Goal: Task Accomplishment & Management: Use online tool/utility

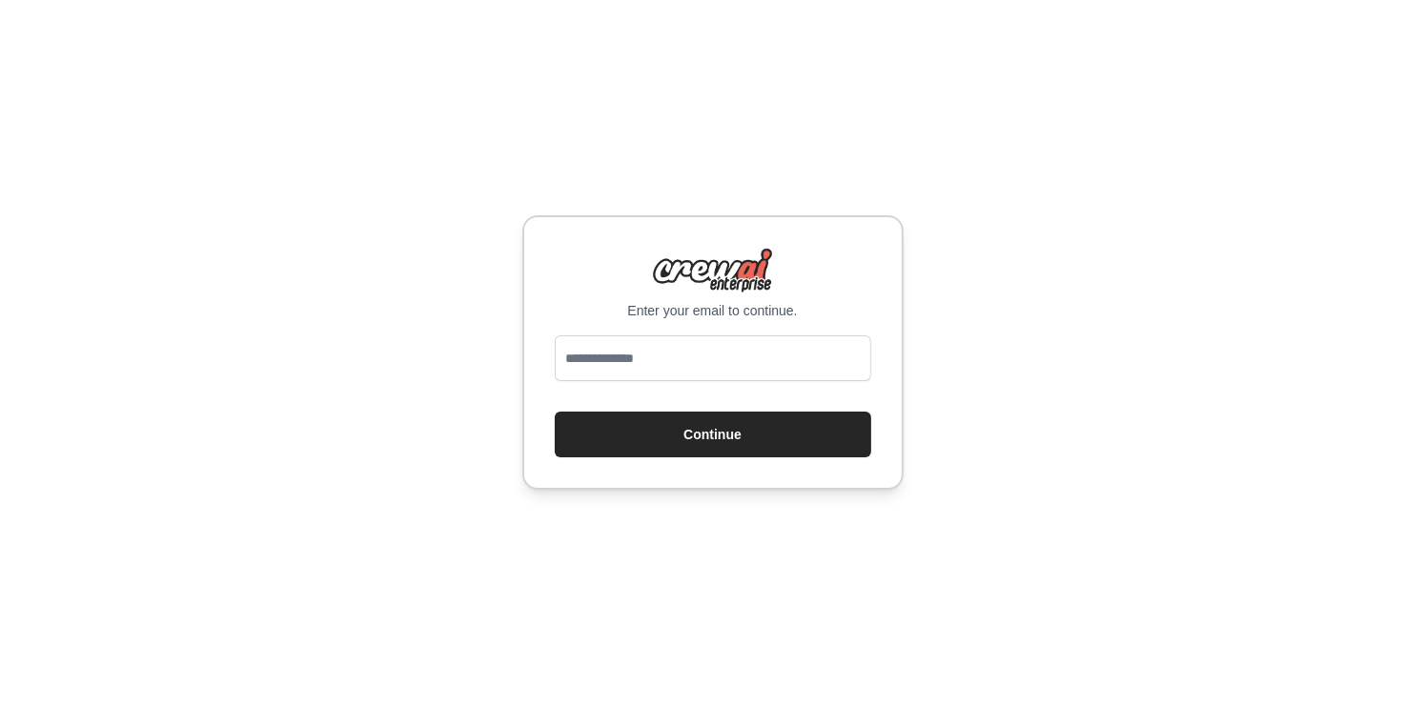
drag, startPoint x: 0, startPoint y: 0, endPoint x: 656, endPoint y: 362, distance: 749.0
click at [656, 362] on input "email" at bounding box center [713, 358] width 316 height 46
type input "**********"
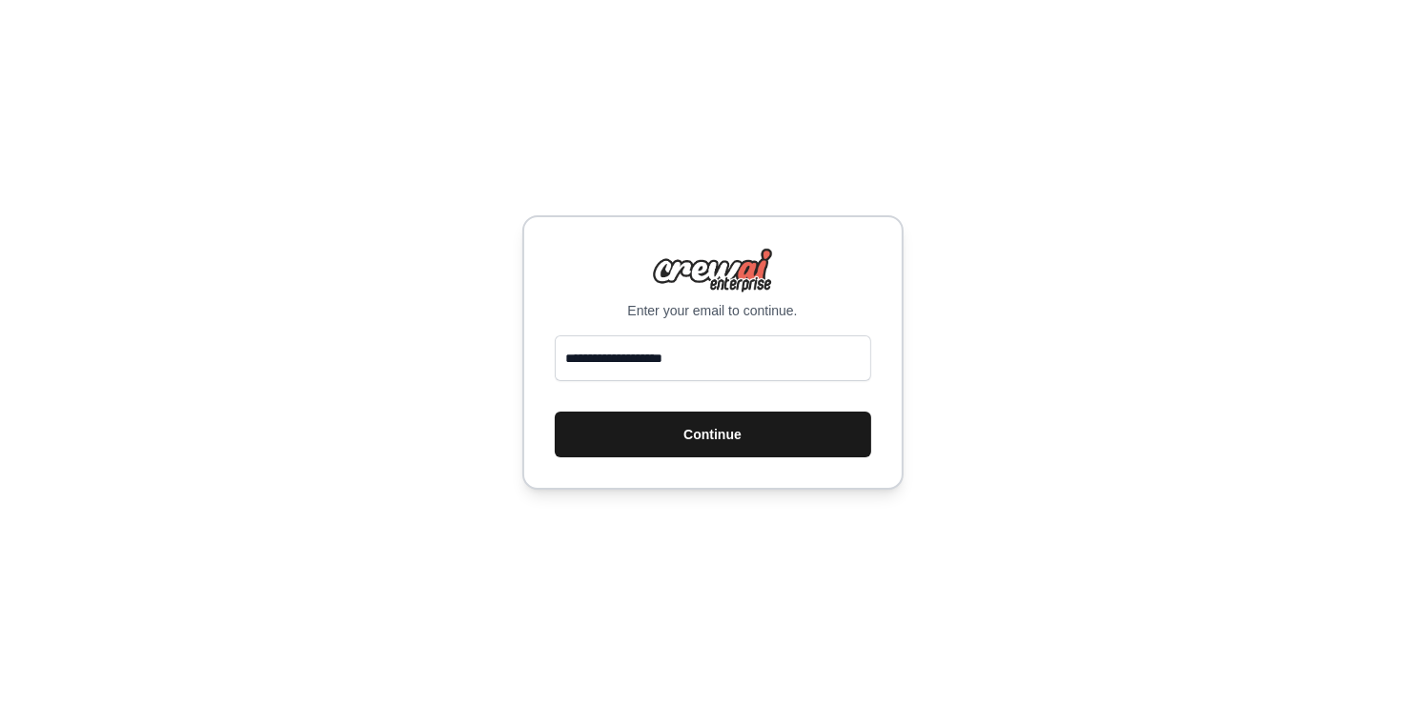
click at [708, 420] on button "Continue" at bounding box center [713, 435] width 316 height 46
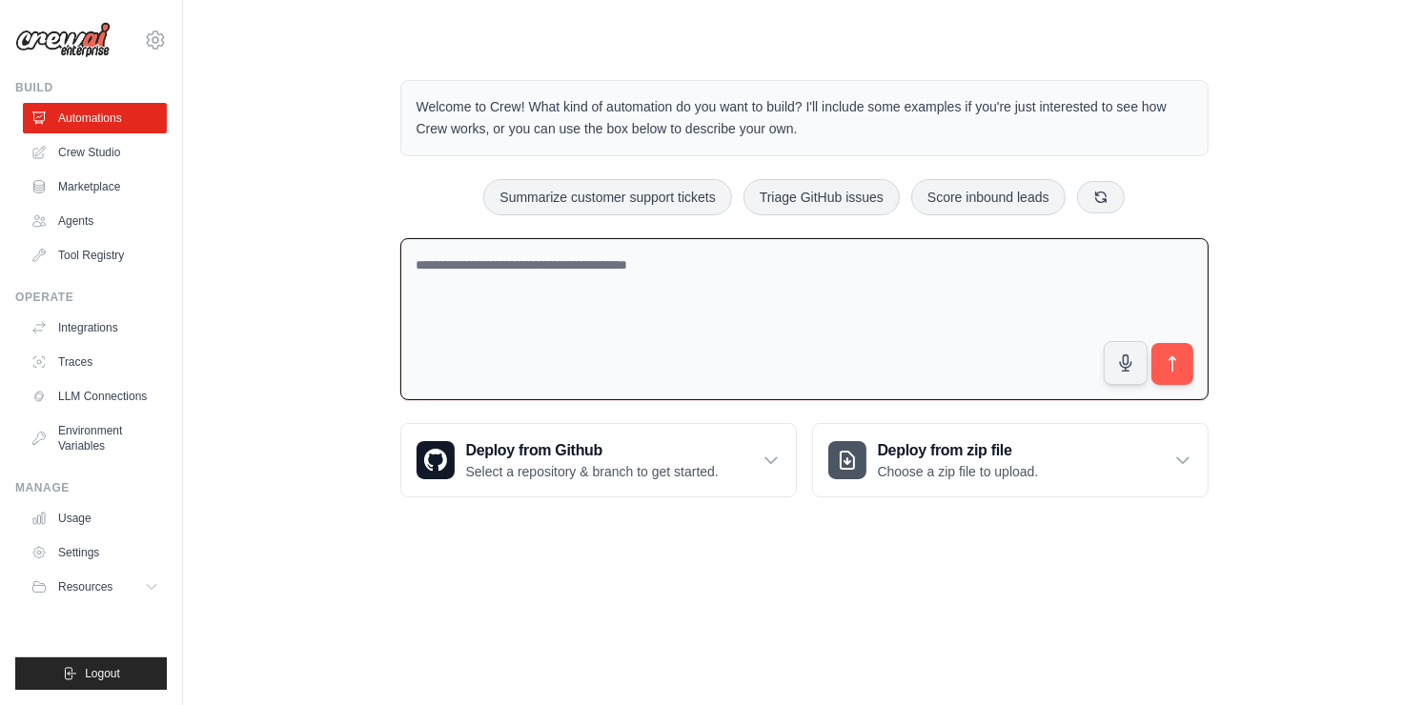
click at [832, 329] on textarea at bounding box center [804, 319] width 808 height 163
paste textarea "**********"
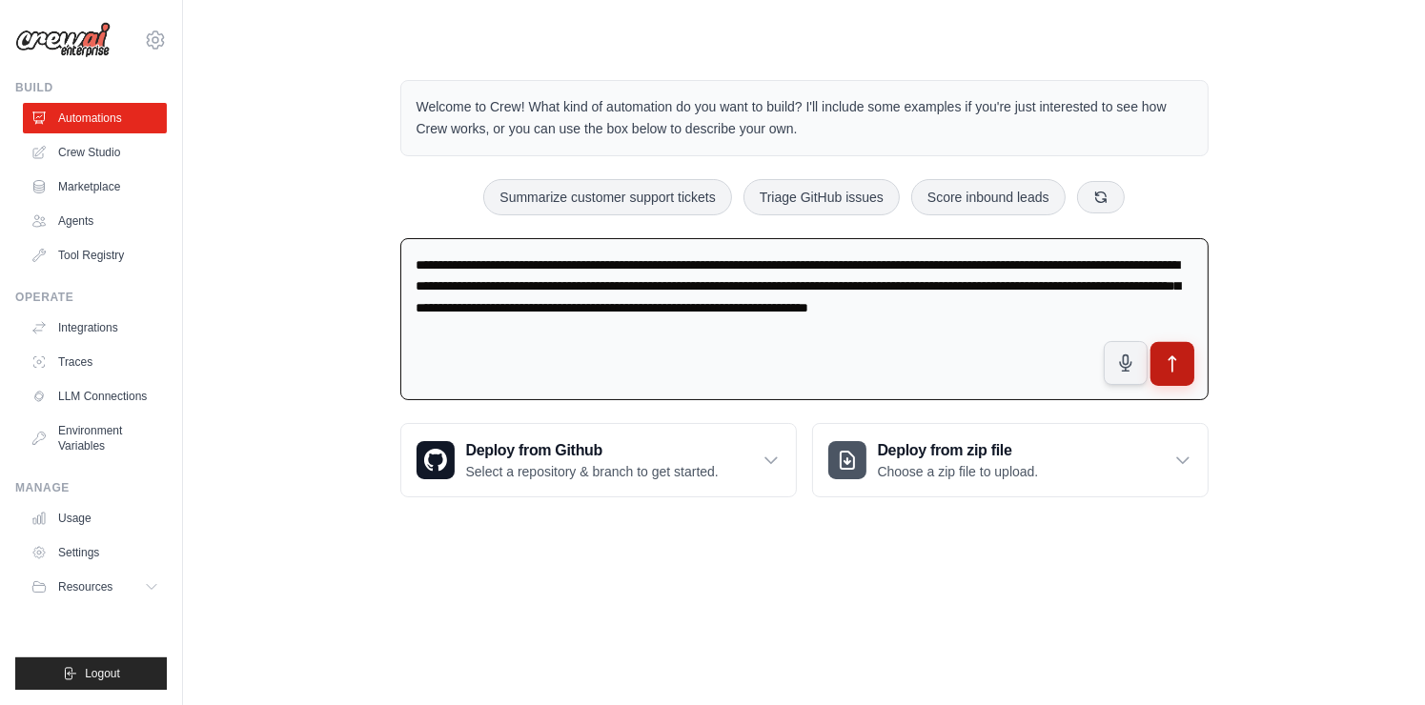
type textarea "**********"
click at [1172, 356] on icon "submit" at bounding box center [1171, 363] width 7 height 15
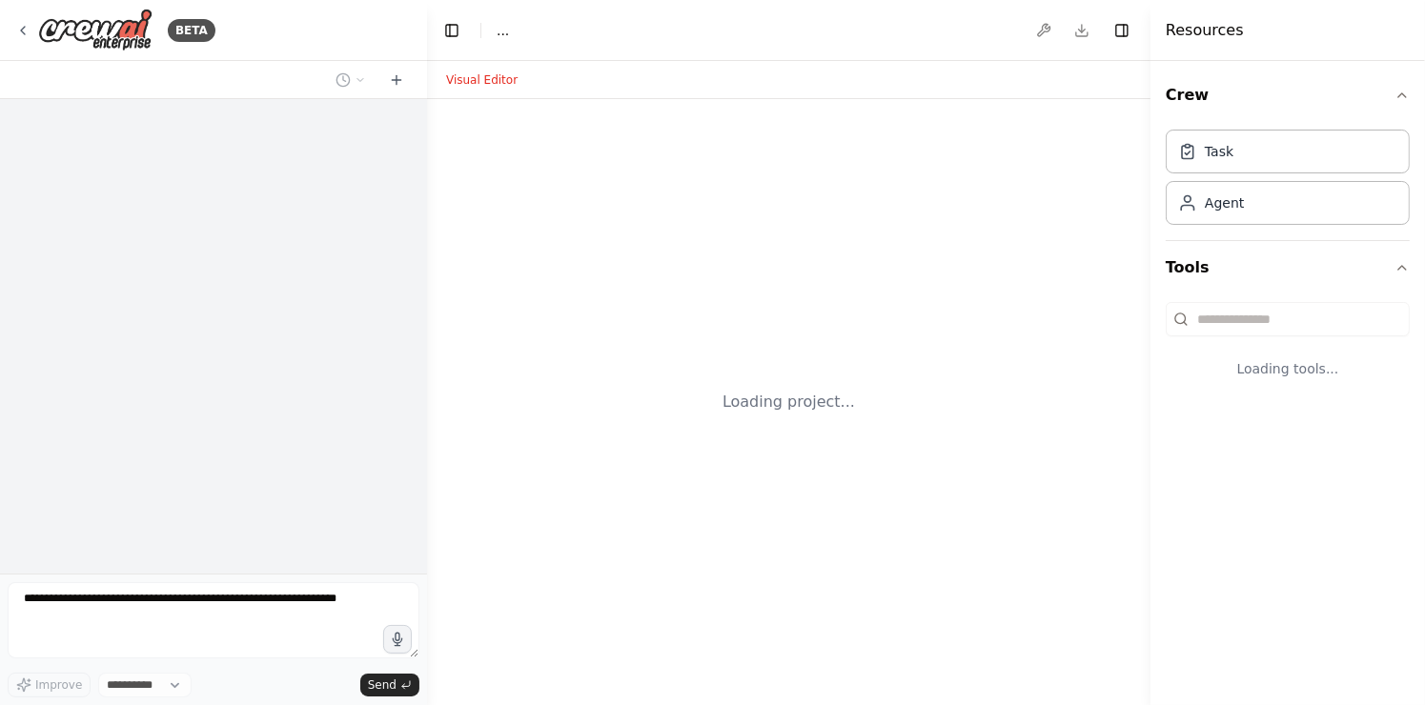
select select "****"
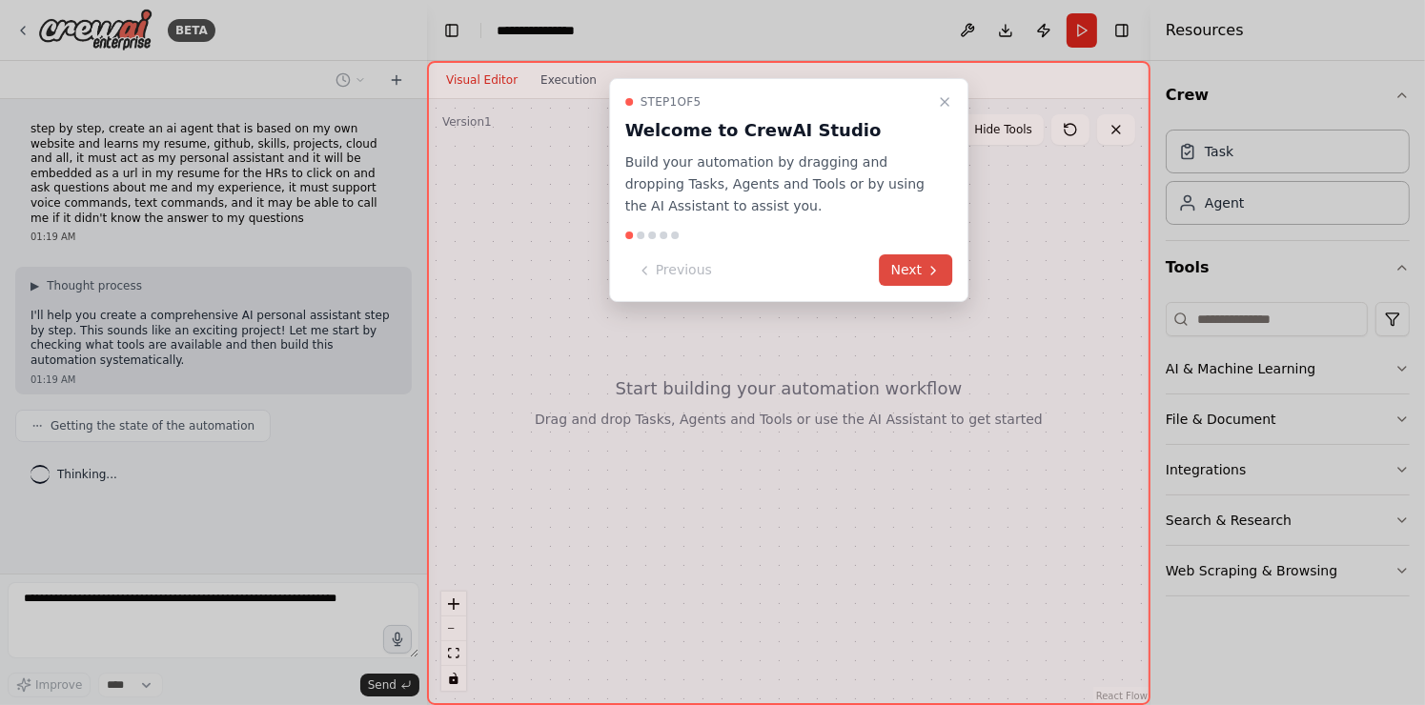
click at [885, 266] on button "Next" at bounding box center [916, 269] width 73 height 31
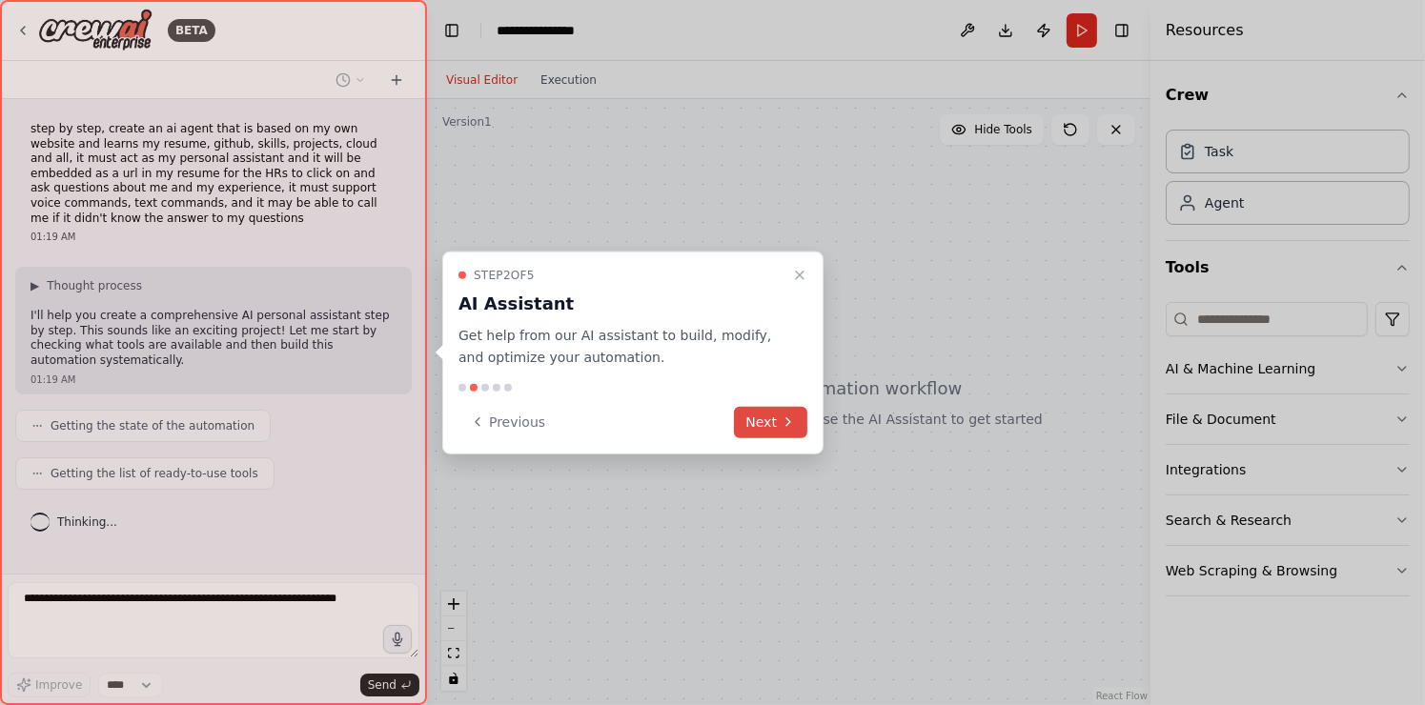
click at [757, 417] on button "Next" at bounding box center [770, 421] width 73 height 31
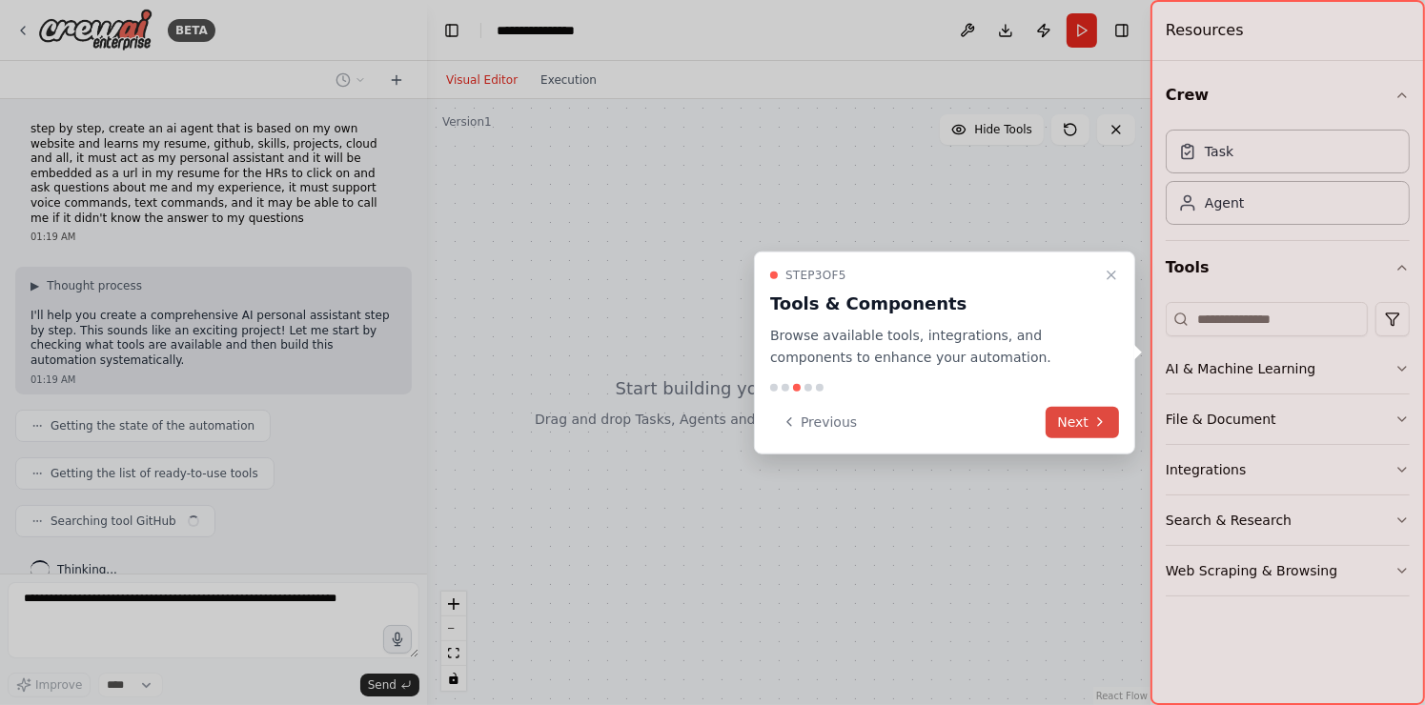
click at [1093, 415] on icon at bounding box center [1099, 422] width 15 height 15
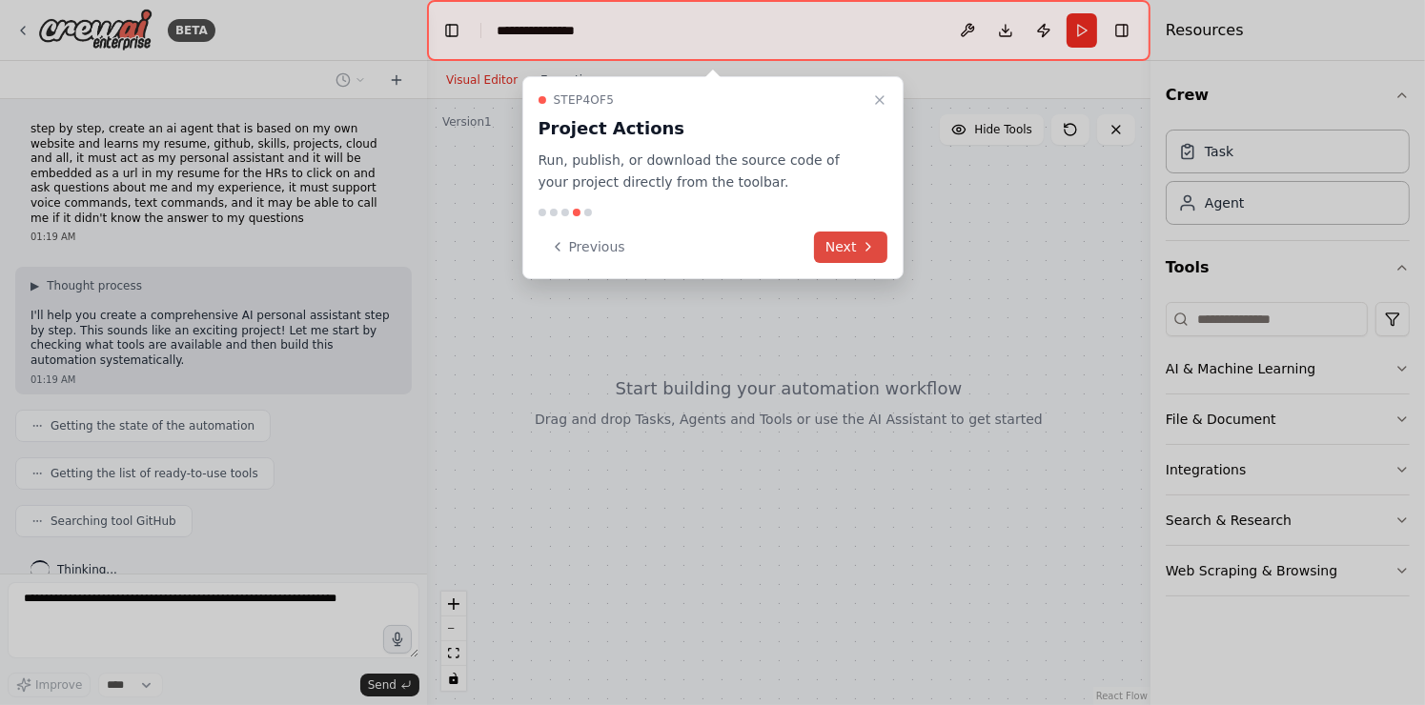
click at [834, 235] on button "Next" at bounding box center [850, 247] width 73 height 31
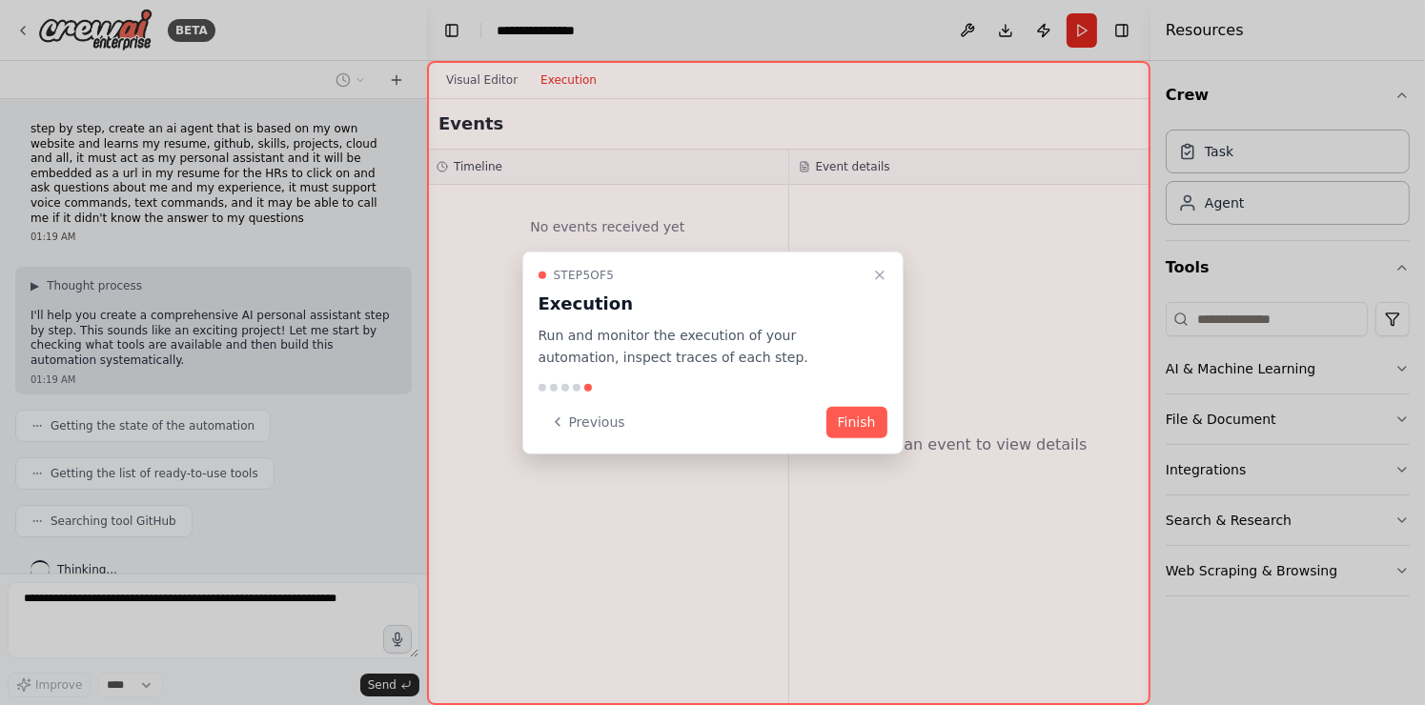
scroll to position [57, 0]
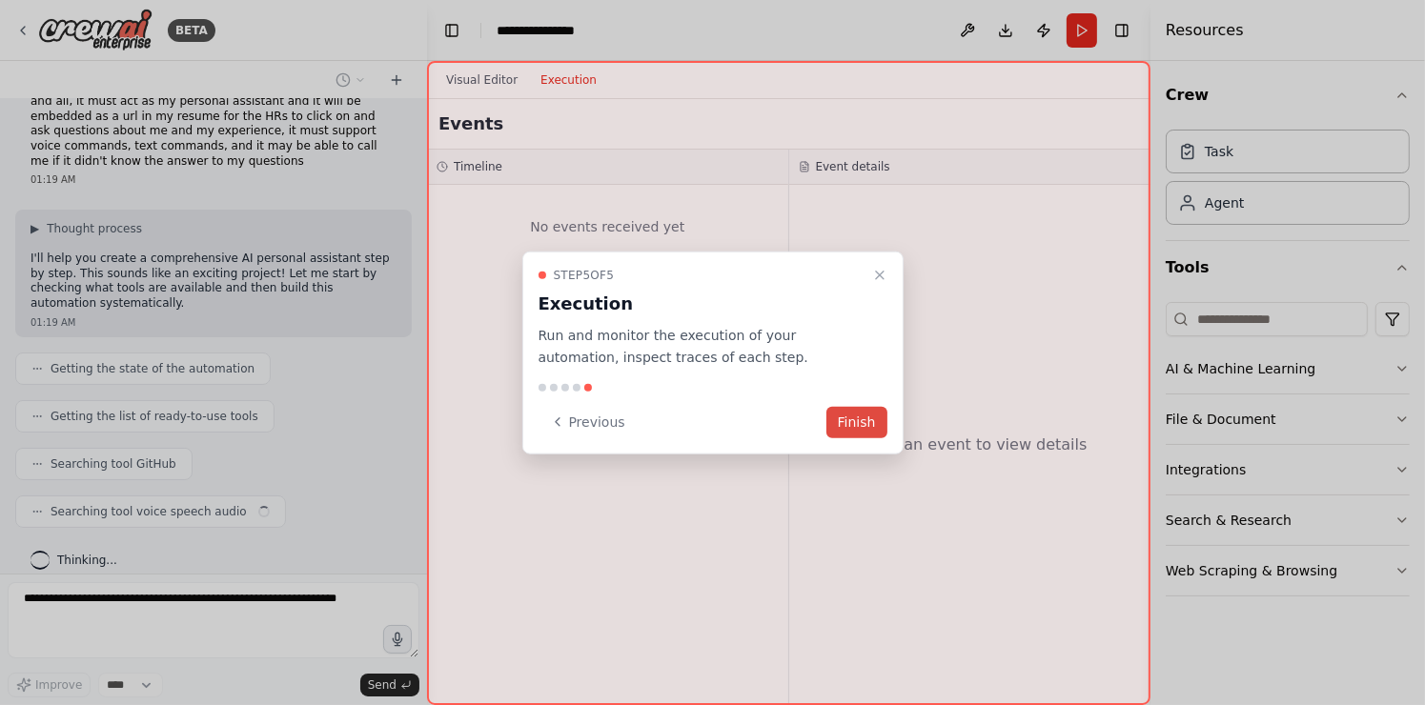
click at [852, 427] on button "Finish" at bounding box center [856, 421] width 61 height 31
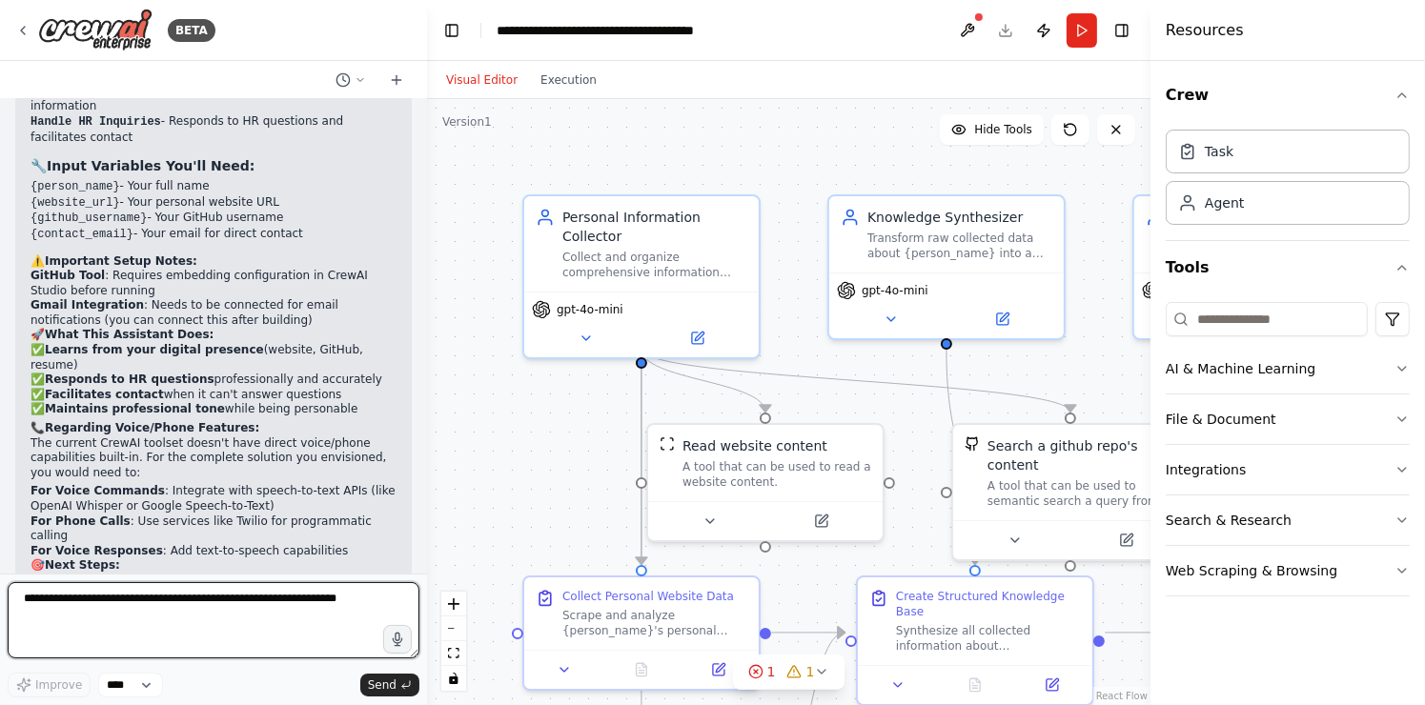
scroll to position [2019, 0]
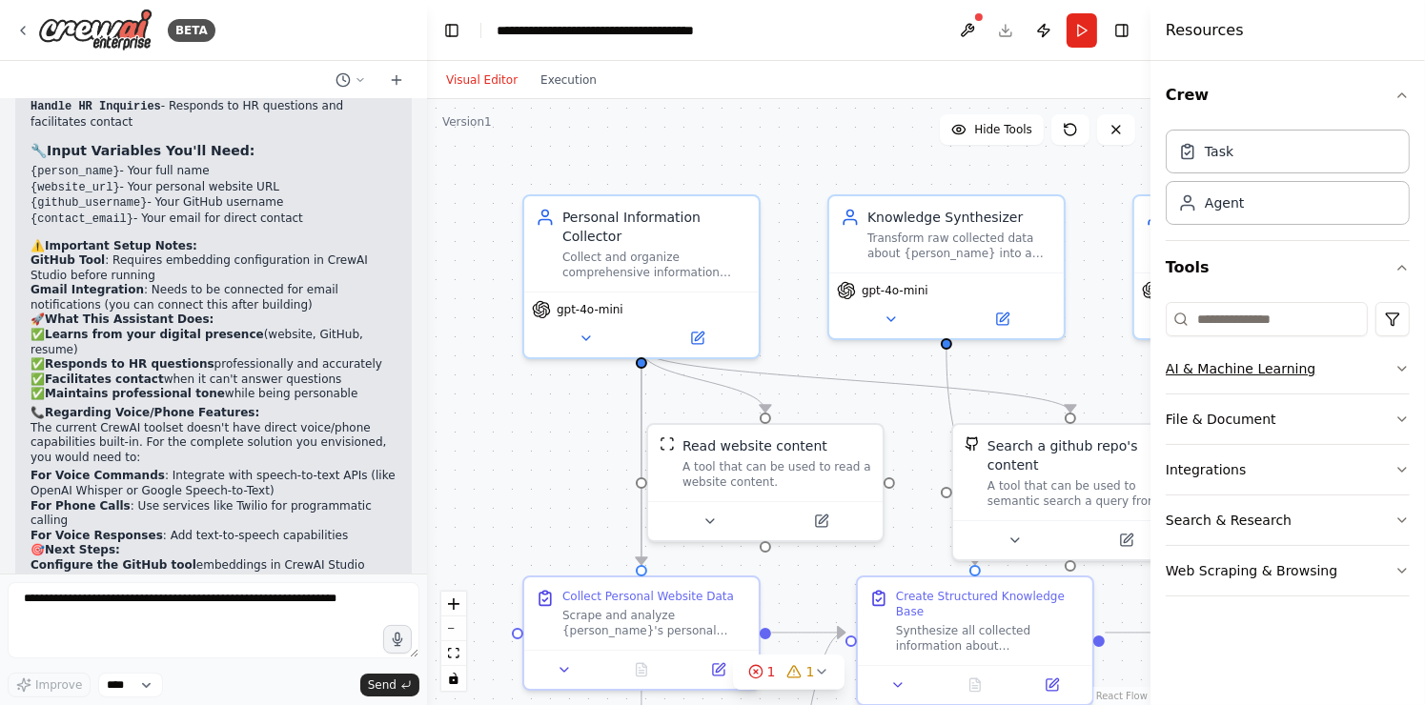
click at [1385, 388] on button "AI & Machine Learning" at bounding box center [1287, 369] width 244 height 50
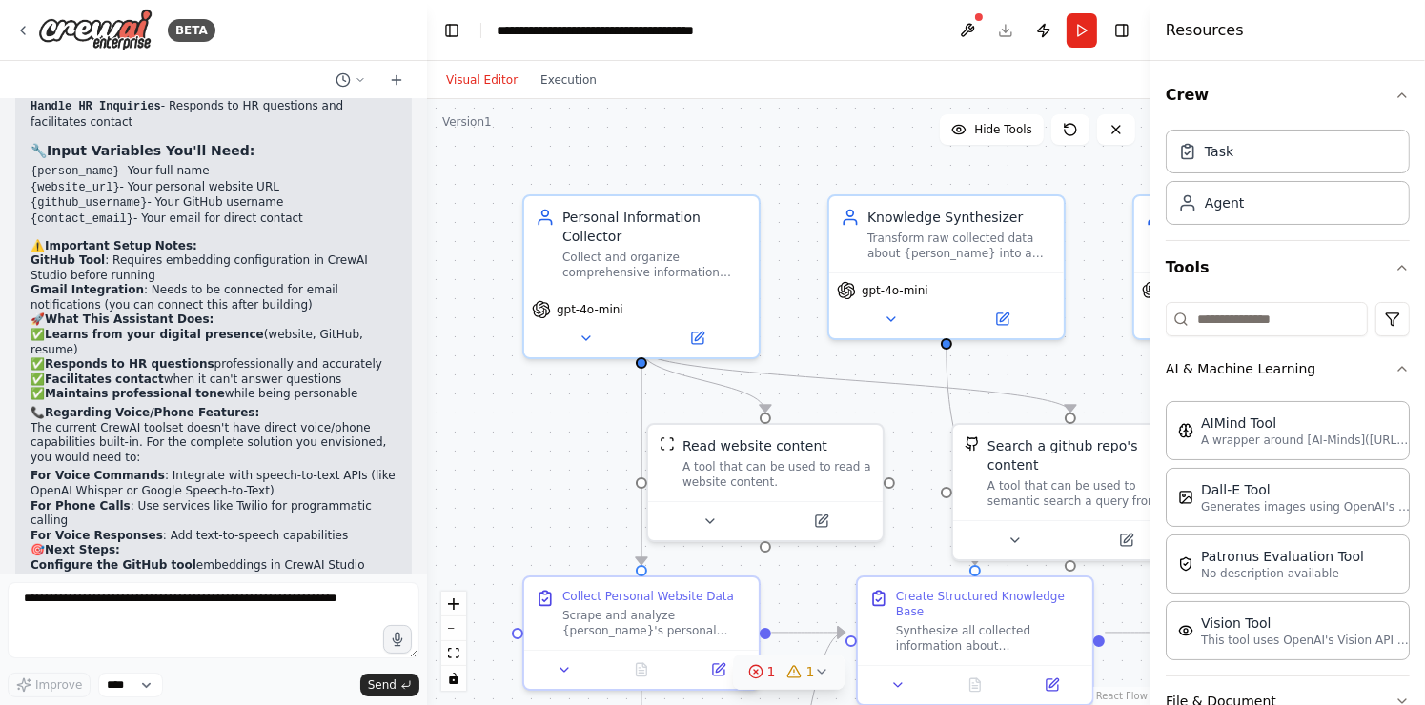
click at [761, 679] on div "1" at bounding box center [762, 671] width 28 height 19
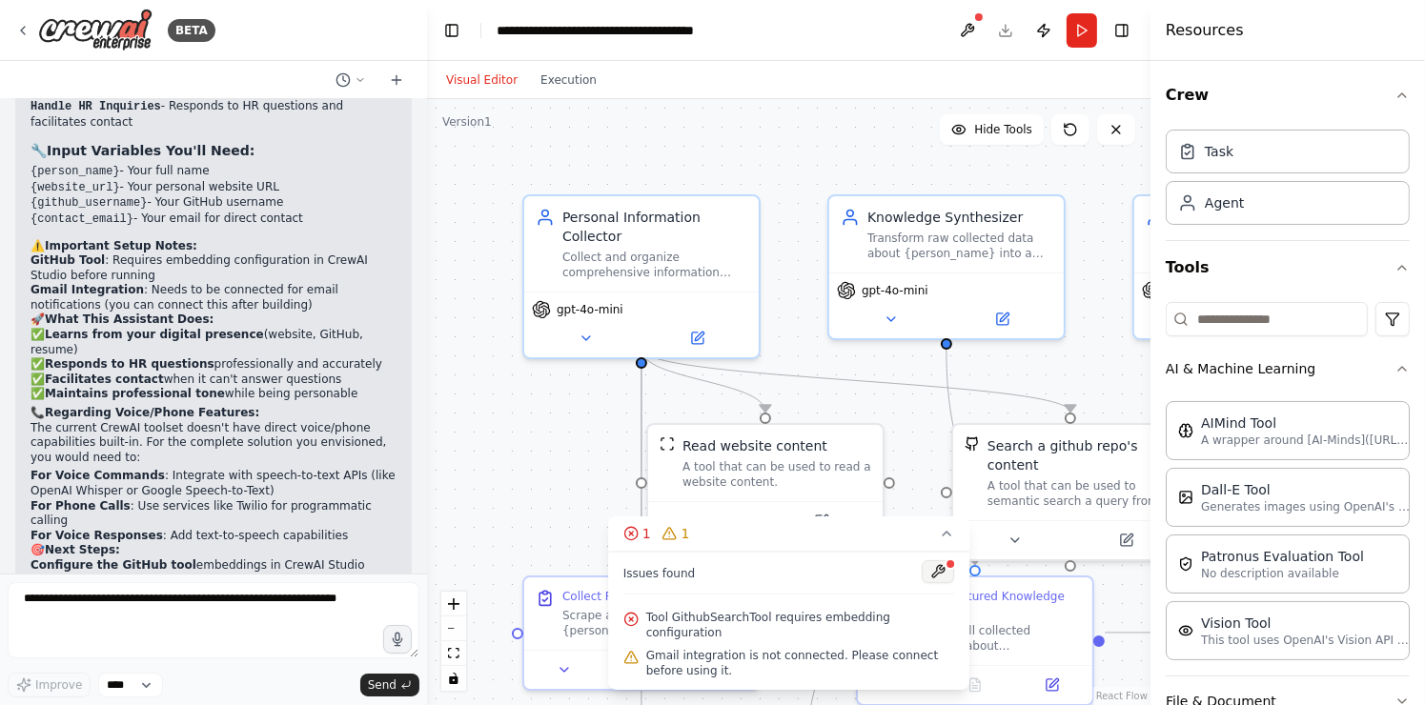
click at [929, 577] on button at bounding box center [937, 571] width 32 height 23
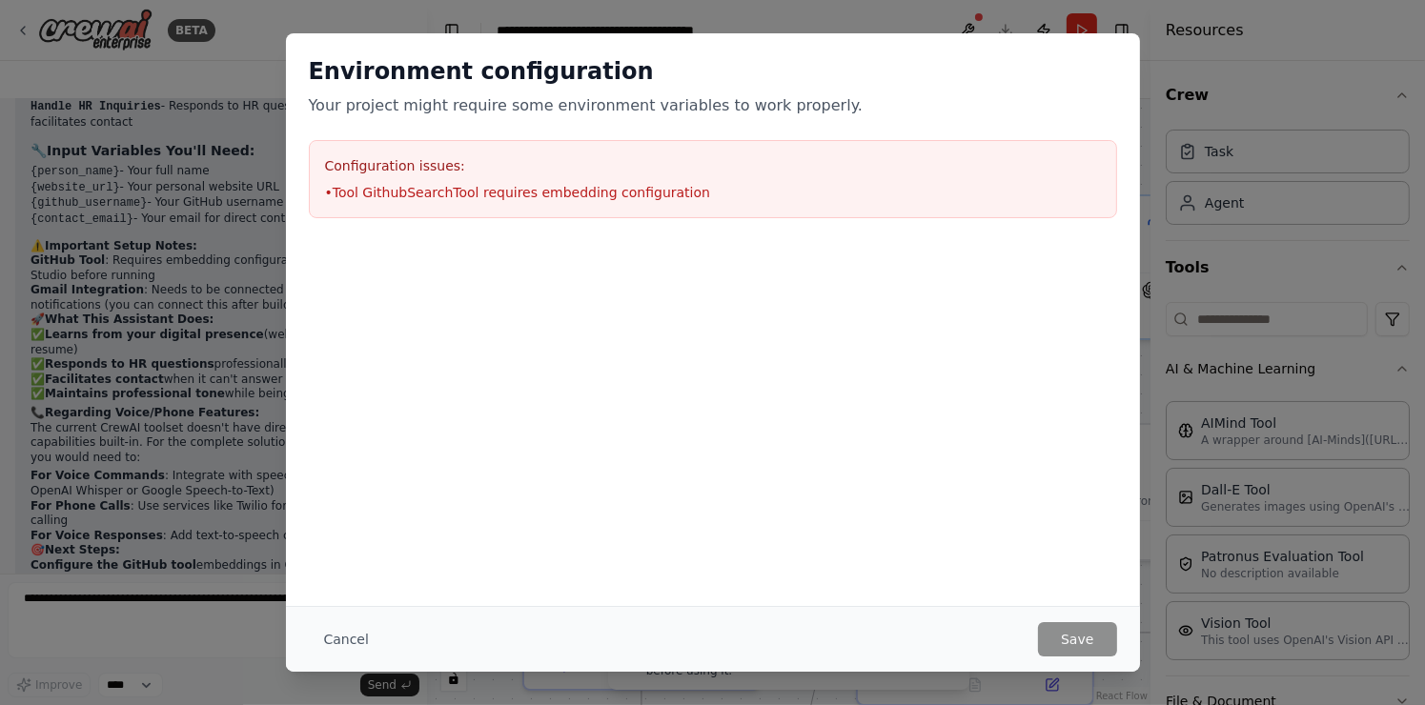
click at [647, 175] on div "Configuration issues: • Tool GithubSearchTool requires embedding configuration" at bounding box center [713, 179] width 808 height 78
click at [274, 251] on div "Environment configuration Your project might require some environment variables…" at bounding box center [712, 352] width 1425 height 705
click at [344, 643] on button "Cancel" at bounding box center [346, 639] width 75 height 34
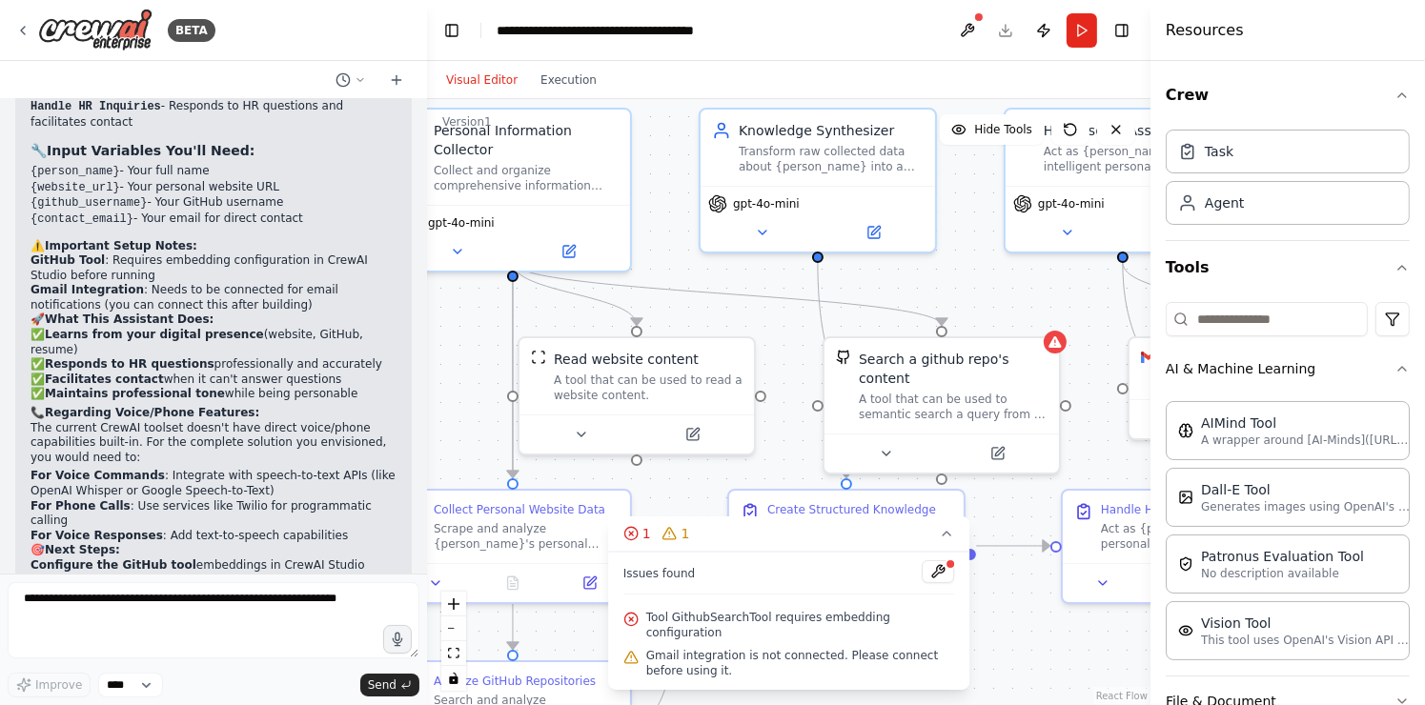
drag, startPoint x: 570, startPoint y: 408, endPoint x: 397, endPoint y: 215, distance: 258.5
click at [397, 215] on div "BETA step by step, create an ai agent that is based on my own website and learn…" at bounding box center [712, 352] width 1425 height 705
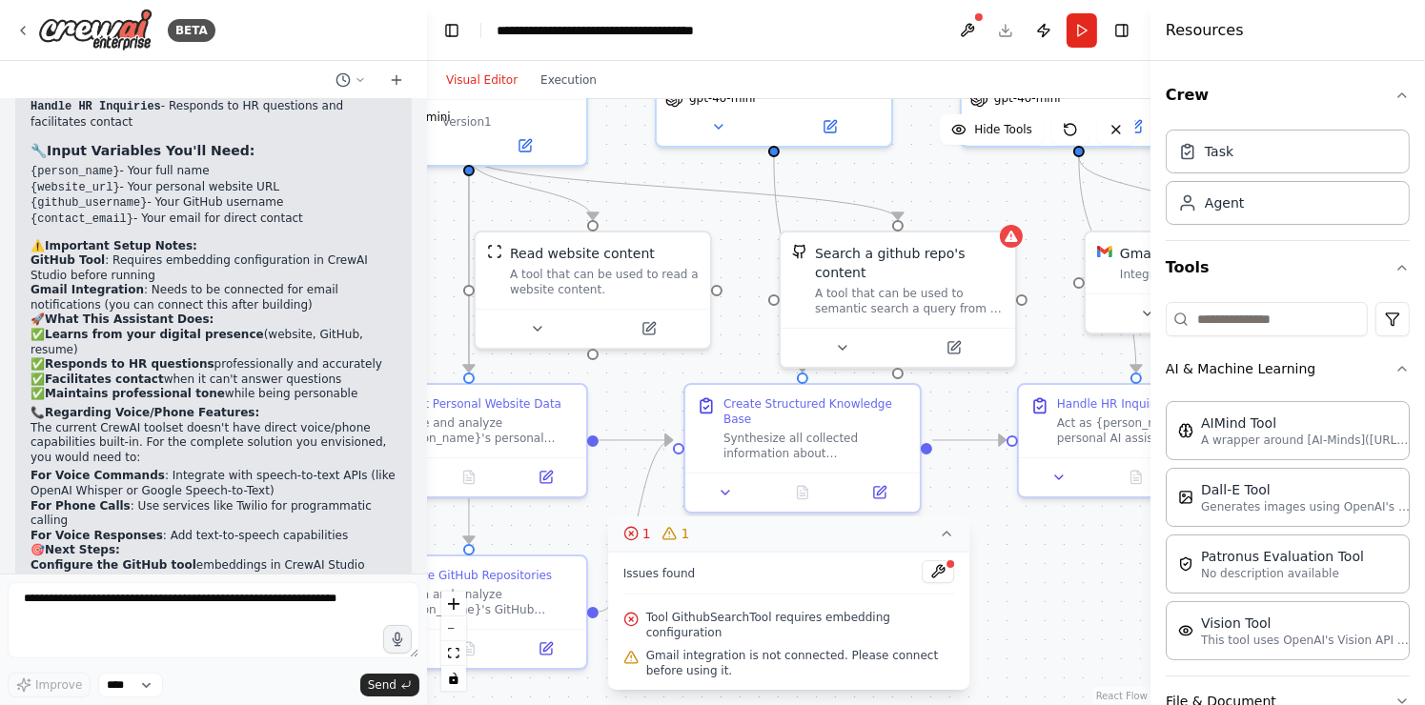
click at [915, 544] on button "1 1" at bounding box center [789, 533] width 362 height 35
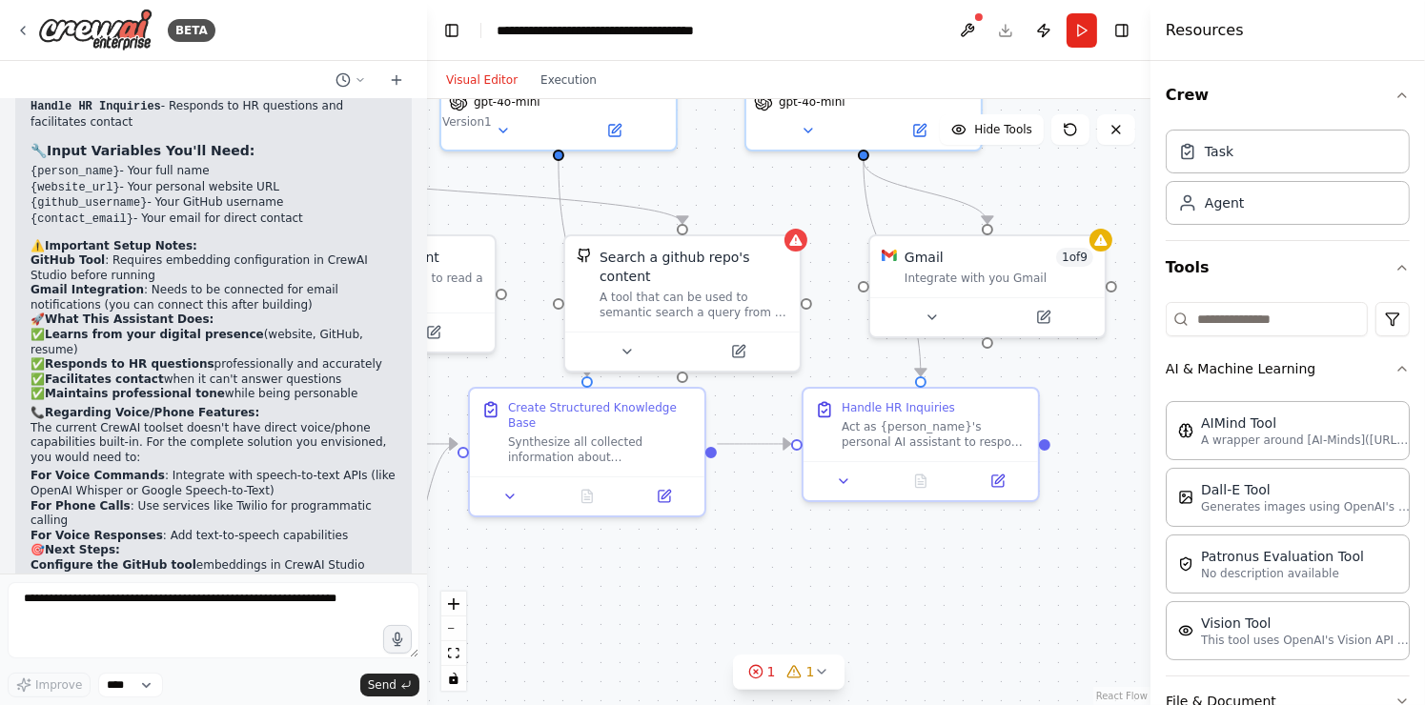
drag, startPoint x: 849, startPoint y: 575, endPoint x: 633, endPoint y: 584, distance: 216.5
click at [633, 584] on div ".deletable-edge-delete-btn { width: 20px; height: 20px; border: 0px solid #ffff…" at bounding box center [788, 402] width 723 height 606
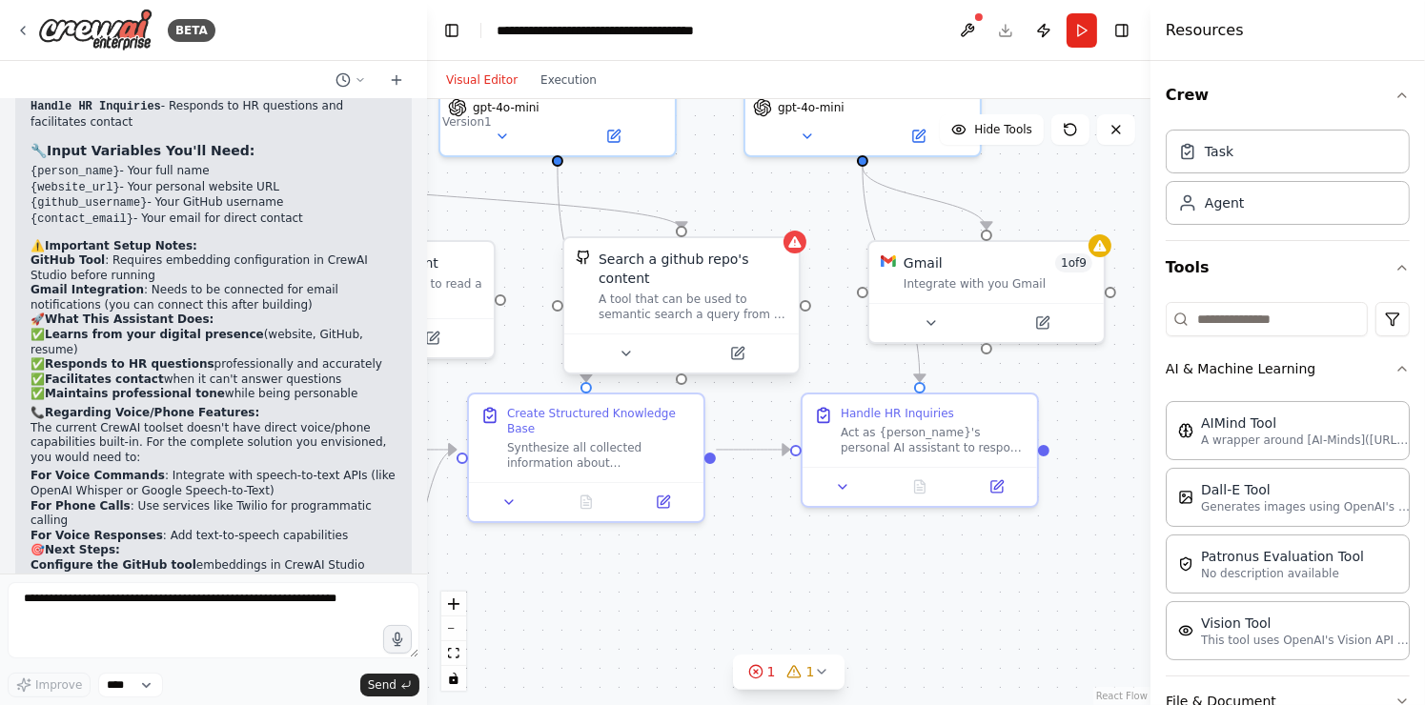
click at [661, 292] on div "A tool that can be used to semantic search a query from a github repo's content…" at bounding box center [692, 307] width 189 height 30
click at [661, 292] on div "A tool that can be used to semantic search a query from a github repo's content…" at bounding box center [702, 307] width 189 height 30
click at [883, 586] on div ".deletable-edge-delete-btn { width: 20px; height: 20px; border: 0px solid #ffff…" at bounding box center [788, 402] width 723 height 606
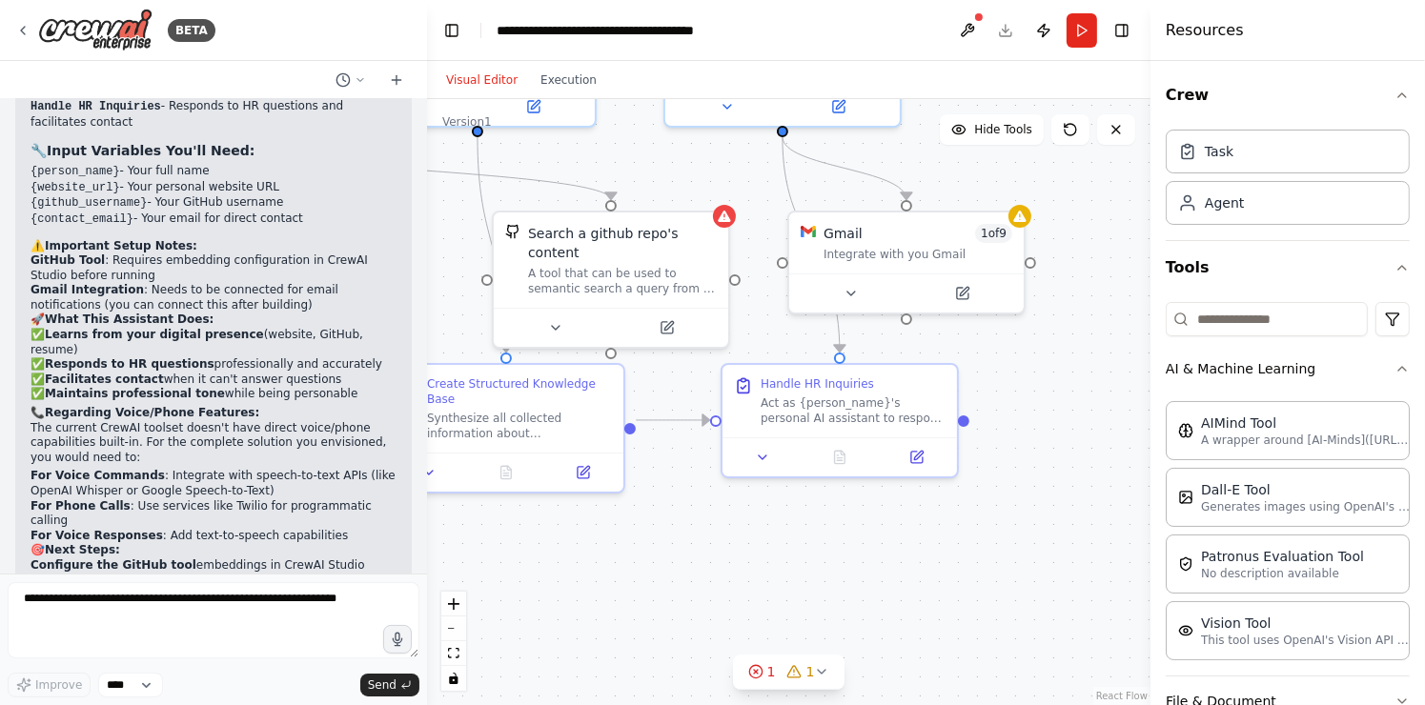
drag, startPoint x: 883, startPoint y: 586, endPoint x: 909, endPoint y: 568, distance: 31.5
click at [909, 568] on div ".deletable-edge-delete-btn { width: 20px; height: 20px; border: 0px solid #ffff…" at bounding box center [788, 402] width 723 height 606
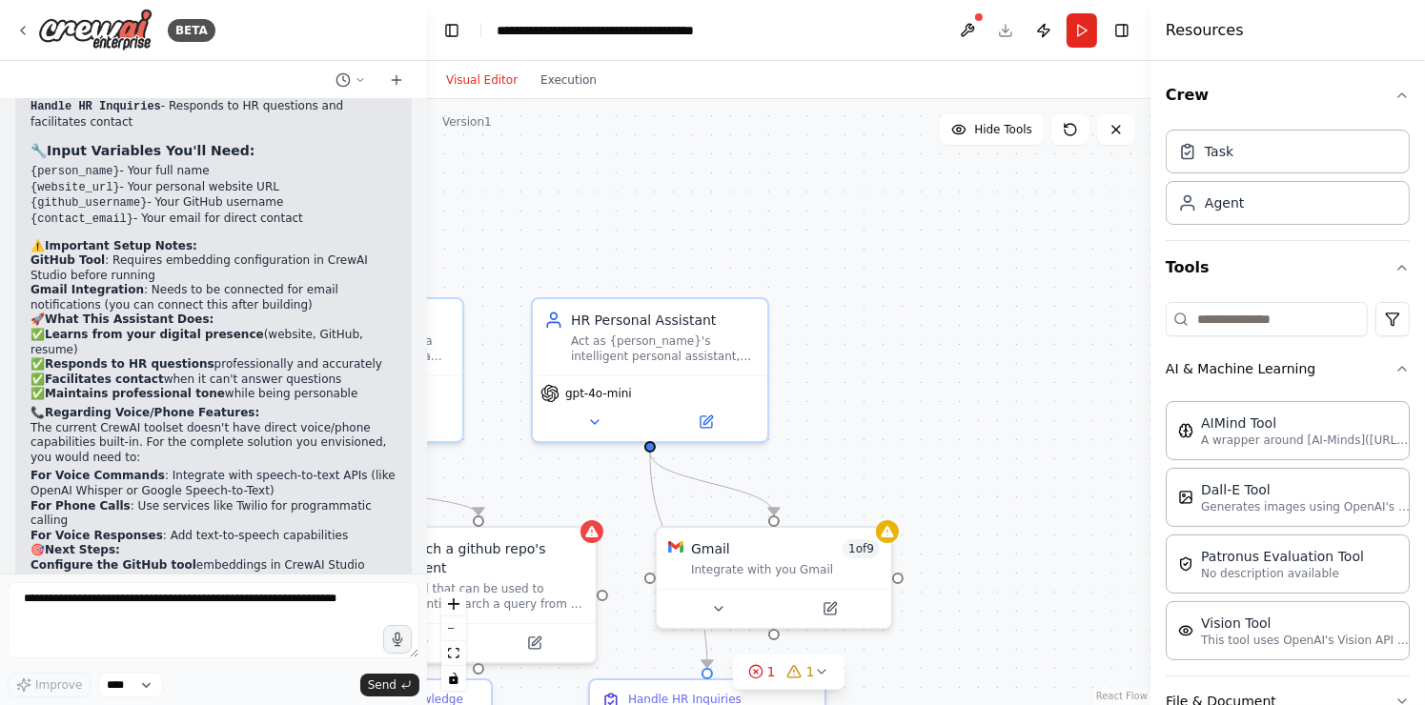
drag, startPoint x: 838, startPoint y: 357, endPoint x: 605, endPoint y: 750, distance: 456.3
click at [605, 704] on html "BETA step by step, create an ai agent that is based on my own website and learn…" at bounding box center [712, 352] width 1425 height 705
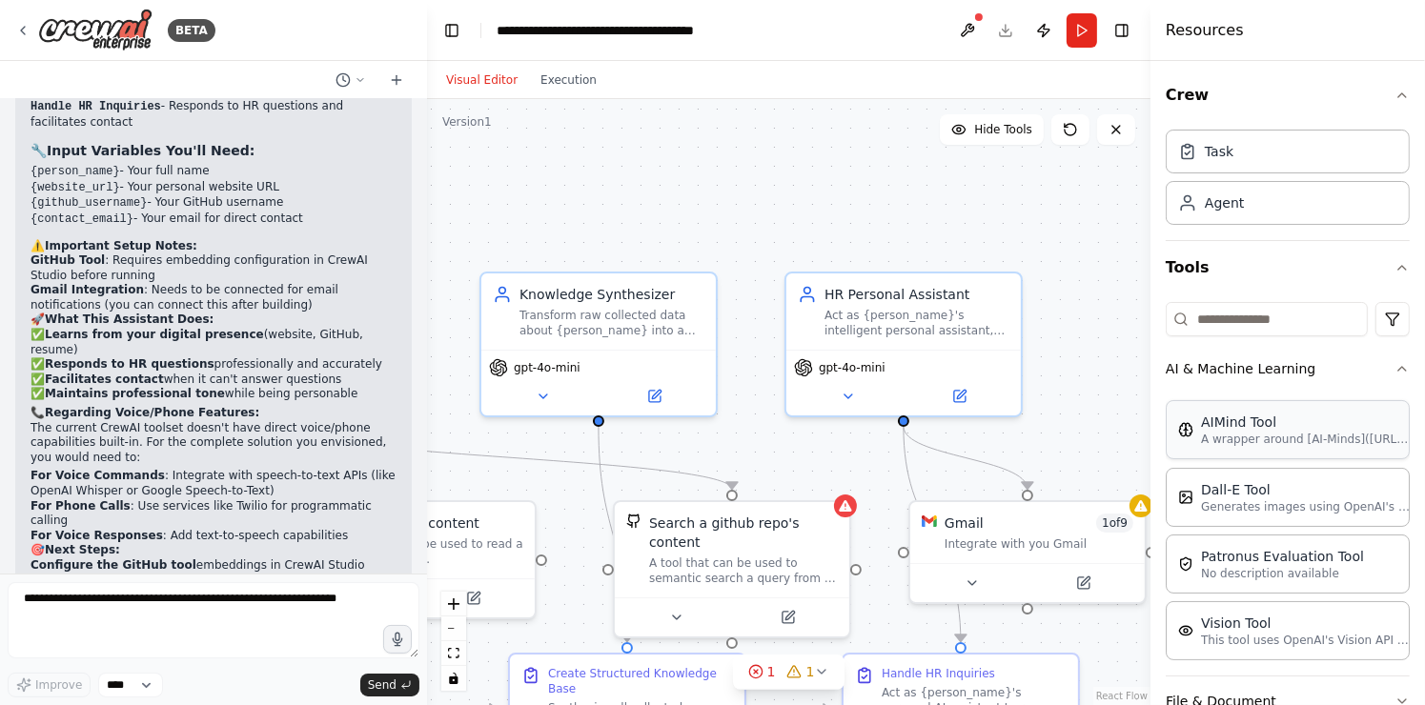
drag, startPoint x: 800, startPoint y: 516, endPoint x: 1173, endPoint y: 439, distance: 381.2
click at [1173, 439] on div "BETA step by step, create an ai agent that is based on my own website and learn…" at bounding box center [712, 352] width 1425 height 705
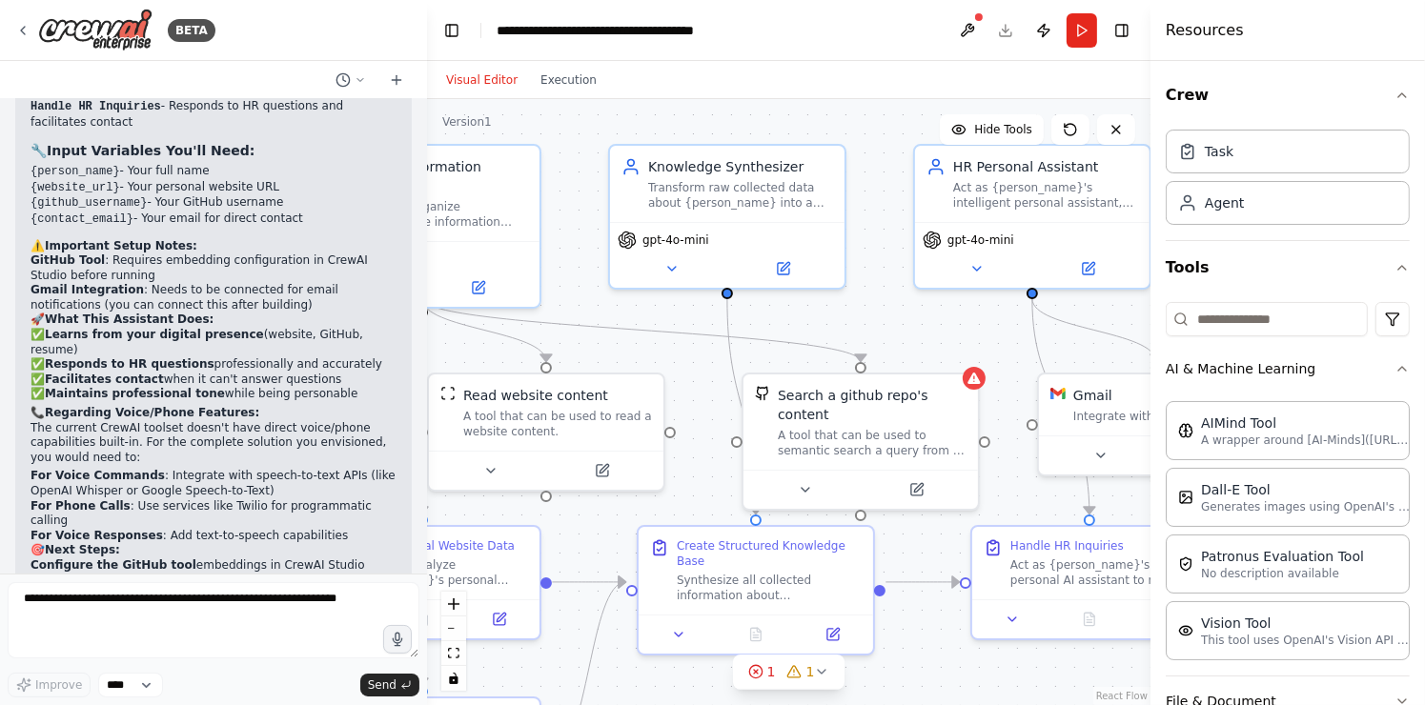
drag, startPoint x: 881, startPoint y: 463, endPoint x: 890, endPoint y: 287, distance: 176.5
click at [890, 287] on div ".deletable-edge-delete-btn { width: 20px; height: 20px; border: 0px solid #ffff…" at bounding box center [788, 402] width 723 height 606
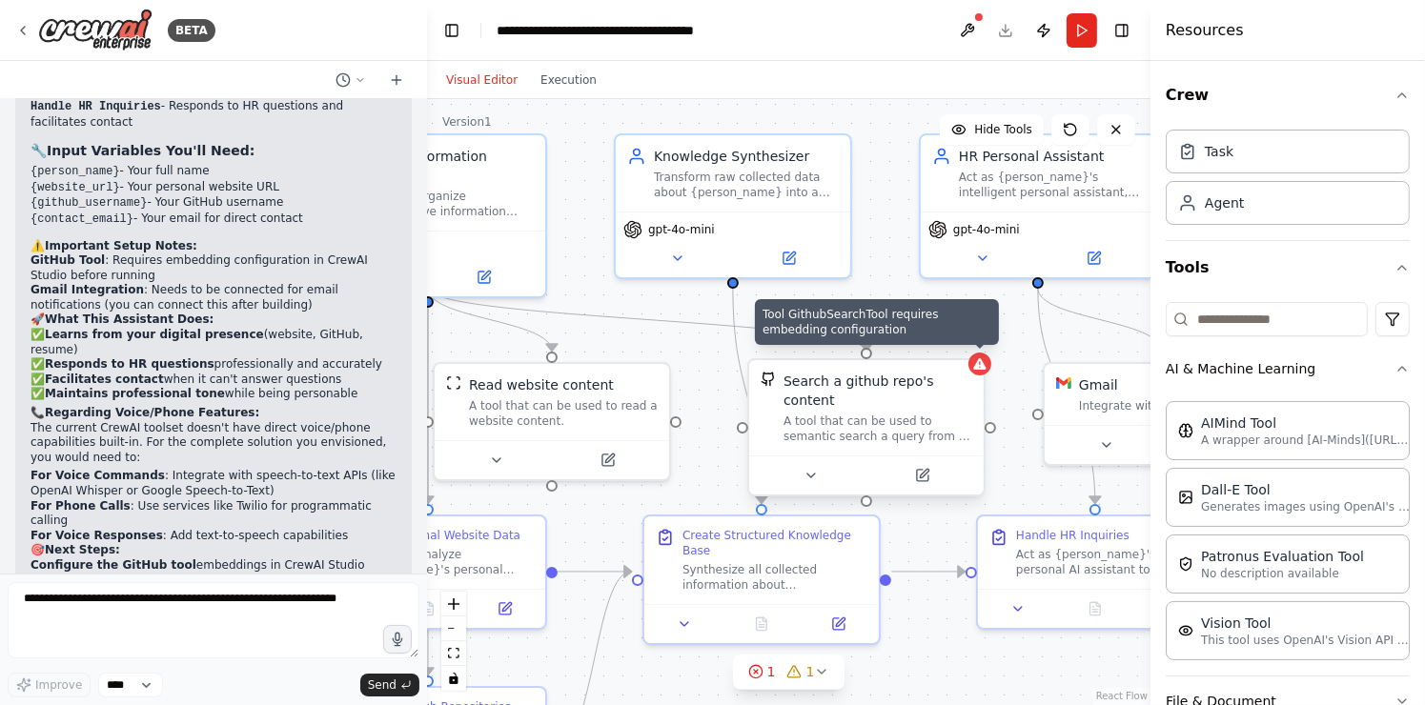
click at [980, 366] on icon at bounding box center [979, 363] width 12 height 11
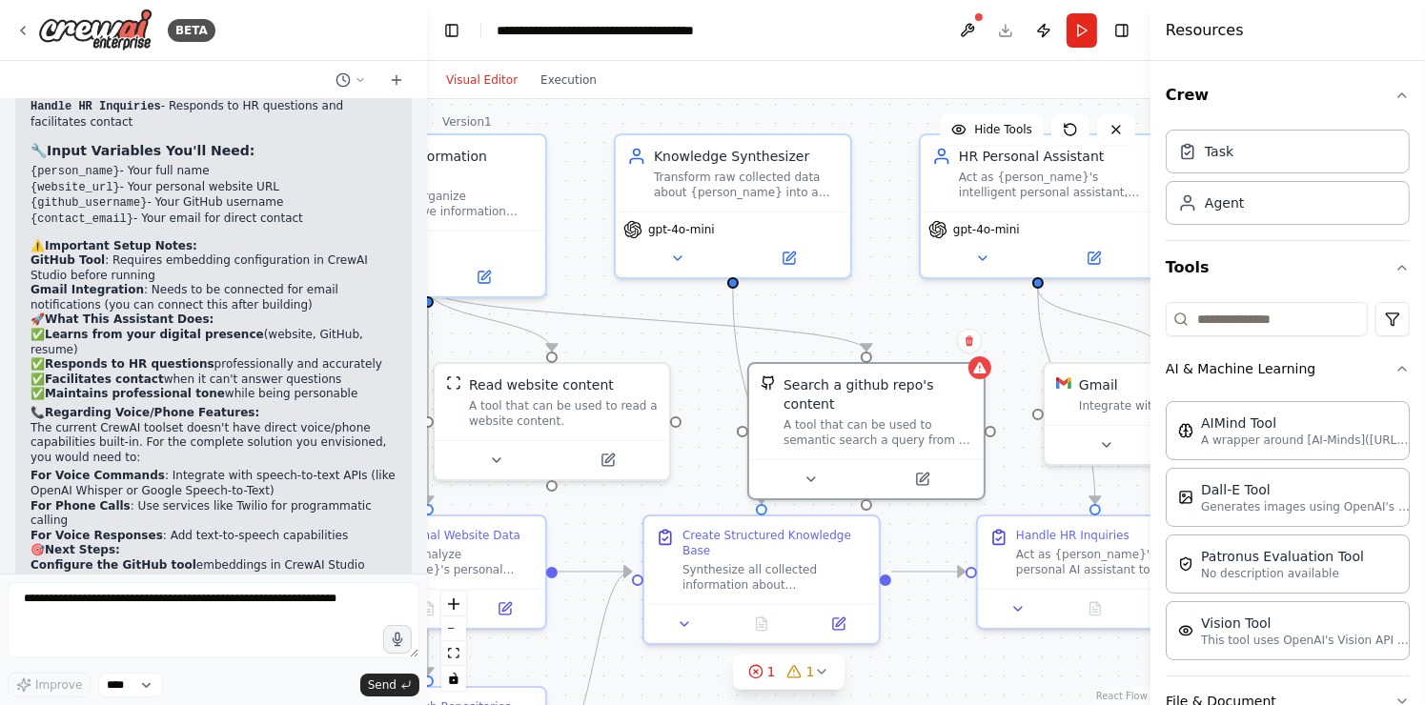
click at [698, 495] on div ".deletable-edge-delete-btn { width: 20px; height: 20px; border: 0px solid #ffff…" at bounding box center [788, 402] width 723 height 606
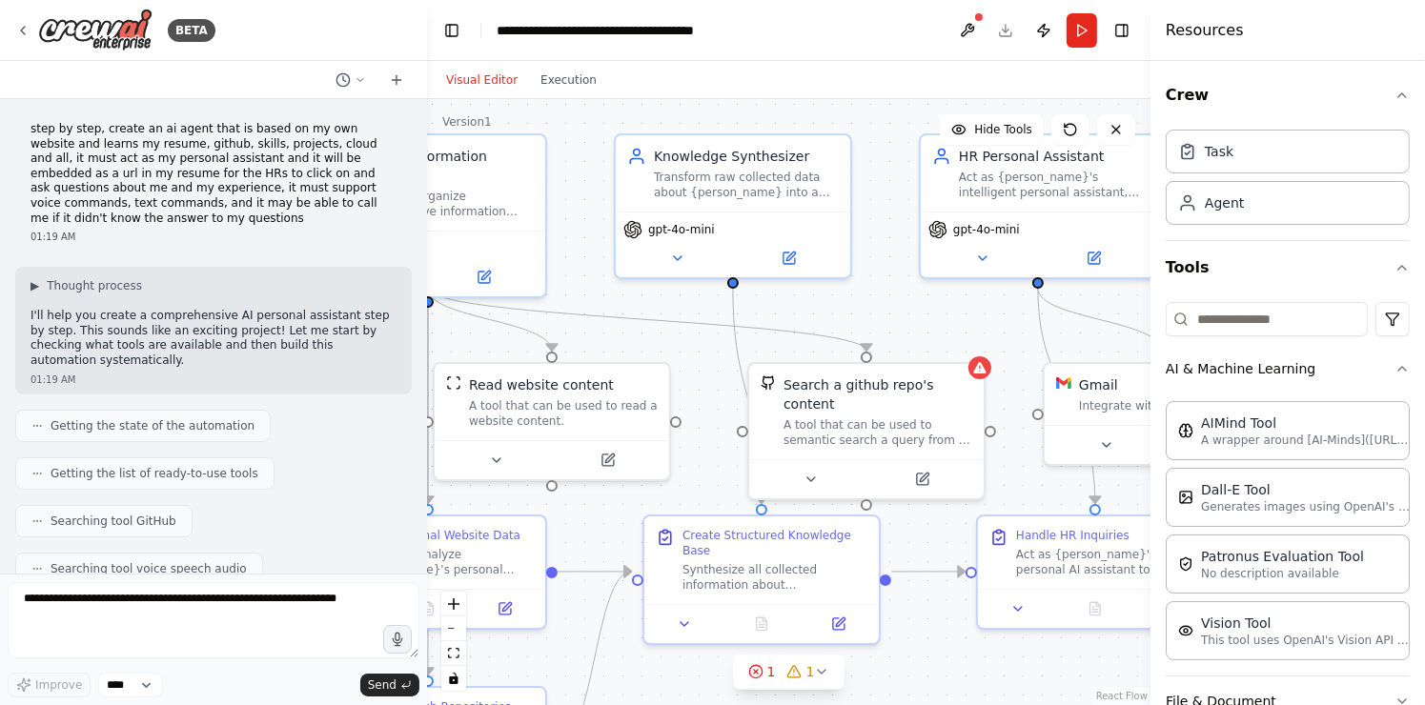
scroll to position [61, 0]
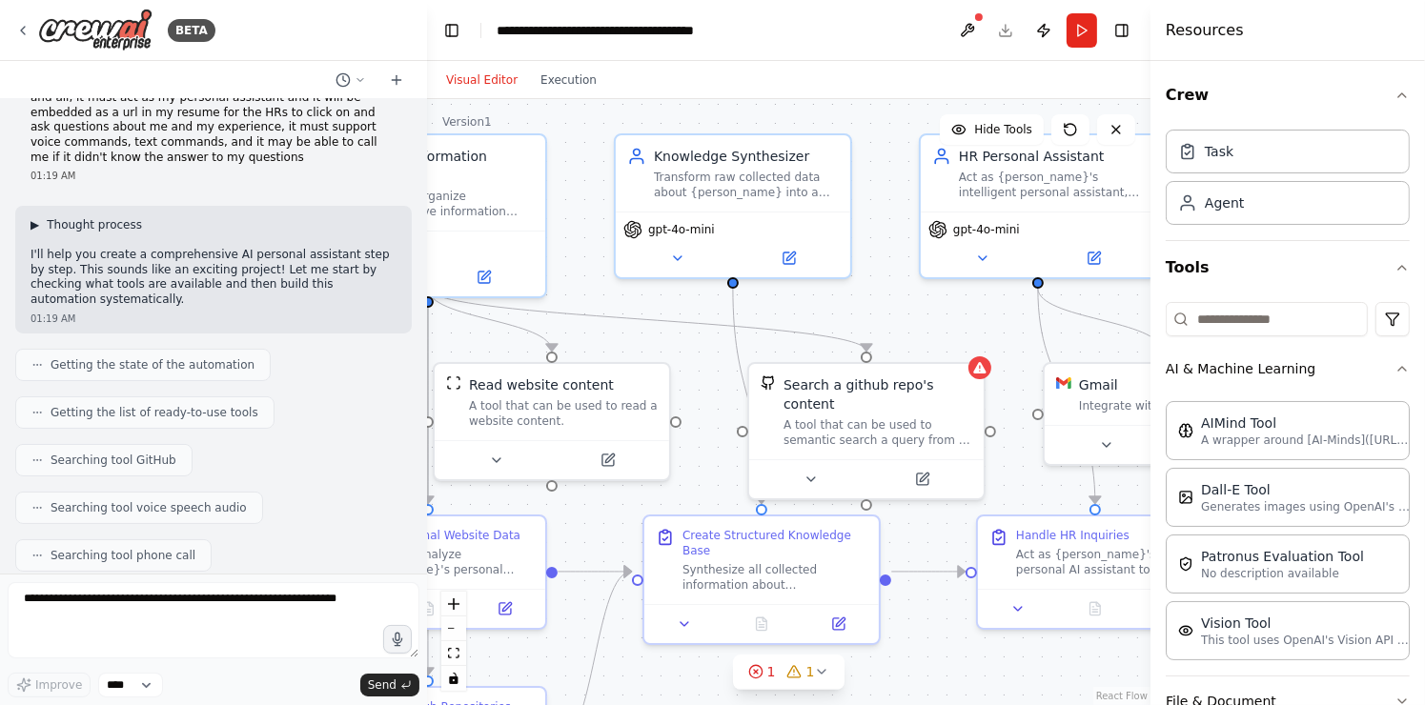
click at [110, 217] on span "Thought process" at bounding box center [94, 224] width 95 height 15
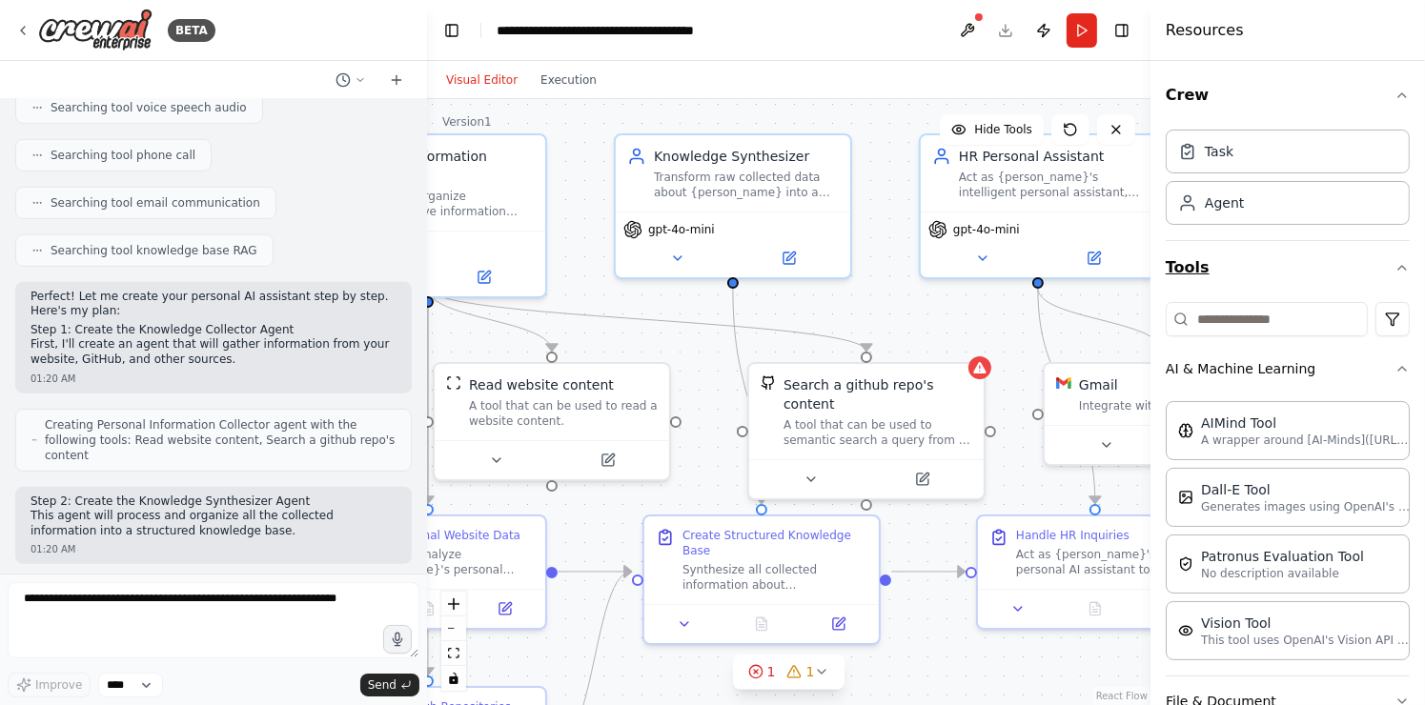
scroll to position [0, 0]
click at [1278, 212] on div "Agent" at bounding box center [1287, 202] width 244 height 44
click at [1255, 141] on div "Task" at bounding box center [1287, 151] width 244 height 44
click at [1248, 206] on div "Agent" at bounding box center [1287, 202] width 244 height 44
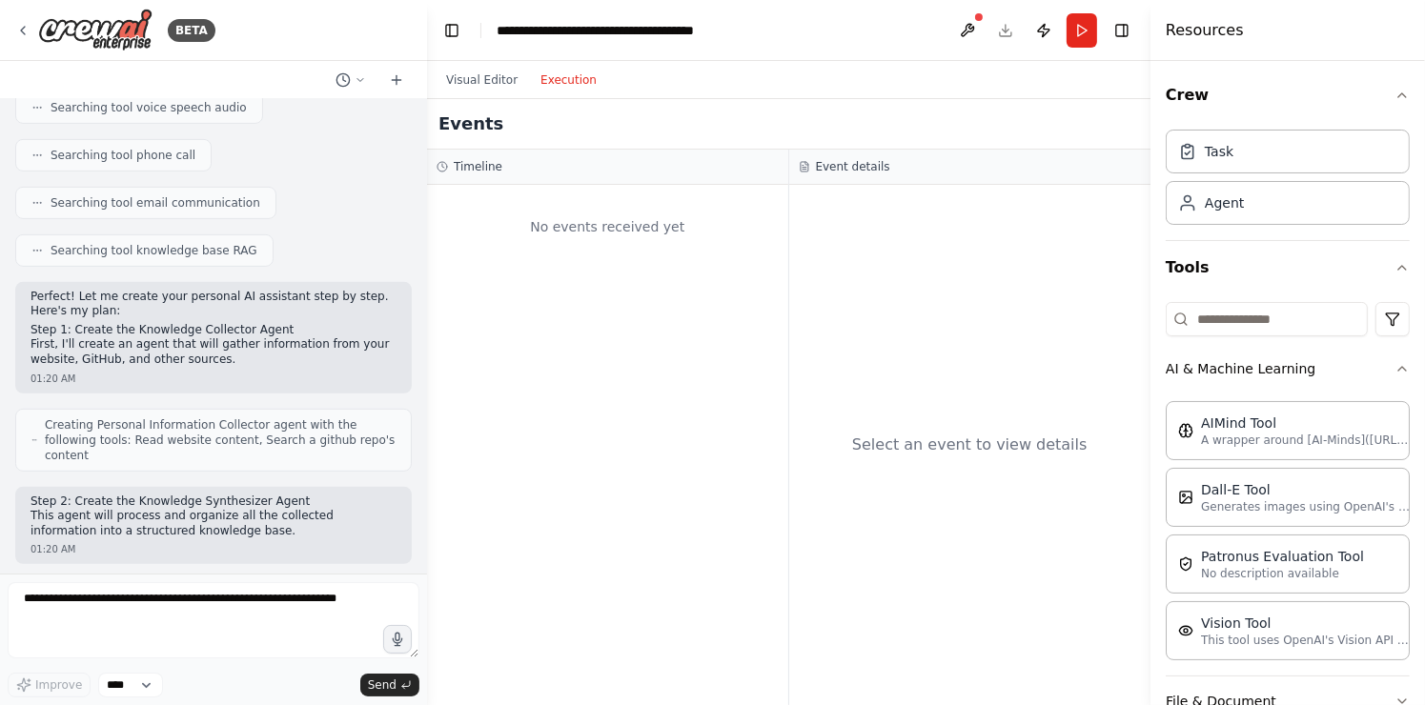
click at [567, 86] on button "Execution" at bounding box center [568, 80] width 79 height 23
click at [693, 255] on div "No events received yet" at bounding box center [607, 226] width 342 height 65
click at [972, 35] on button at bounding box center [967, 30] width 30 height 34
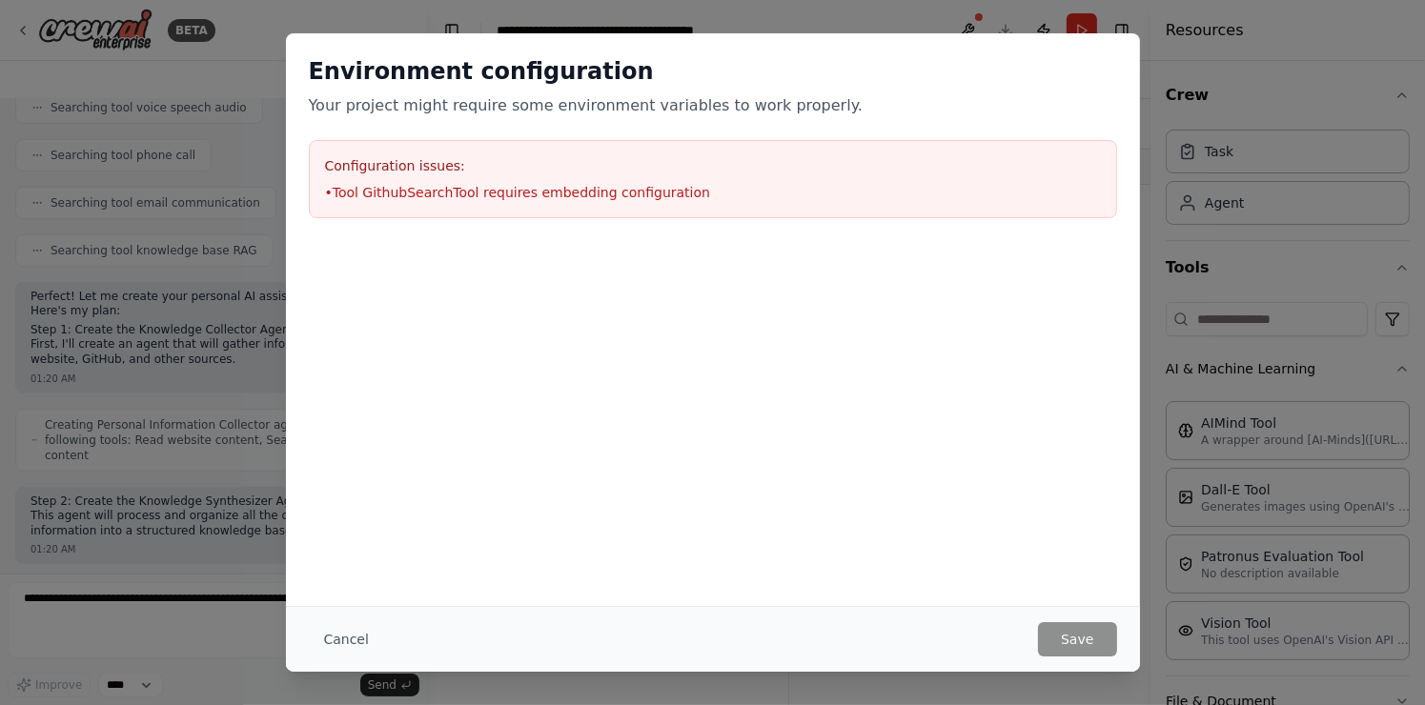
click at [700, 223] on div "Environment configuration Your project might require some environment variables…" at bounding box center [713, 137] width 854 height 208
click at [314, 640] on button "Cancel" at bounding box center [346, 639] width 75 height 34
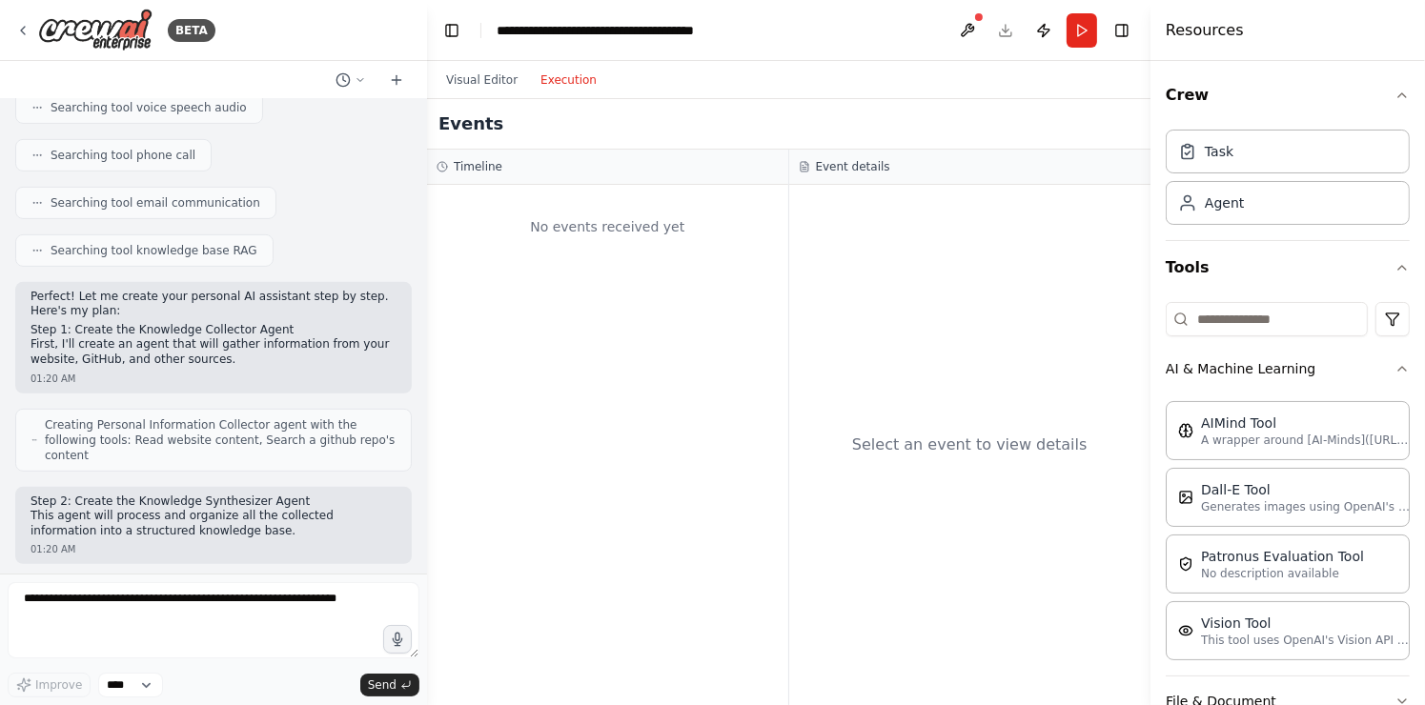
click at [893, 438] on div "Select an event to view details" at bounding box center [969, 445] width 235 height 23
click at [1211, 418] on div "AIMind Tool" at bounding box center [1306, 422] width 210 height 19
drag, startPoint x: 1211, startPoint y: 418, endPoint x: 1009, endPoint y: 429, distance: 202.3
click at [1009, 429] on div "BETA step by step, create an ai agent that is based on my own website and learn…" at bounding box center [712, 352] width 1425 height 705
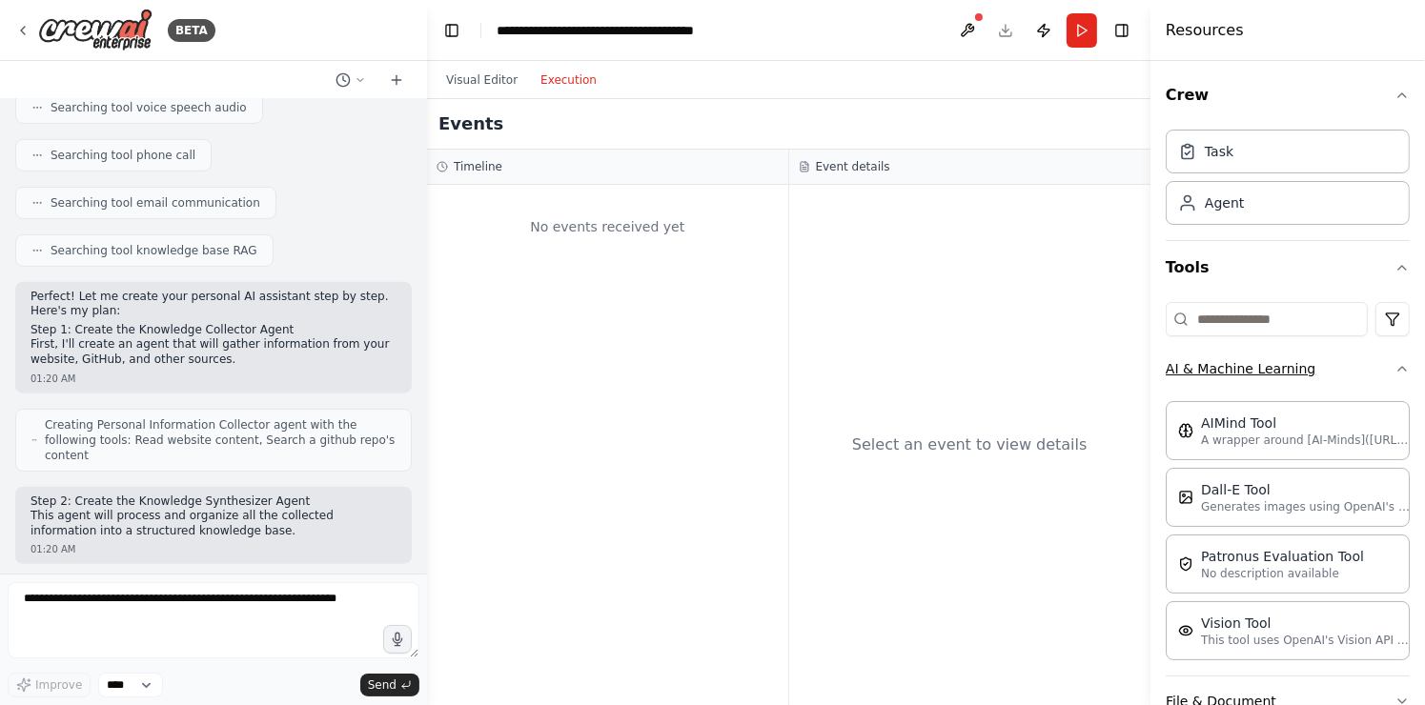
click at [1313, 348] on button "AI & Machine Learning" at bounding box center [1287, 369] width 244 height 50
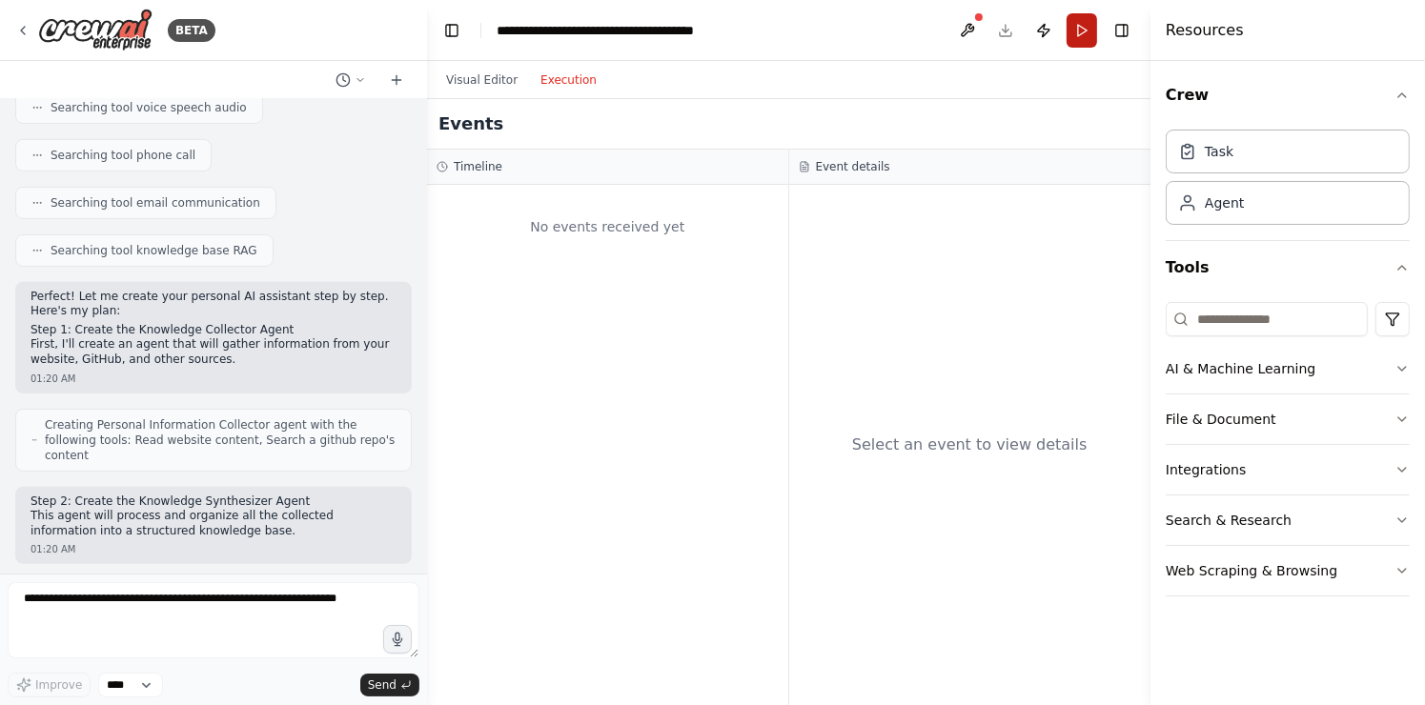
click at [1093, 36] on button "Run" at bounding box center [1081, 30] width 30 height 34
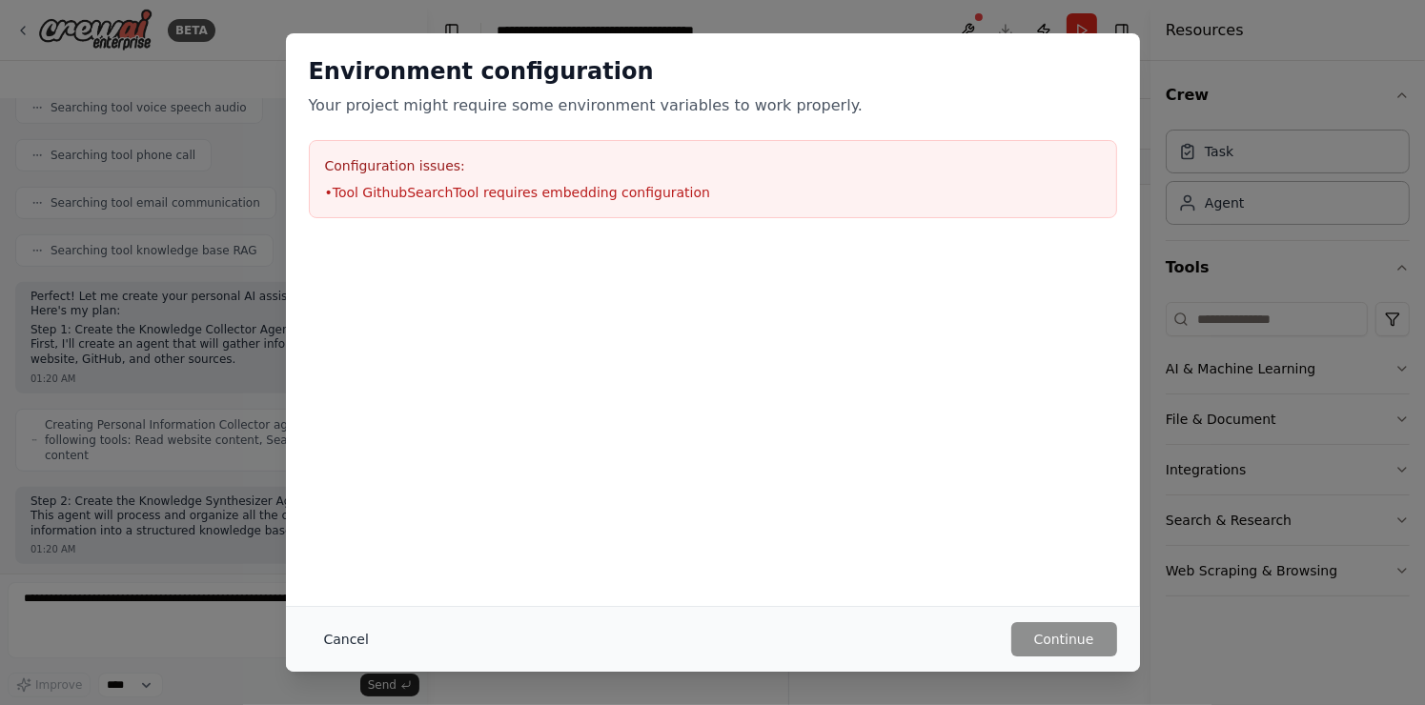
click at [361, 641] on button "Cancel" at bounding box center [346, 639] width 75 height 34
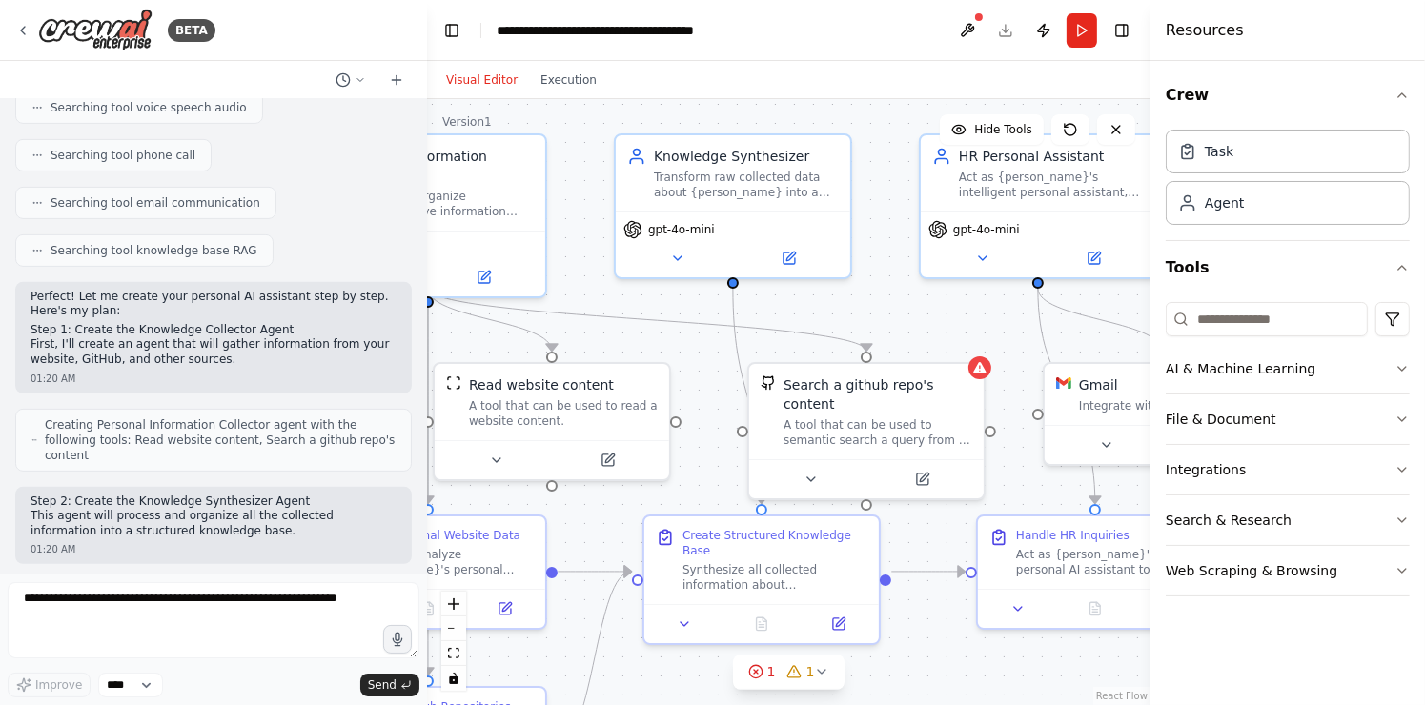
click at [492, 77] on button "Visual Editor" at bounding box center [482, 80] width 94 height 23
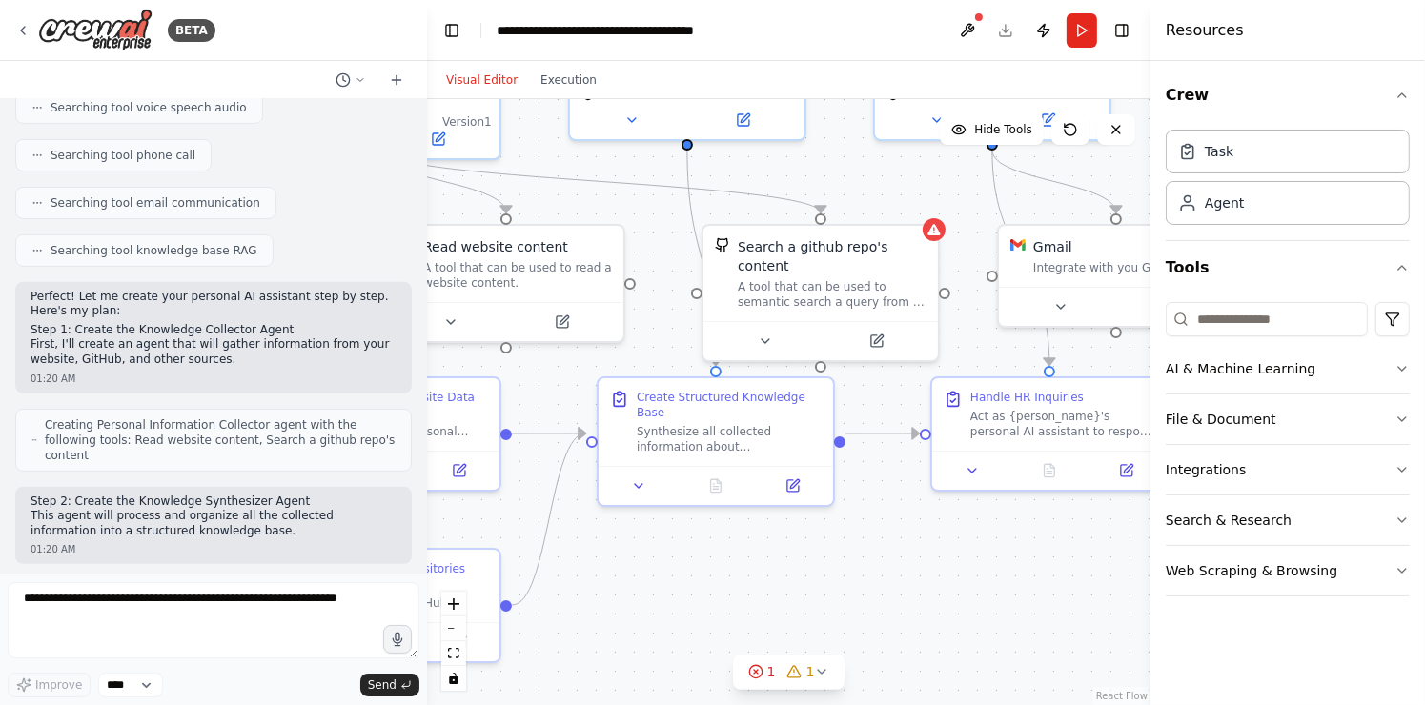
drag, startPoint x: 698, startPoint y: 351, endPoint x: 599, endPoint y: 101, distance: 268.3
click at [599, 101] on div ".deletable-edge-delete-btn { width: 20px; height: 20px; border: 0px solid #ffff…" at bounding box center [788, 402] width 723 height 606
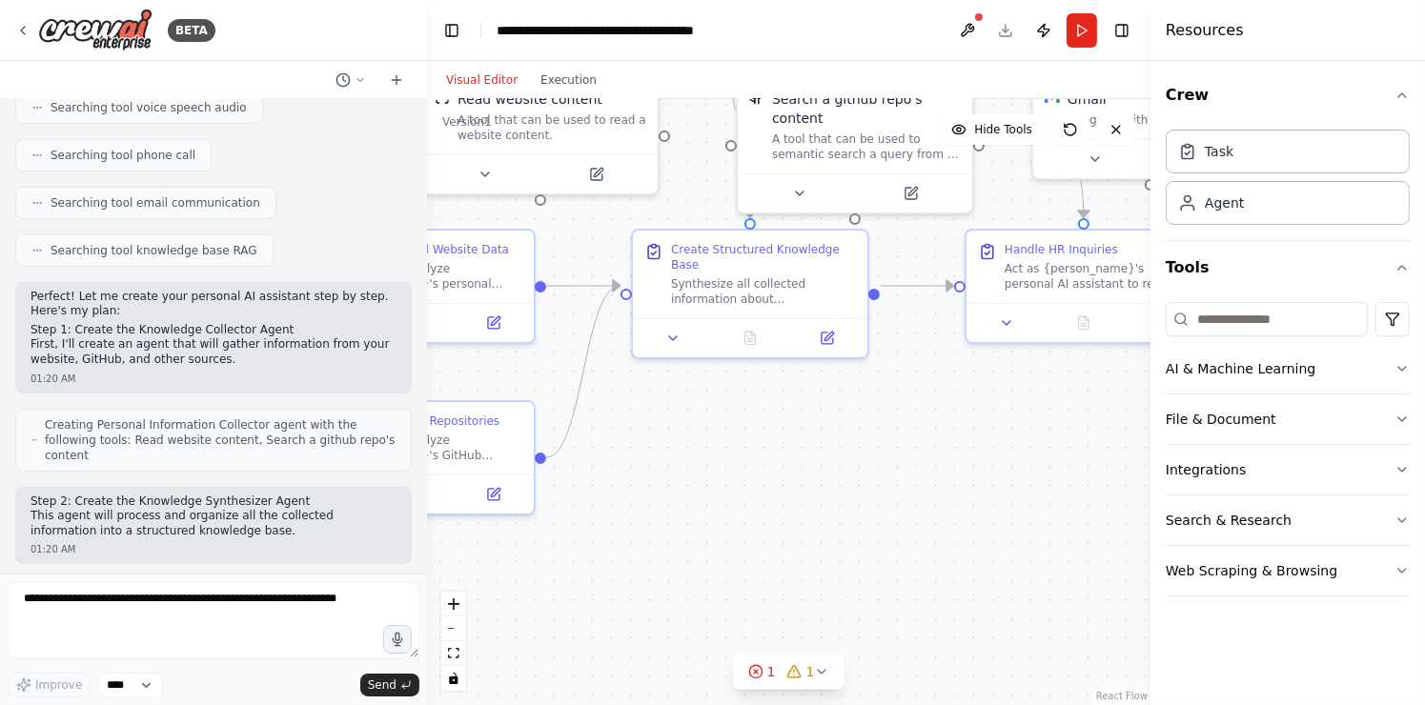
drag, startPoint x: 858, startPoint y: 395, endPoint x: 991, endPoint y: 343, distance: 143.0
click at [991, 343] on div ".deletable-edge-delete-btn { width: 20px; height: 20px; border: 0px solid #ffff…" at bounding box center [788, 402] width 723 height 606
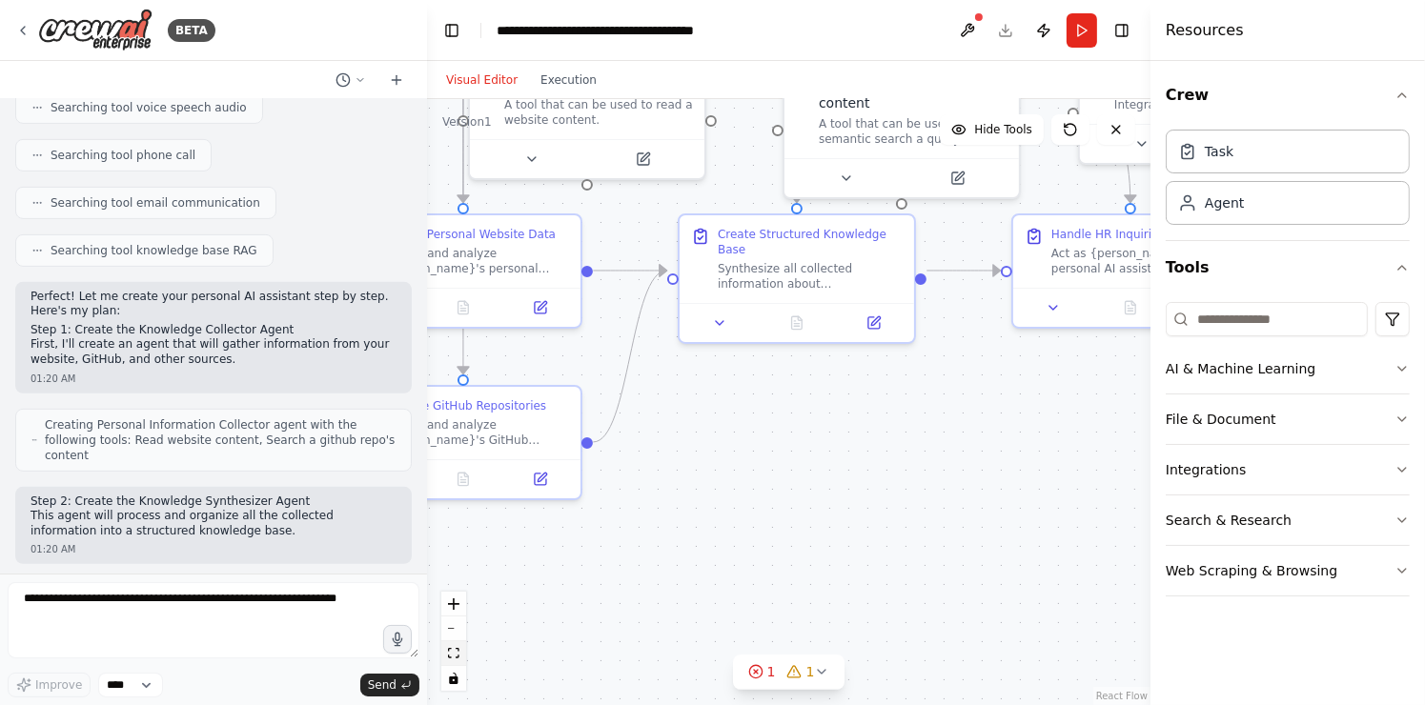
click at [455, 649] on icon "fit view" at bounding box center [453, 653] width 11 height 10
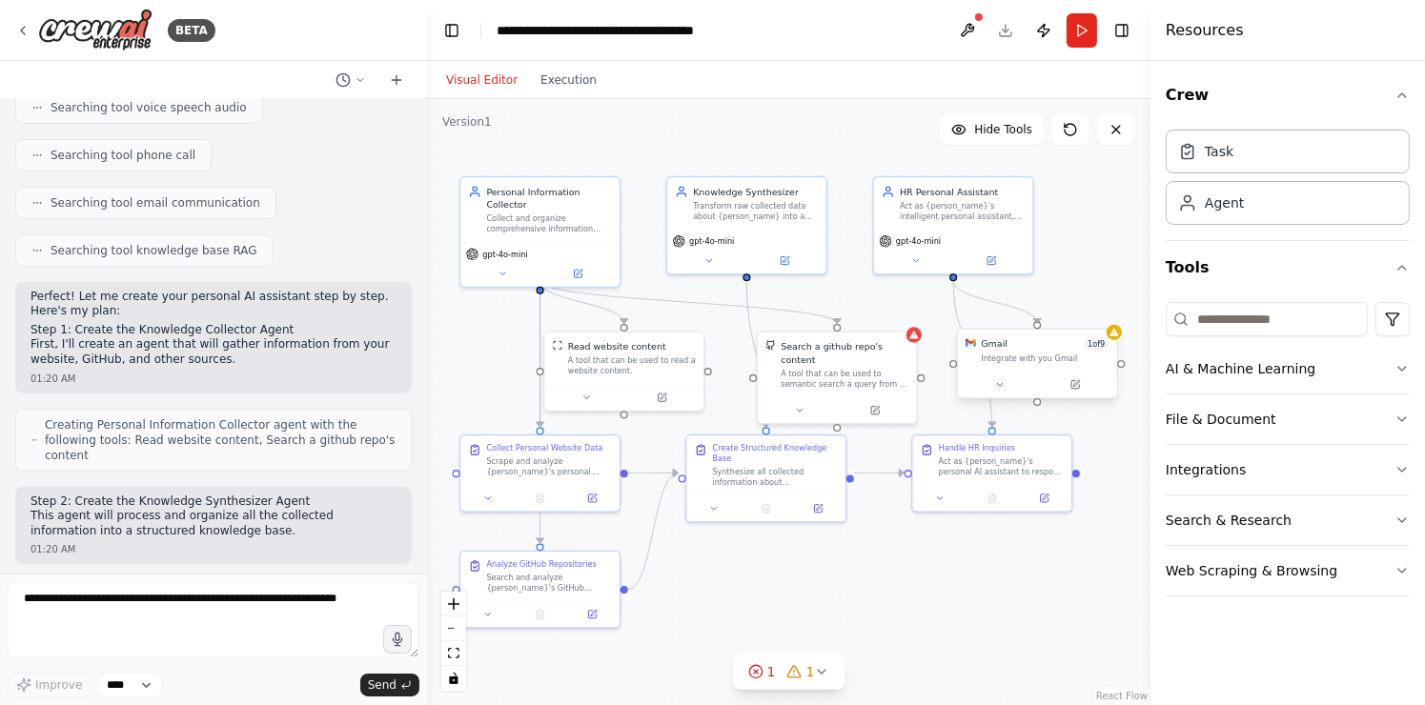
click at [1032, 358] on div "Integrate with you Gmail" at bounding box center [1045, 359] width 128 height 10
click at [1115, 335] on icon at bounding box center [1113, 333] width 9 height 8
click at [1035, 581] on div ".deletable-edge-delete-btn { width: 20px; height: 20px; border: 0px solid #ffff…" at bounding box center [788, 402] width 723 height 606
click at [1335, 575] on button "Web Scraping & Browsing" at bounding box center [1287, 571] width 244 height 50
click at [906, 339] on div "Search a github repo's content" at bounding box center [844, 350] width 128 height 26
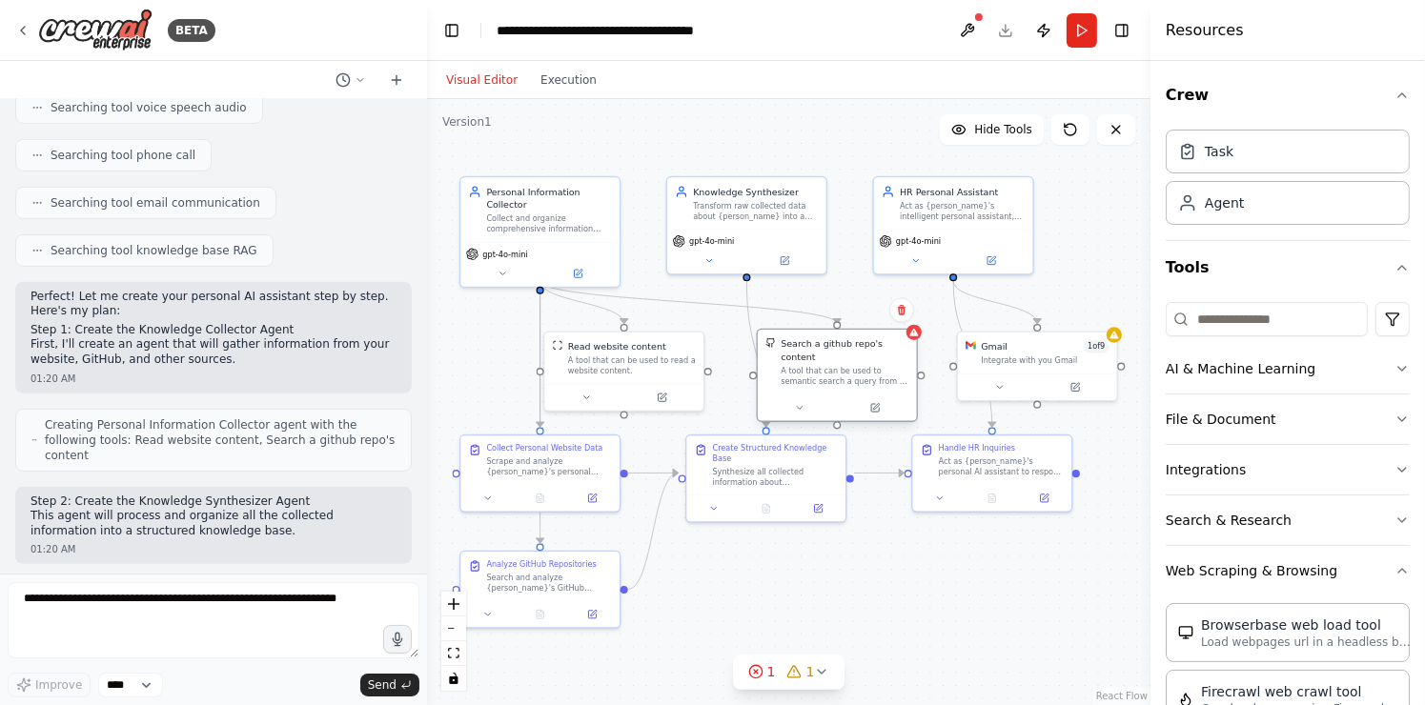
click at [906, 339] on div "Search a github repo's content" at bounding box center [844, 350] width 128 height 26
click at [918, 339] on div ".deletable-edge-delete-btn { width: 20px; height: 20px; border: 0px solid #ffff…" at bounding box center [788, 402] width 723 height 606
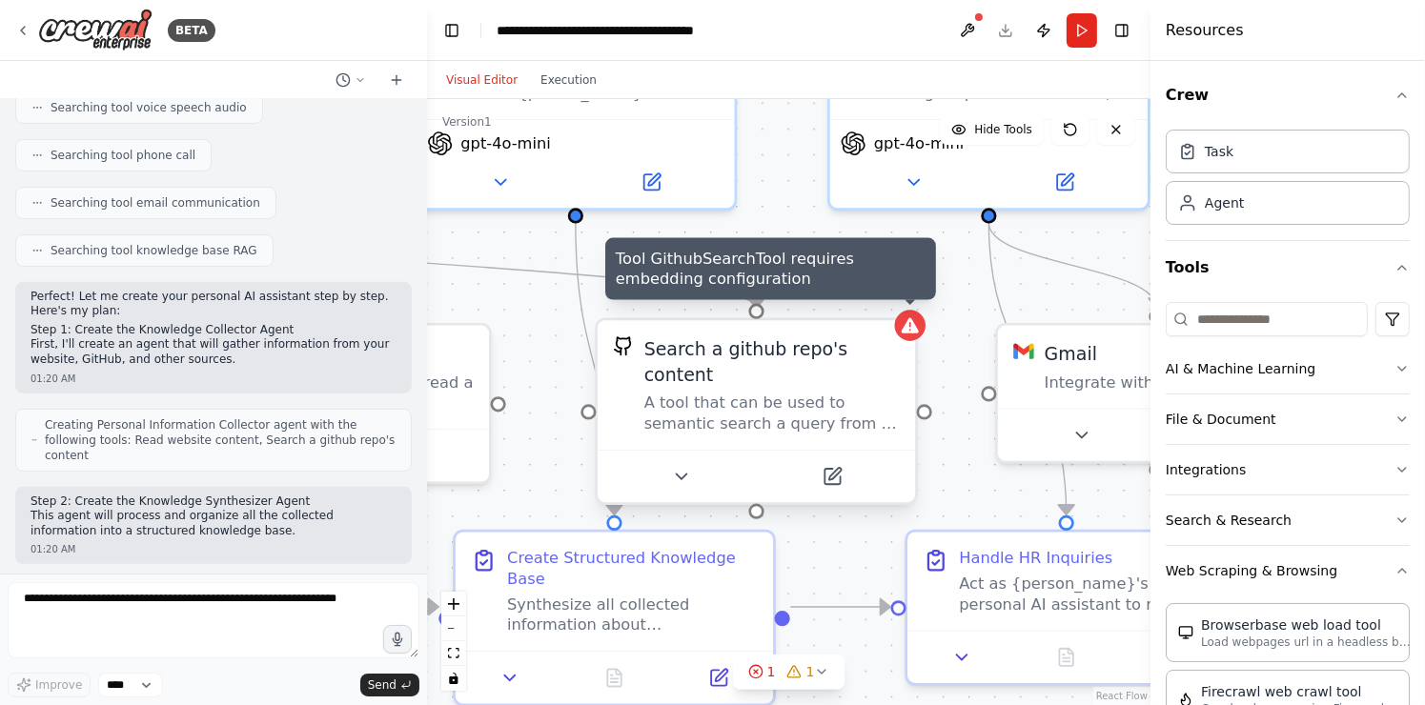
click at [918, 326] on icon at bounding box center [910, 325] width 21 height 21
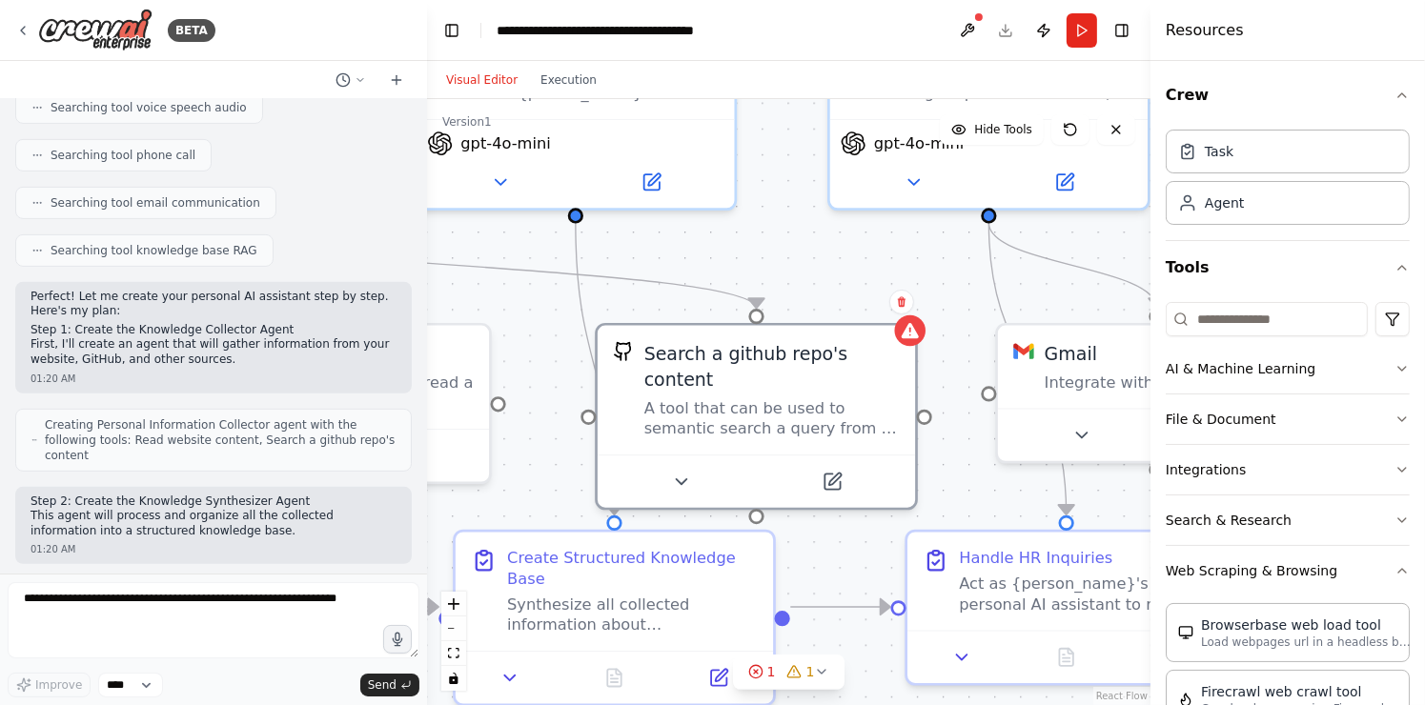
click at [834, 272] on div ".deletable-edge-delete-btn { width: 20px; height: 20px; border: 0px solid #ffff…" at bounding box center [788, 402] width 723 height 606
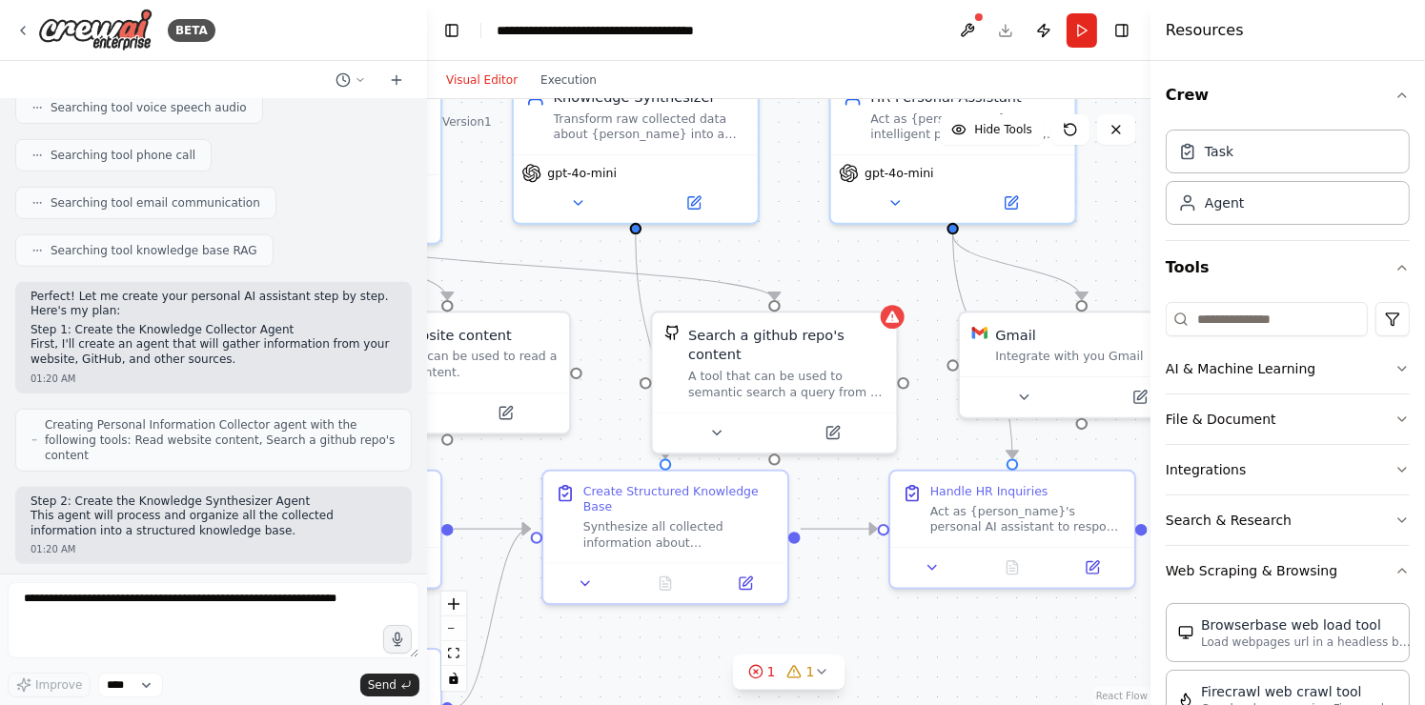
click at [961, 627] on div ".deletable-edge-delete-btn { width: 20px; height: 20px; border: 0px solid #ffff…" at bounding box center [788, 402] width 723 height 606
click at [454, 649] on icon "fit view" at bounding box center [453, 653] width 11 height 10
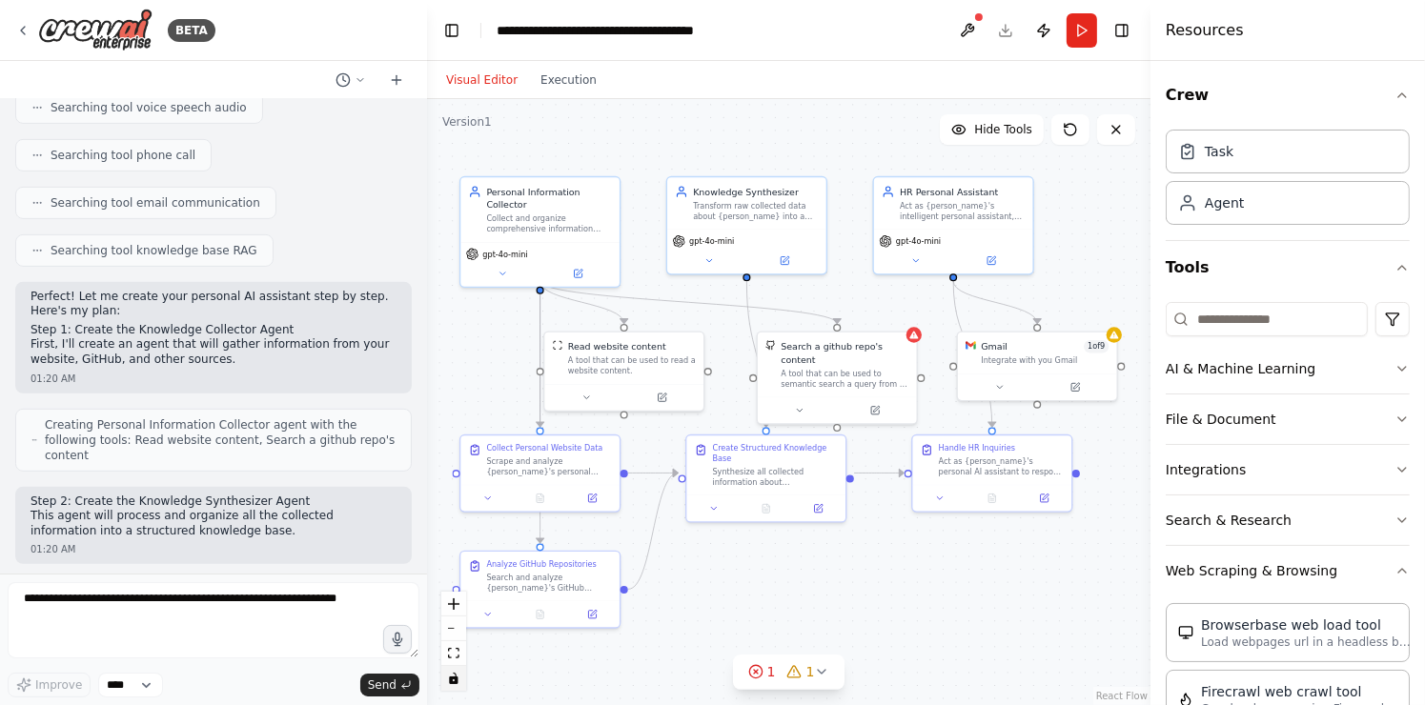
click at [454, 669] on button "toggle interactivity" at bounding box center [453, 678] width 25 height 25
click at [915, 341] on div ".deletable-edge-delete-btn { width: 20px; height: 20px; border: 0px solid #ffff…" at bounding box center [788, 402] width 723 height 606
click at [792, 397] on div ".deletable-edge-delete-btn { width: 20px; height: 20px; border: 0px solid #ffff…" at bounding box center [788, 402] width 723 height 606
click at [968, 34] on button at bounding box center [967, 30] width 30 height 34
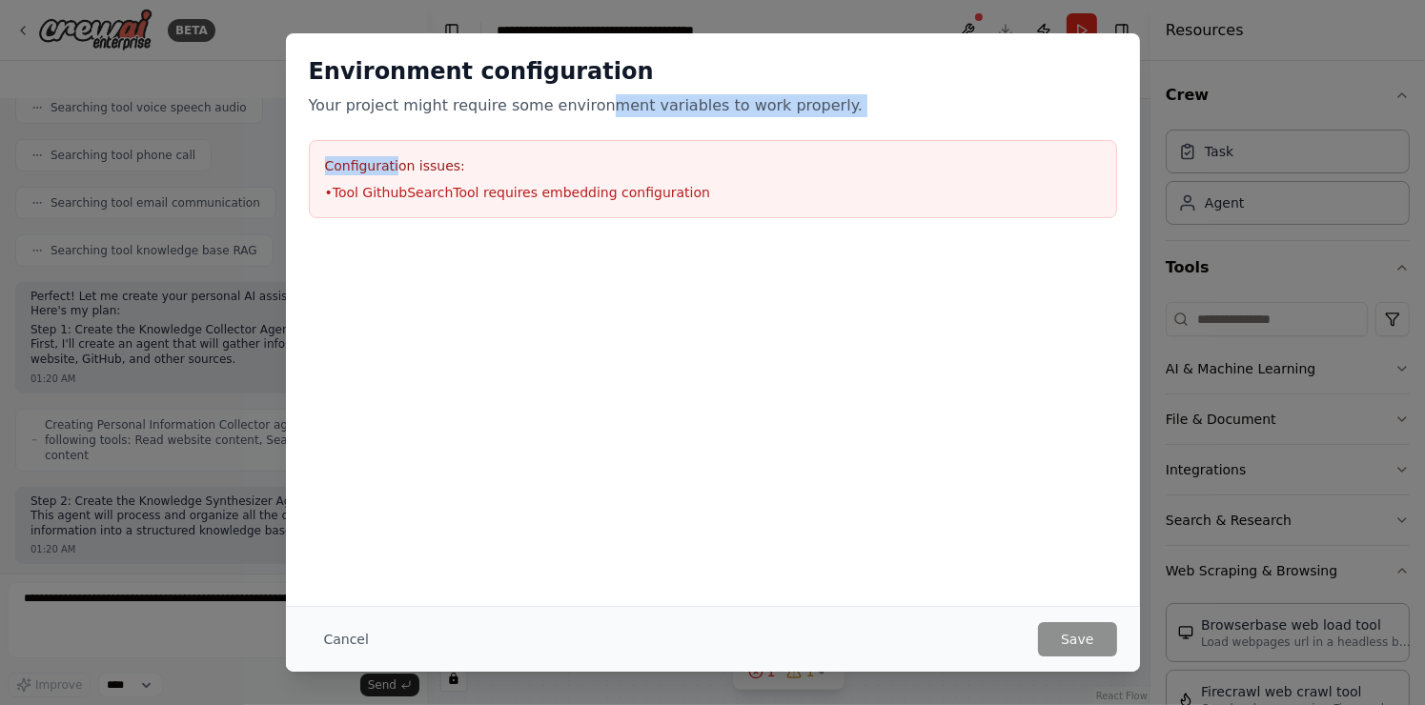
drag, startPoint x: 395, startPoint y: 128, endPoint x: 580, endPoint y: 111, distance: 185.6
click at [580, 111] on div "Environment configuration Your project might require some environment variables…" at bounding box center [713, 137] width 854 height 208
click at [743, 244] on div at bounding box center [713, 252] width 854 height 23
click at [1188, 243] on div "Environment configuration Your project might require some environment variables…" at bounding box center [712, 352] width 1425 height 705
click at [341, 627] on button "Cancel" at bounding box center [346, 639] width 75 height 34
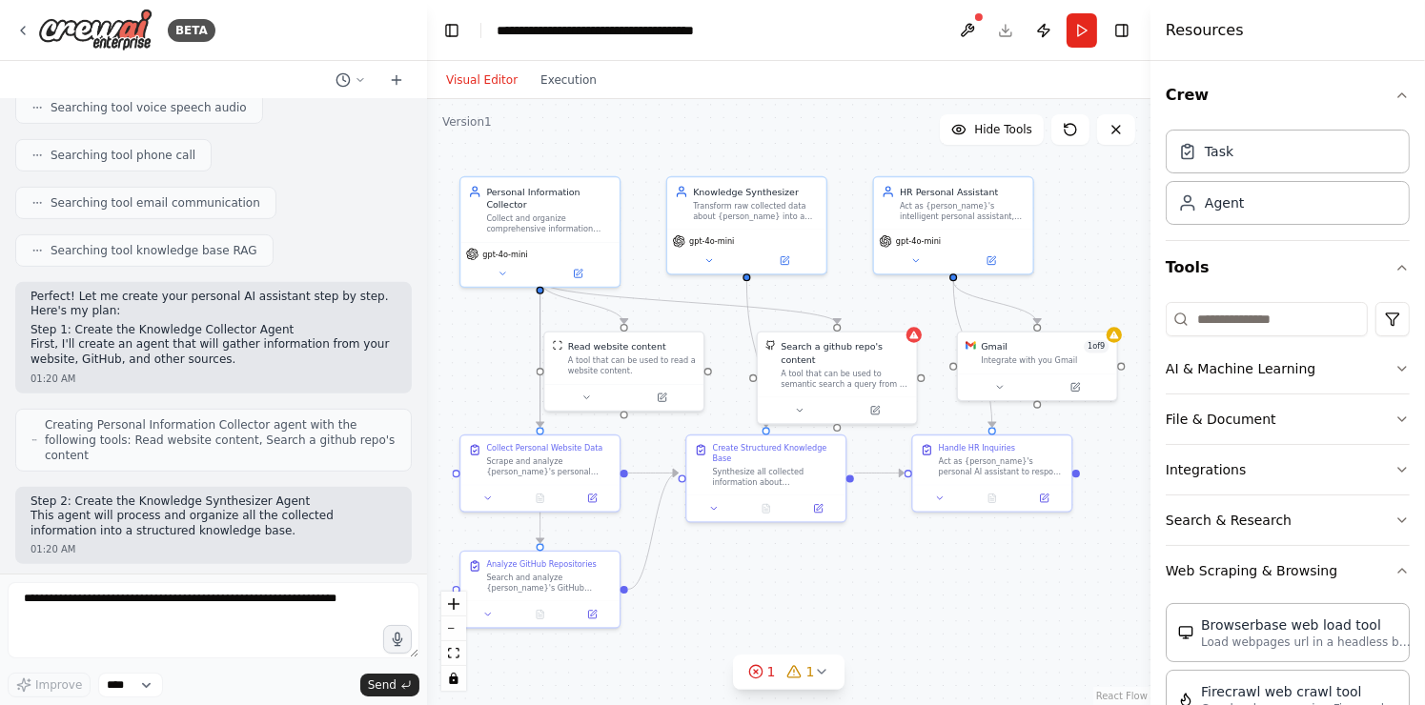
click at [126, 670] on div "Improve **** Send" at bounding box center [214, 639] width 412 height 115
drag, startPoint x: 126, startPoint y: 670, endPoint x: 135, endPoint y: 682, distance: 15.6
click at [135, 682] on div "Improve **** Send" at bounding box center [214, 639] width 412 height 115
click at [135, 682] on select "****" at bounding box center [130, 685] width 65 height 25
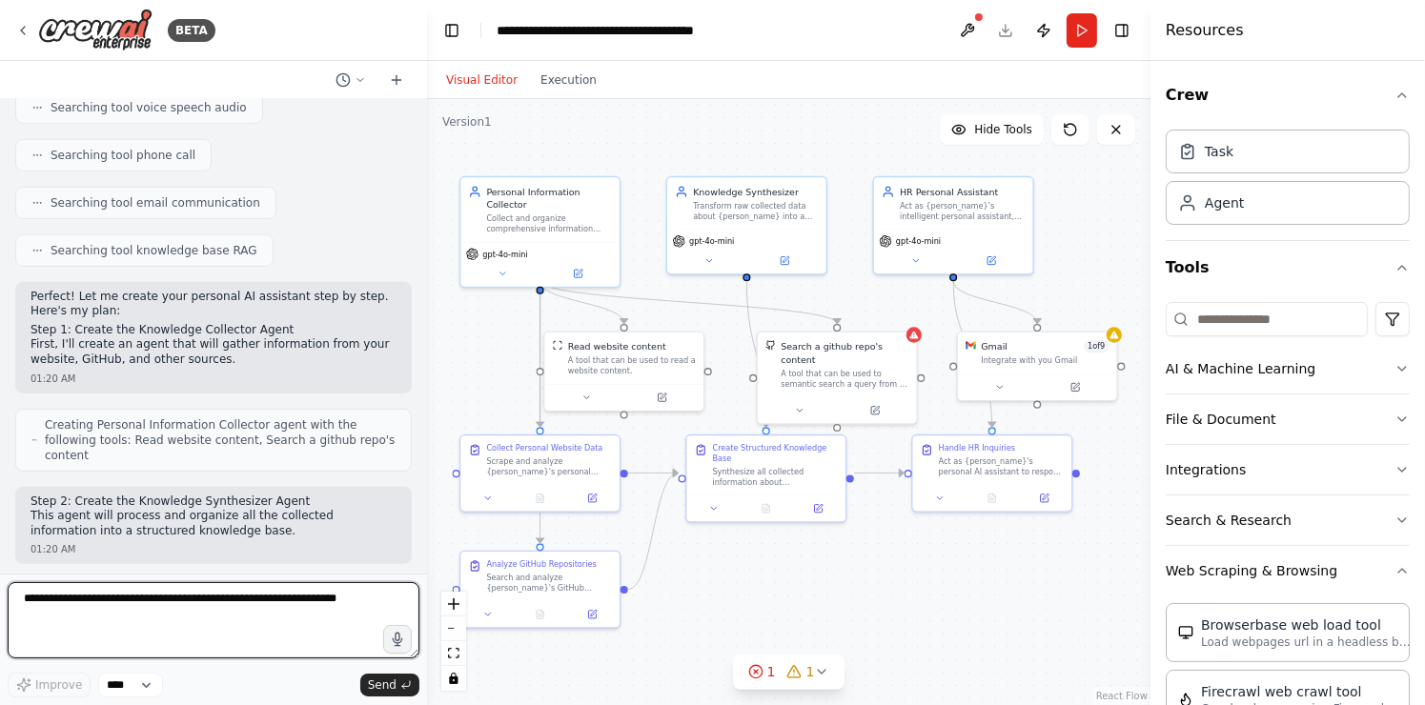
click at [265, 606] on textarea at bounding box center [214, 620] width 412 height 76
type textarea "**********"
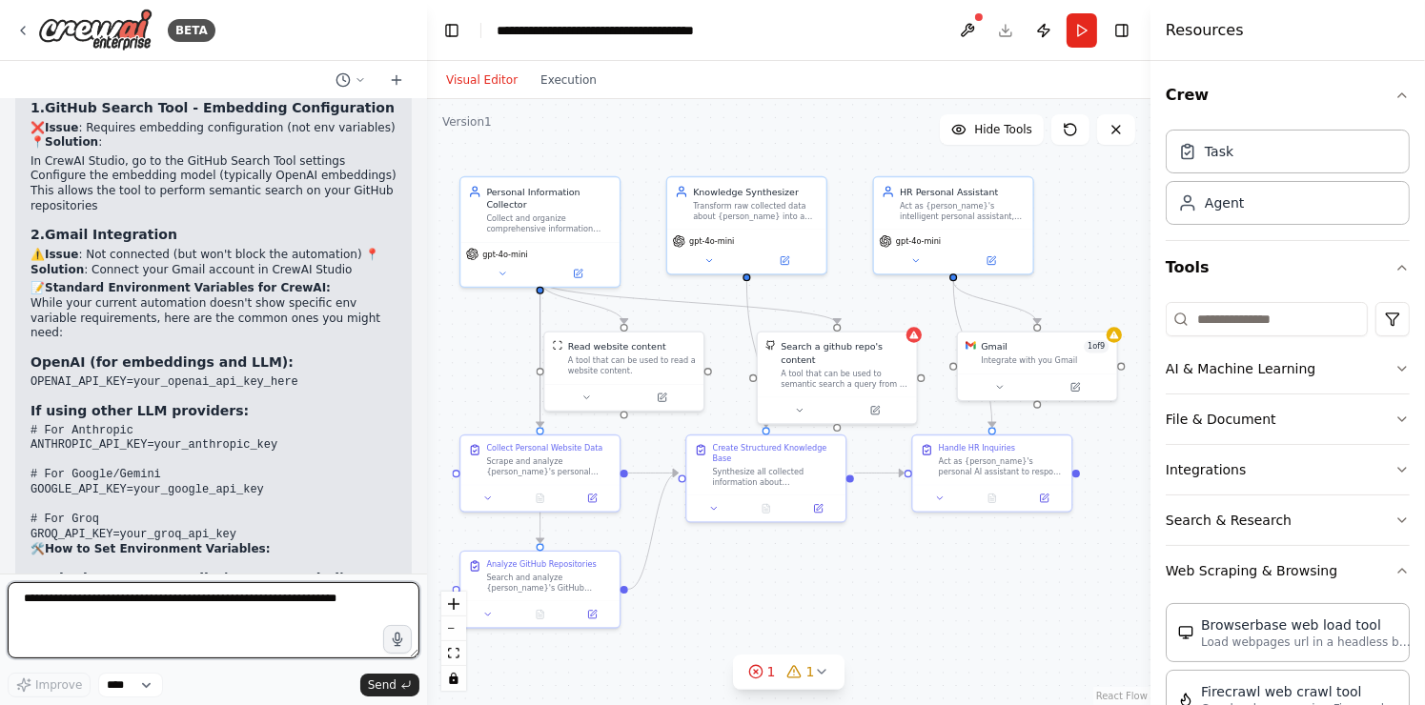
scroll to position [3209, 0]
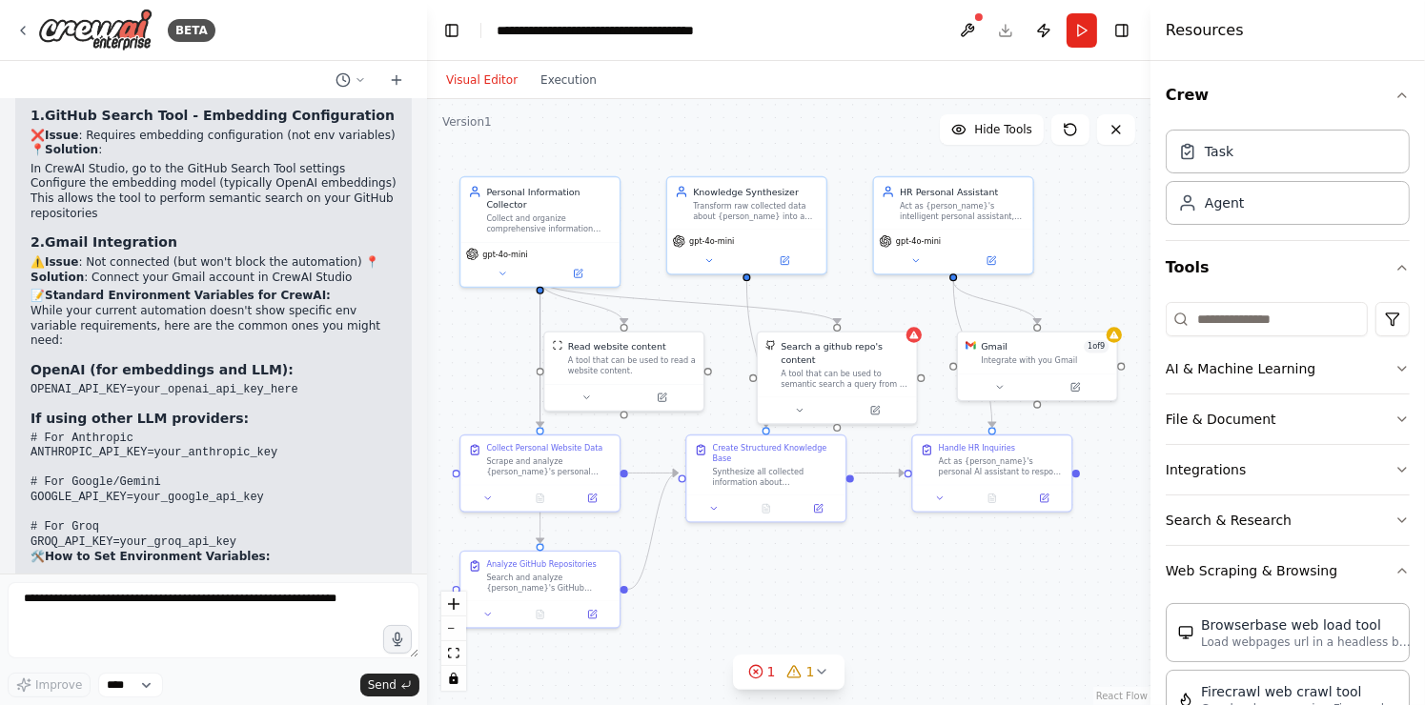
click at [87, 383] on code "OPENAI_API_KEY=your_openai_api_key_here" at bounding box center [164, 389] width 268 height 13
drag, startPoint x: 87, startPoint y: 194, endPoint x: 136, endPoint y: 203, distance: 50.3
click at [136, 383] on code "OPENAI_API_KEY=your_openai_api_key_here" at bounding box center [164, 389] width 268 height 13
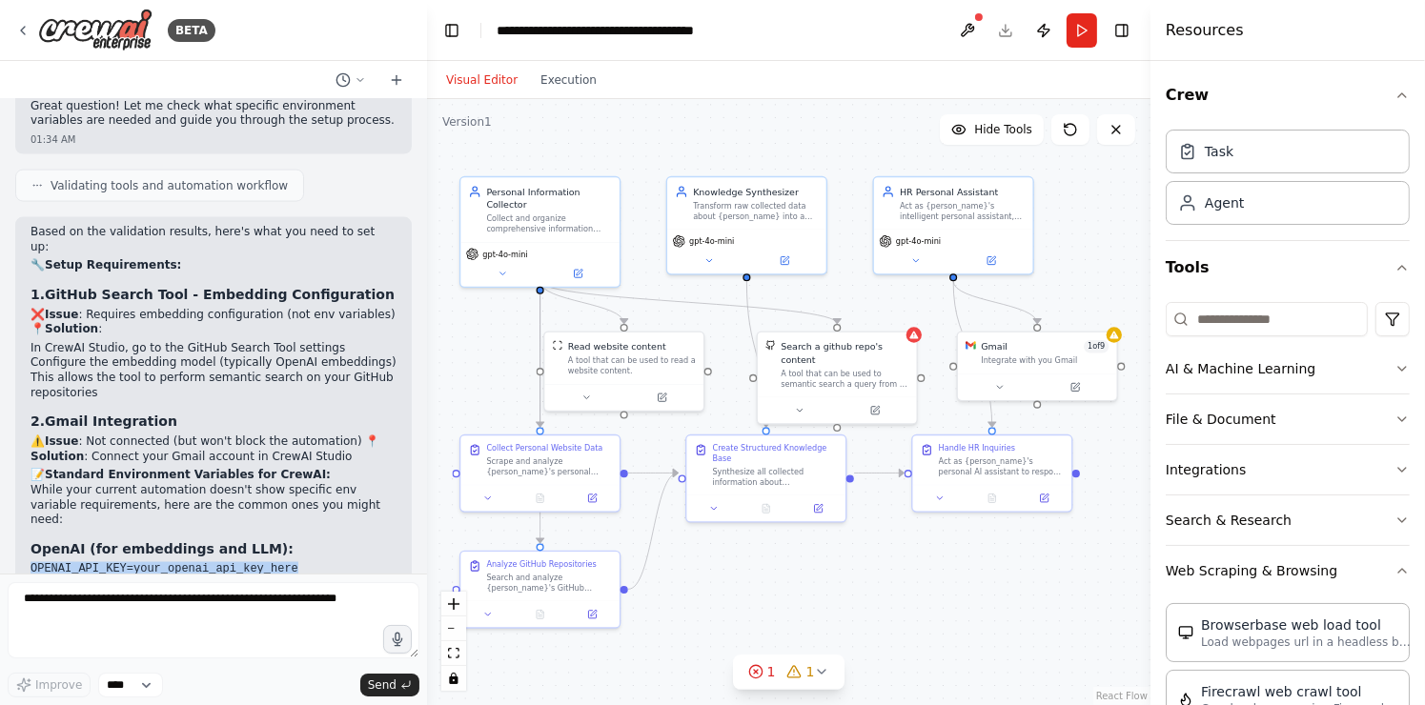
scroll to position [3024, 0]
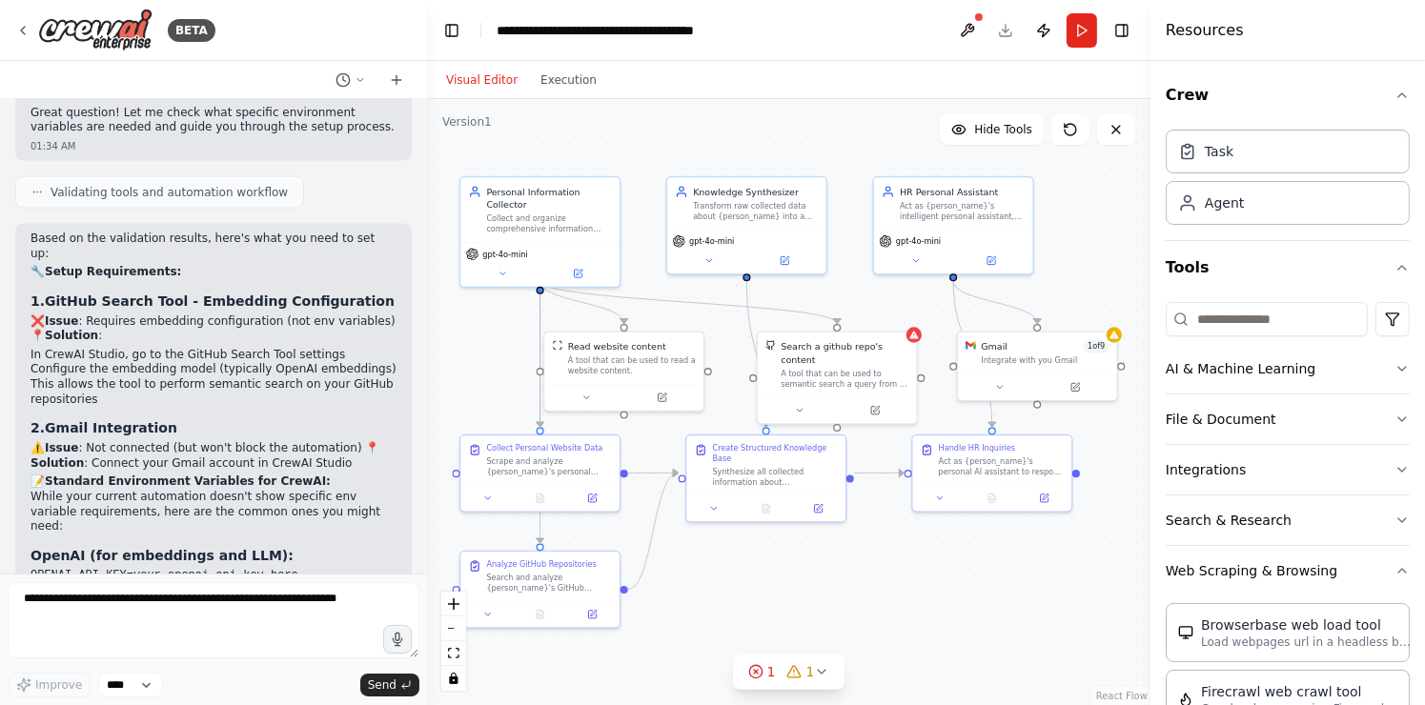
click at [129, 490] on p "While your current automation doesn't show specific env variable requirements, …" at bounding box center [213, 512] width 366 height 45
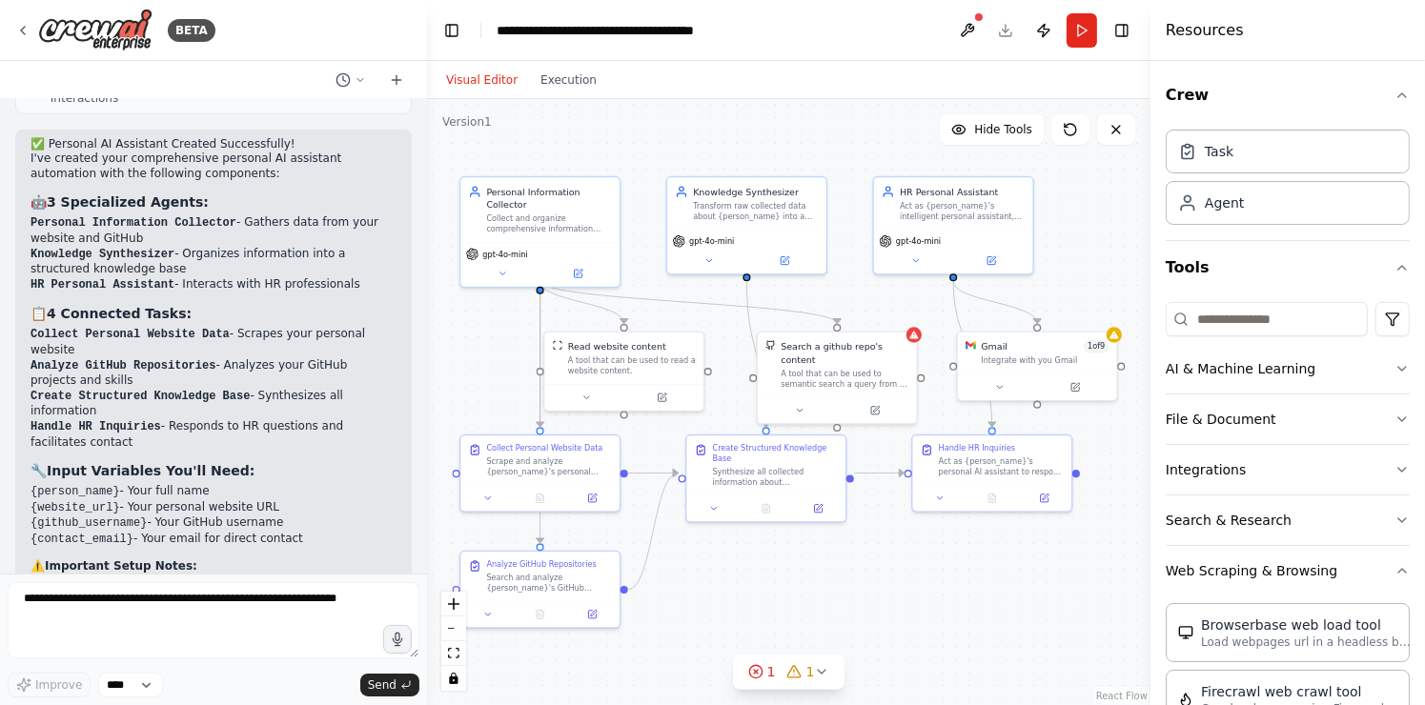
scroll to position [1998, 0]
click at [548, 588] on div ".deletable-edge-delete-btn { width: 20px; height: 20px; border: 0px solid #ffff…" at bounding box center [788, 402] width 723 height 606
click at [455, 651] on icon "fit view" at bounding box center [453, 653] width 11 height 10
click at [1133, 162] on div ".deletable-edge-delete-btn { width: 20px; height: 20px; border: 0px solid #ffff…" at bounding box center [788, 402] width 723 height 606
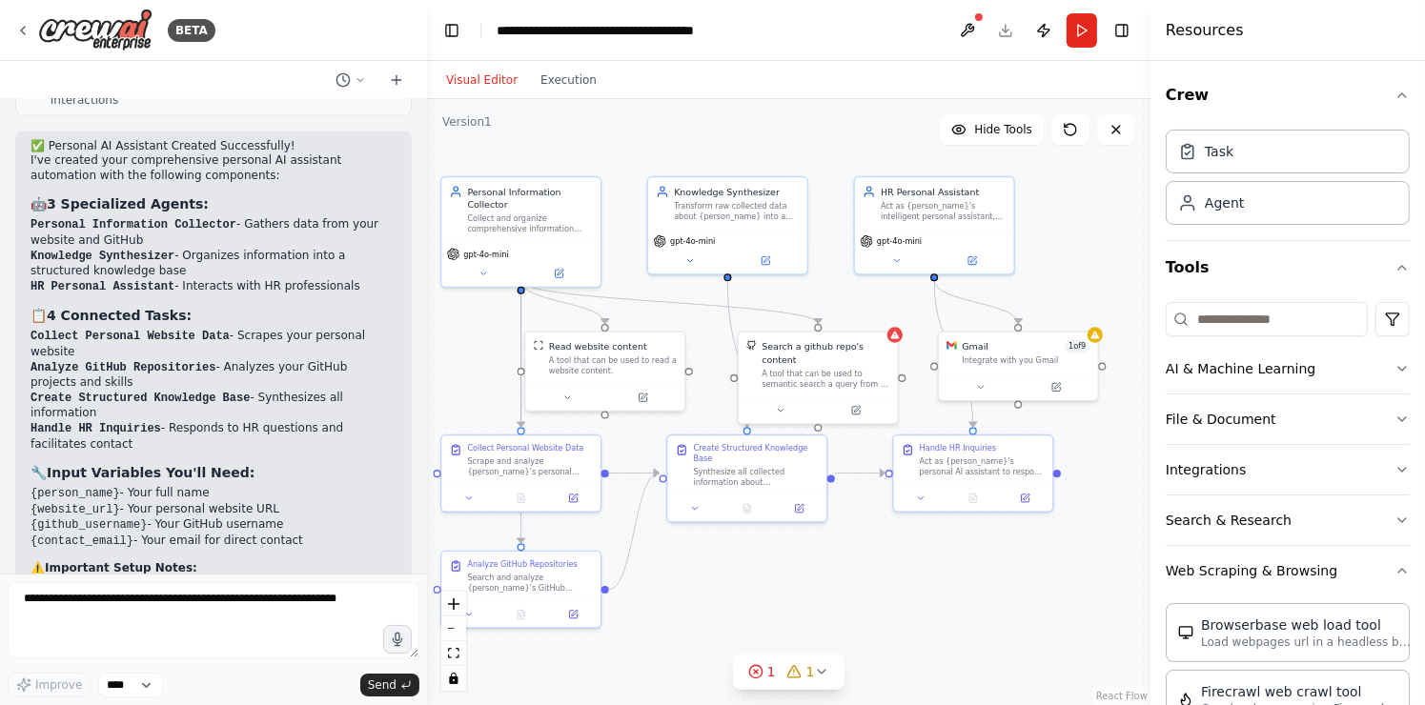
drag, startPoint x: 1133, startPoint y: 162, endPoint x: 1114, endPoint y: 150, distance: 22.7
click at [1114, 150] on div ".deletable-edge-delete-btn { width: 20px; height: 20px; border: 0px solid #ffff…" at bounding box center [788, 402] width 723 height 606
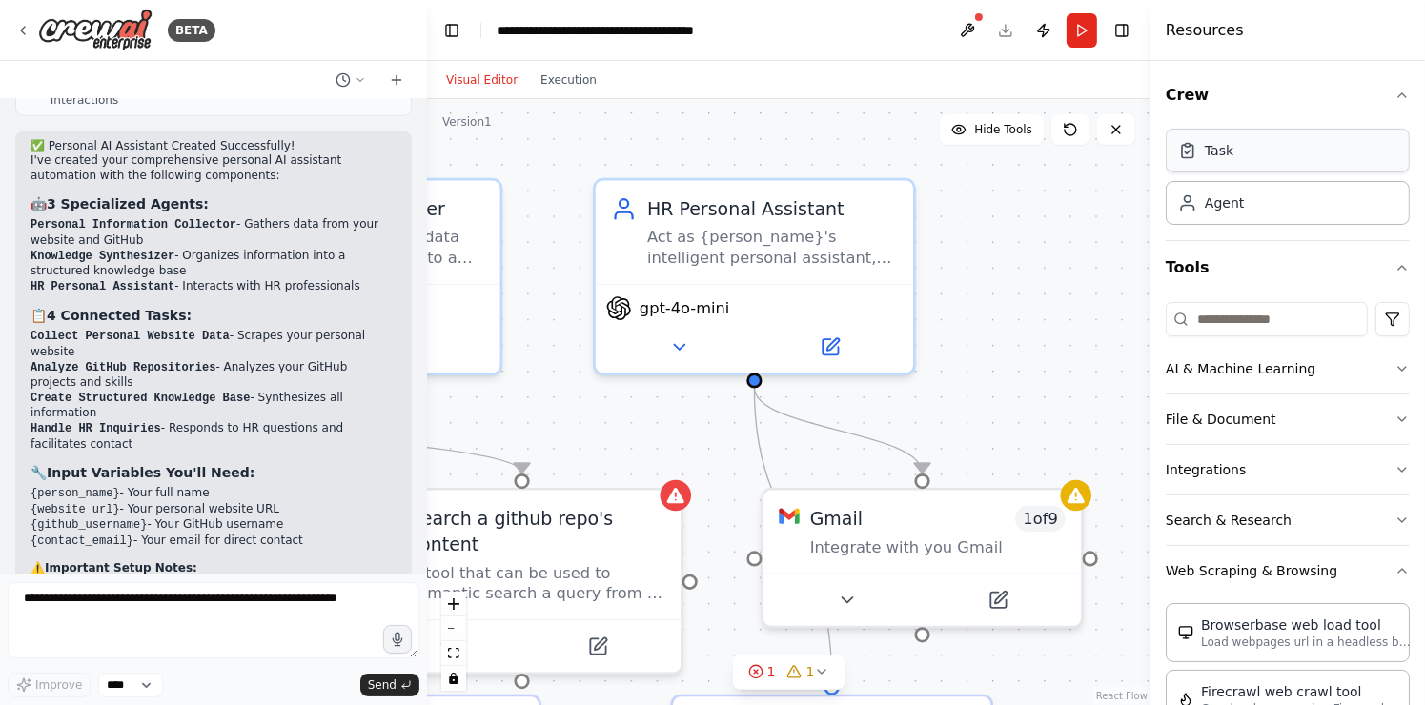
click at [1268, 143] on div "Task" at bounding box center [1287, 151] width 244 height 44
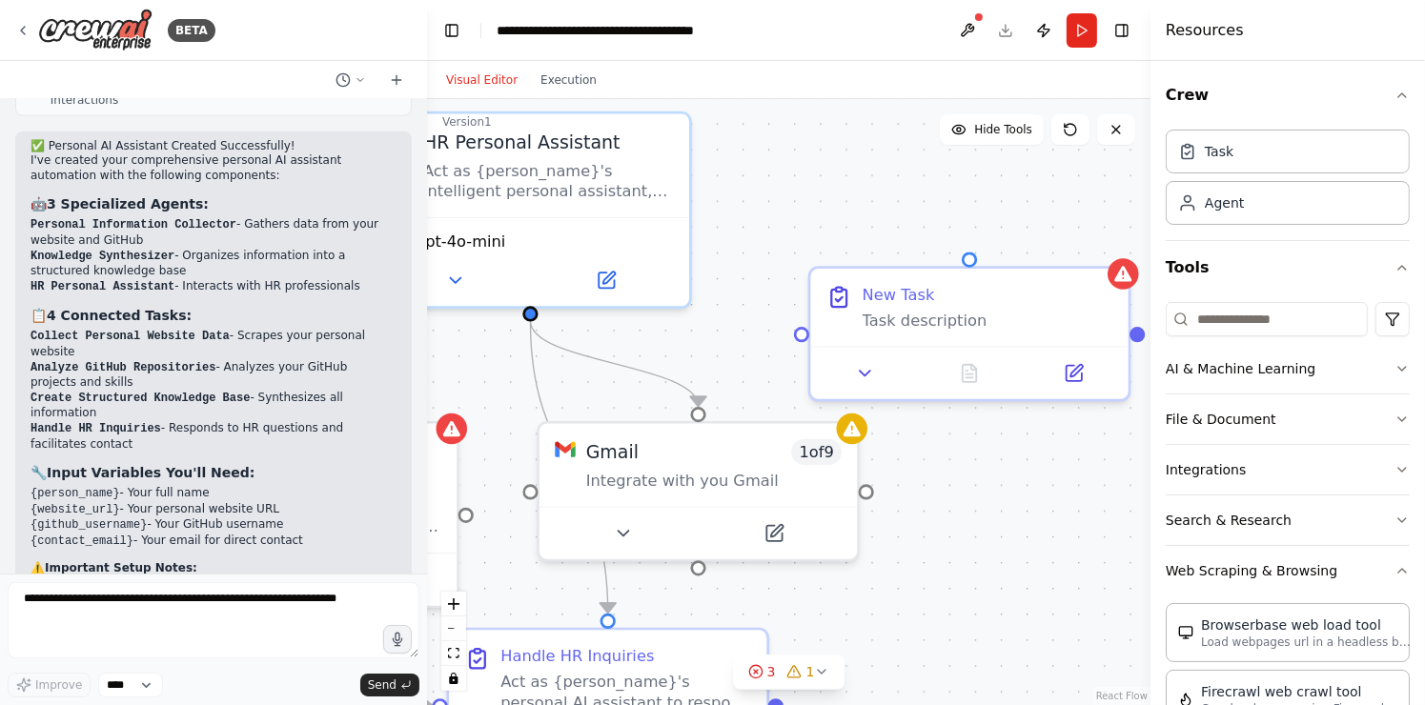
drag, startPoint x: 1066, startPoint y: 323, endPoint x: 815, endPoint y: 248, distance: 262.6
click at [815, 248] on div ".deletable-edge-delete-btn { width: 20px; height: 20px; border: 0px solid #ffff…" at bounding box center [788, 402] width 723 height 606
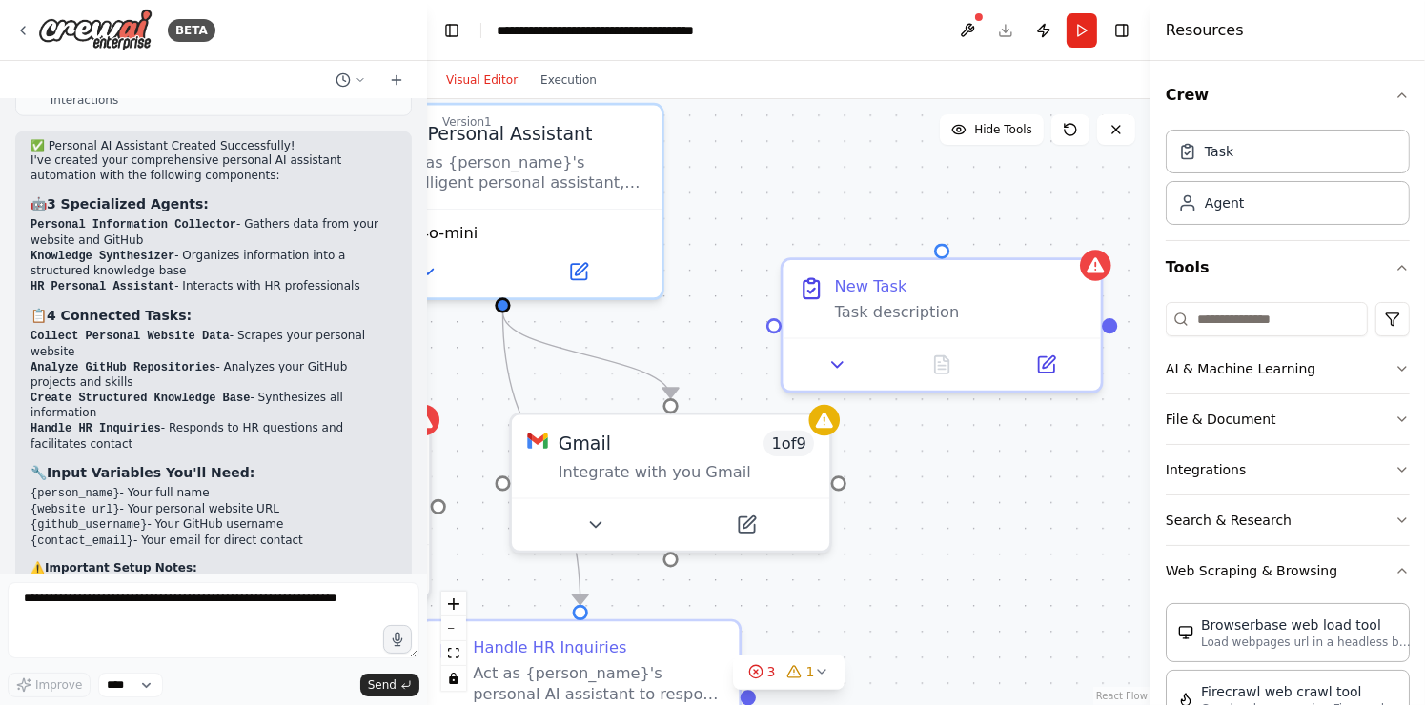
click at [1028, 304] on div ".deletable-edge-delete-btn { width: 20px; height: 20px; border: 0px solid #ffff…" at bounding box center [788, 402] width 723 height 606
click at [449, 681] on icon "toggle interactivity" at bounding box center [453, 678] width 9 height 11
click at [982, 301] on div "Task description" at bounding box center [960, 306] width 251 height 21
click at [1085, 240] on icon at bounding box center [1087, 238] width 8 height 10
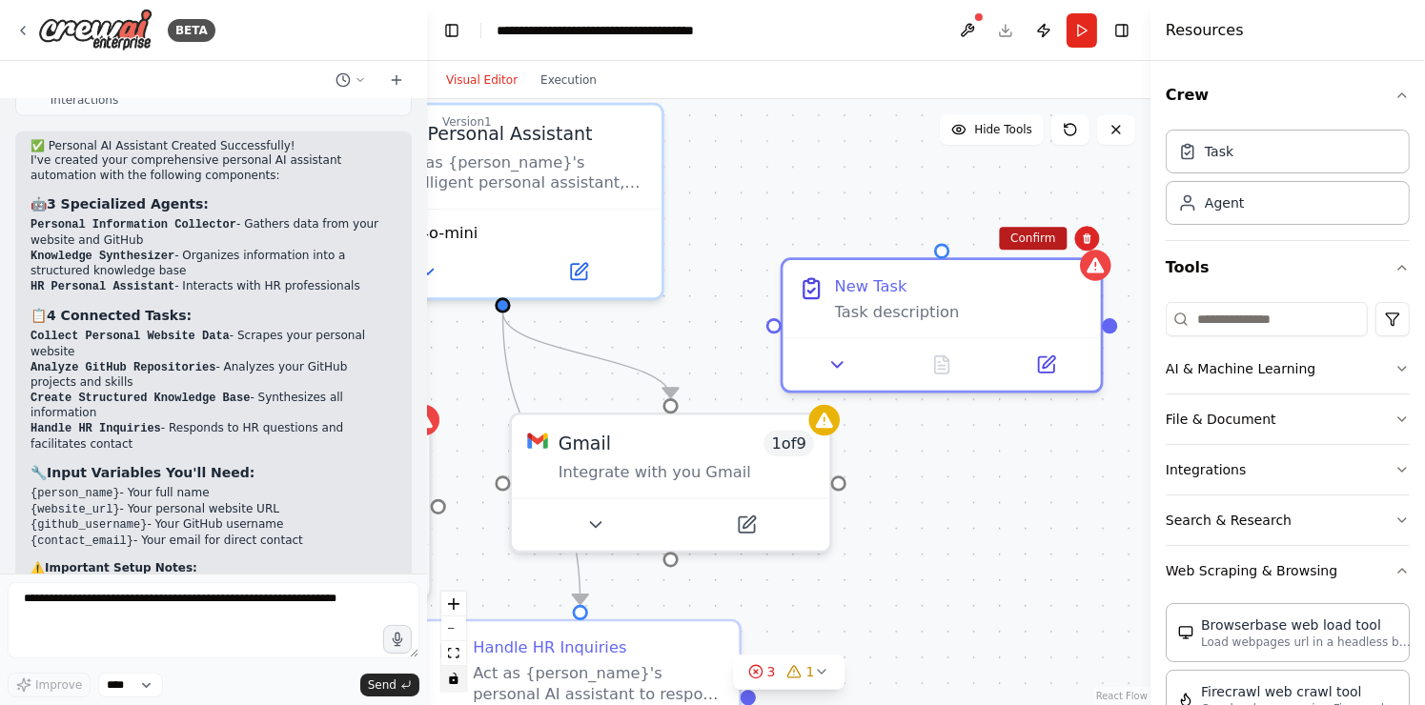
click at [1055, 239] on button "Confirm" at bounding box center [1033, 238] width 68 height 23
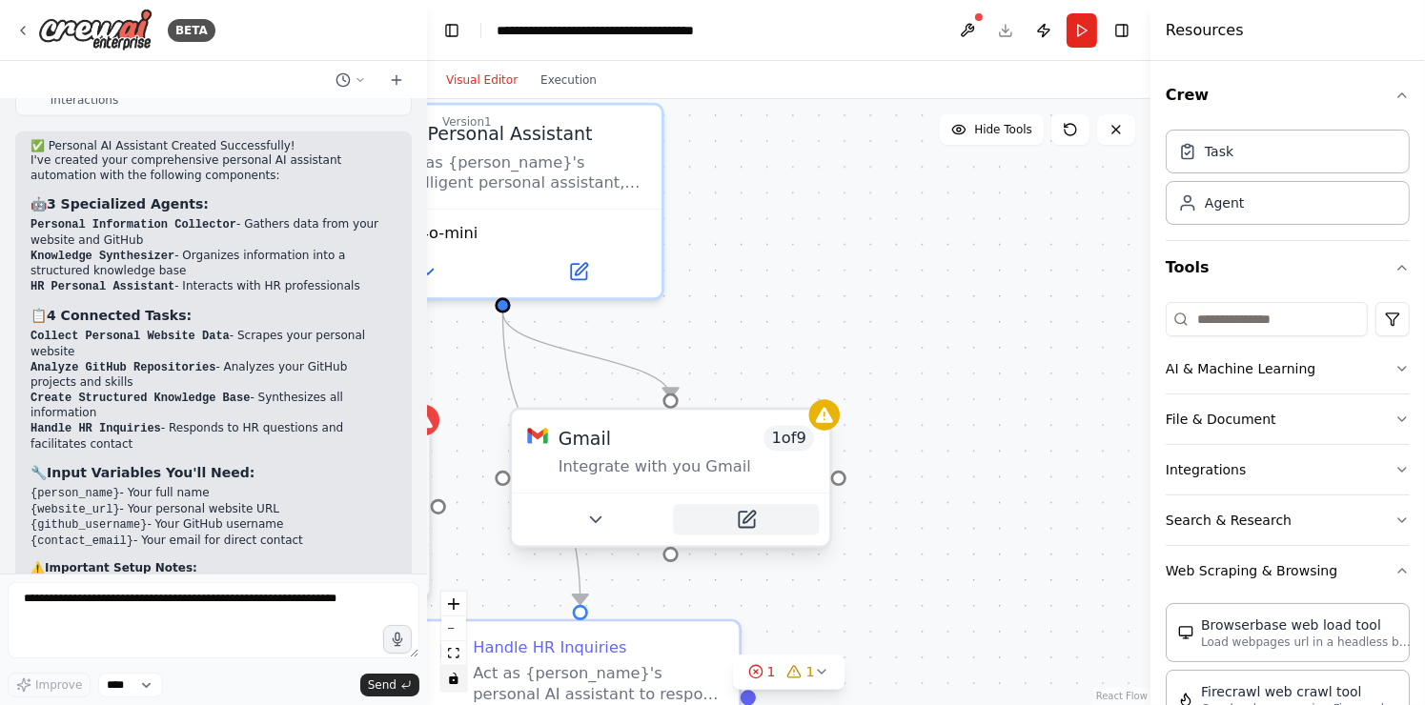
click at [750, 522] on icon at bounding box center [746, 519] width 15 height 15
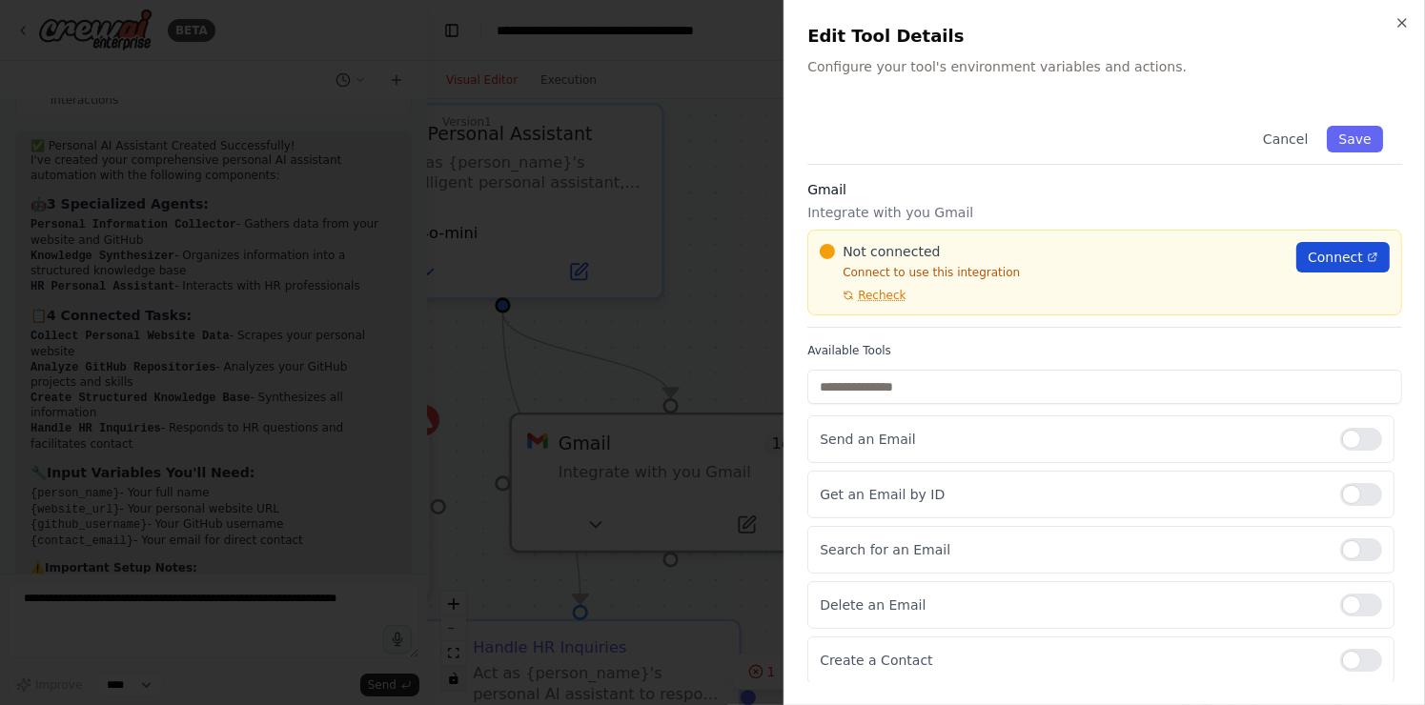
click at [1306, 246] on link "Connect" at bounding box center [1342, 257] width 93 height 30
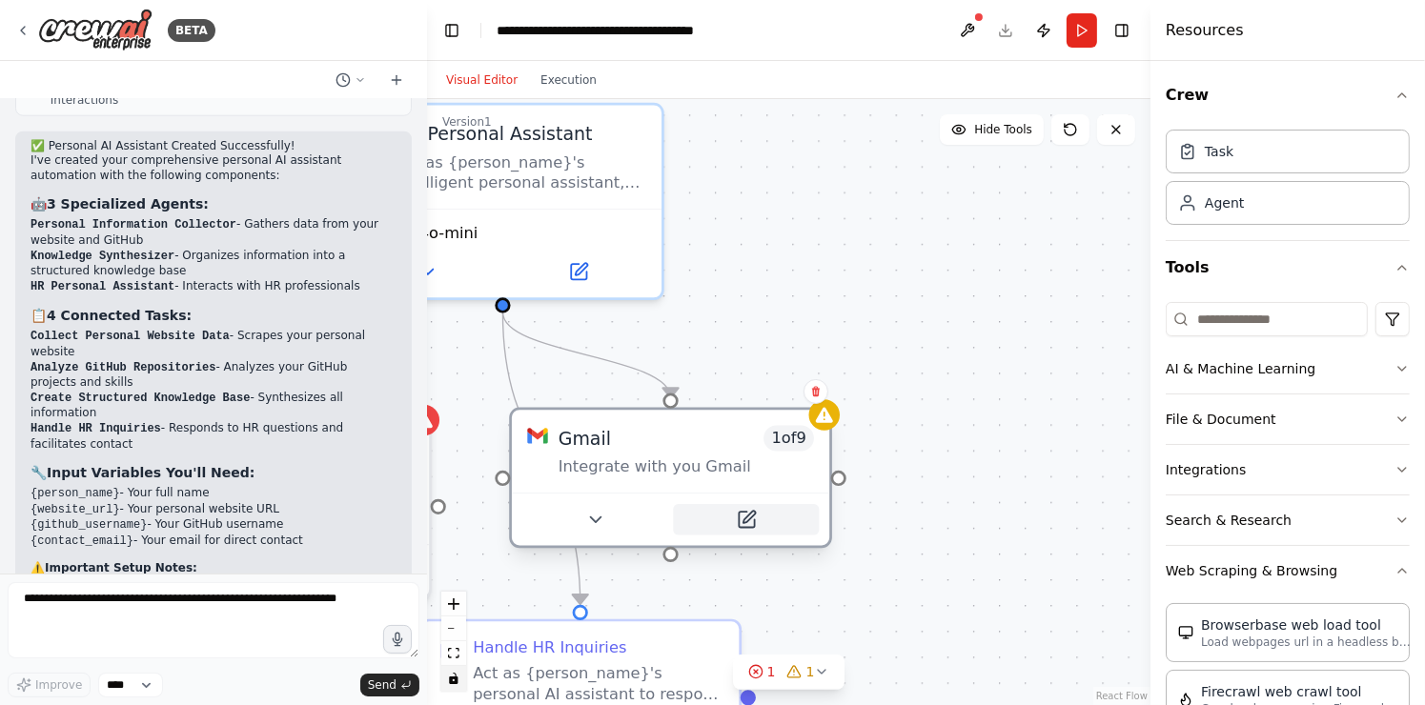
click at [727, 526] on button at bounding box center [746, 519] width 146 height 31
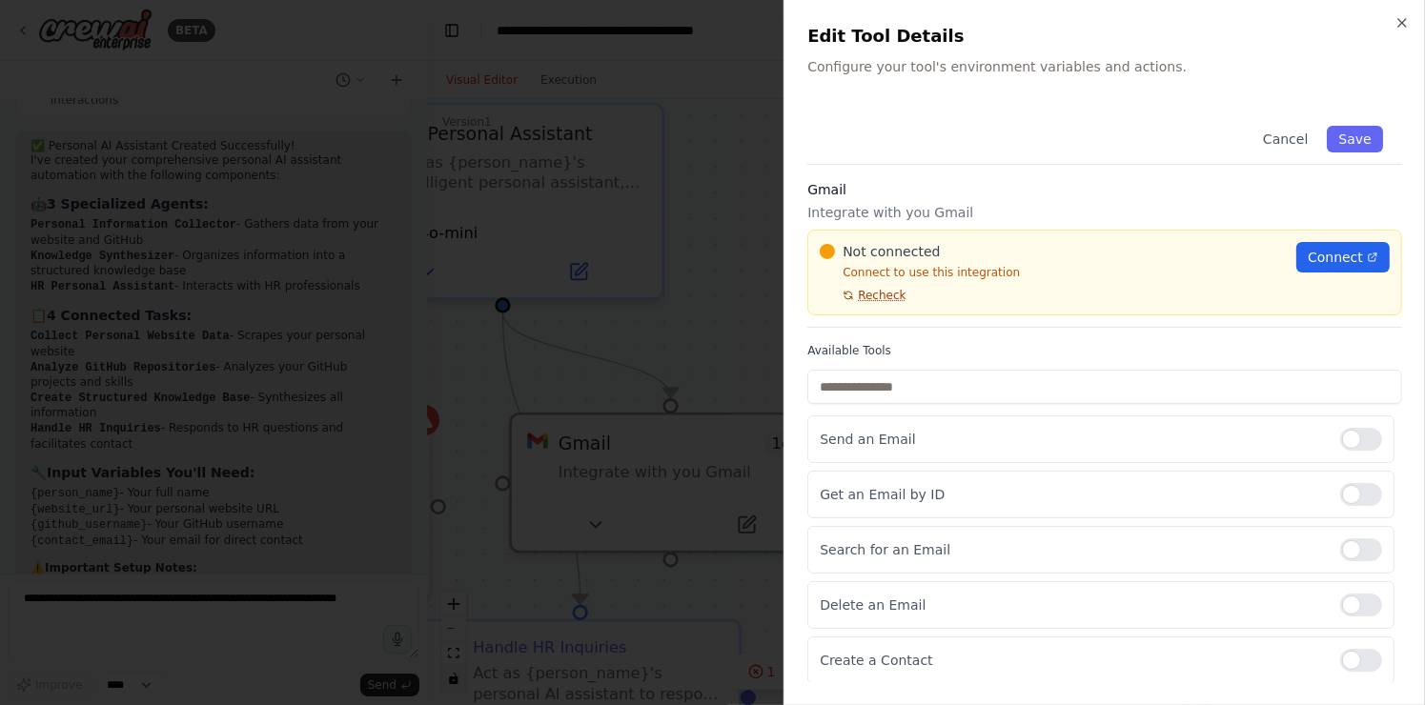
click at [888, 299] on span "Recheck" at bounding box center [882, 295] width 48 height 15
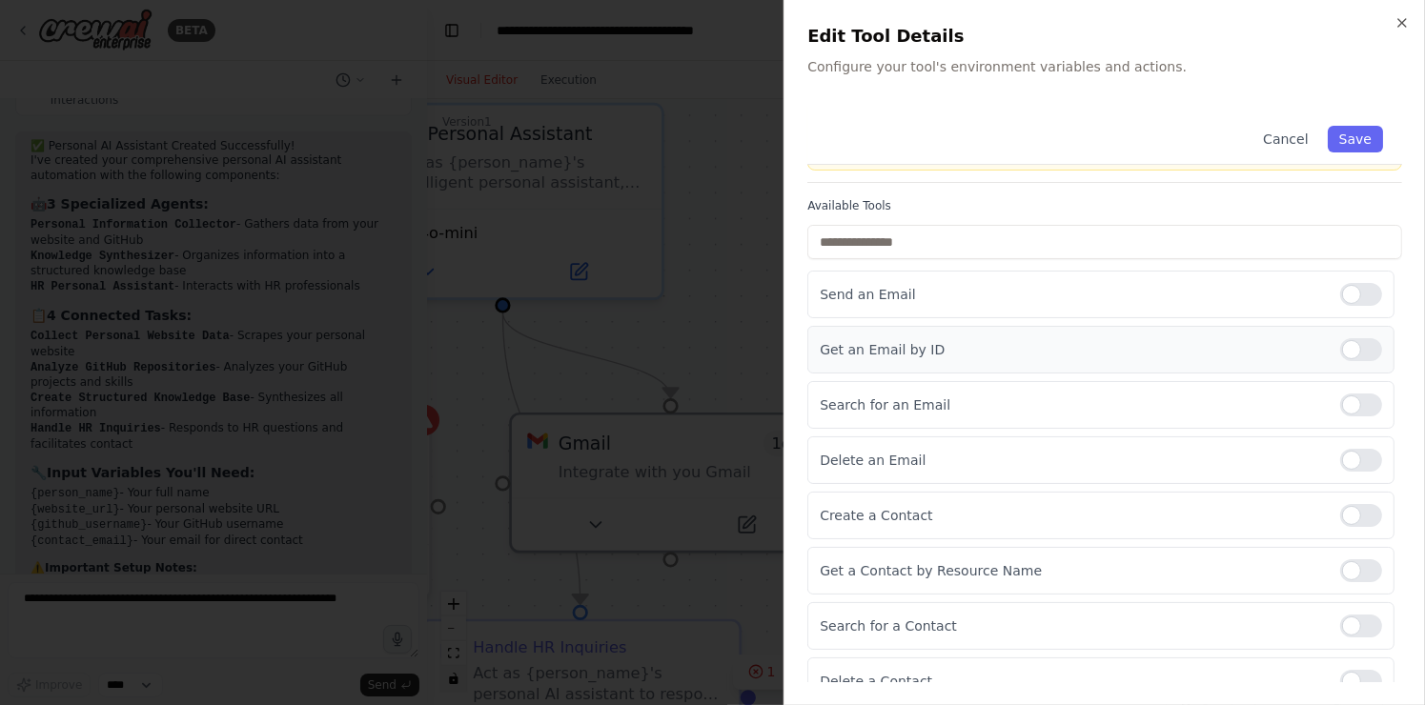
scroll to position [149, 0]
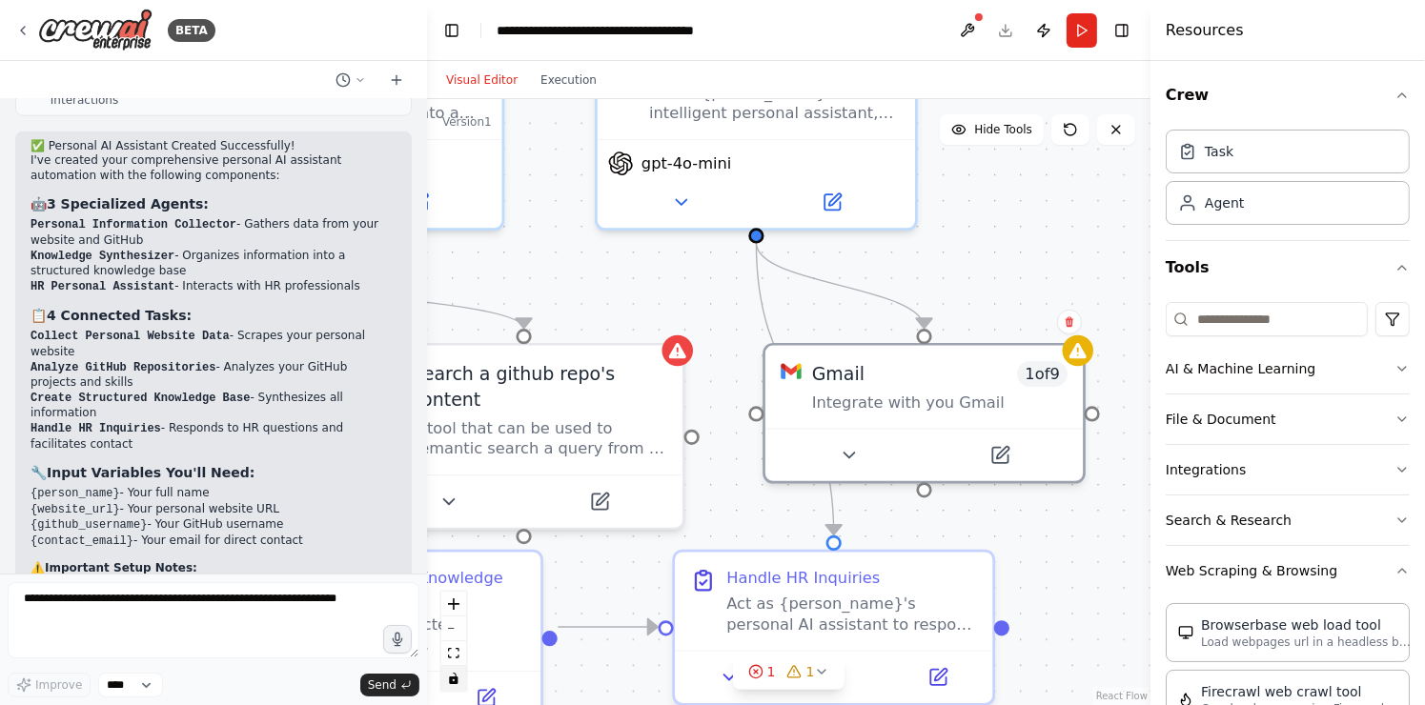
drag, startPoint x: 642, startPoint y: 348, endPoint x: 1029, endPoint y: 268, distance: 395.1
click at [1029, 268] on div ".deletable-edge-delete-btn { width: 20px; height: 20px; border: 0px solid #ffff…" at bounding box center [788, 402] width 723 height 606
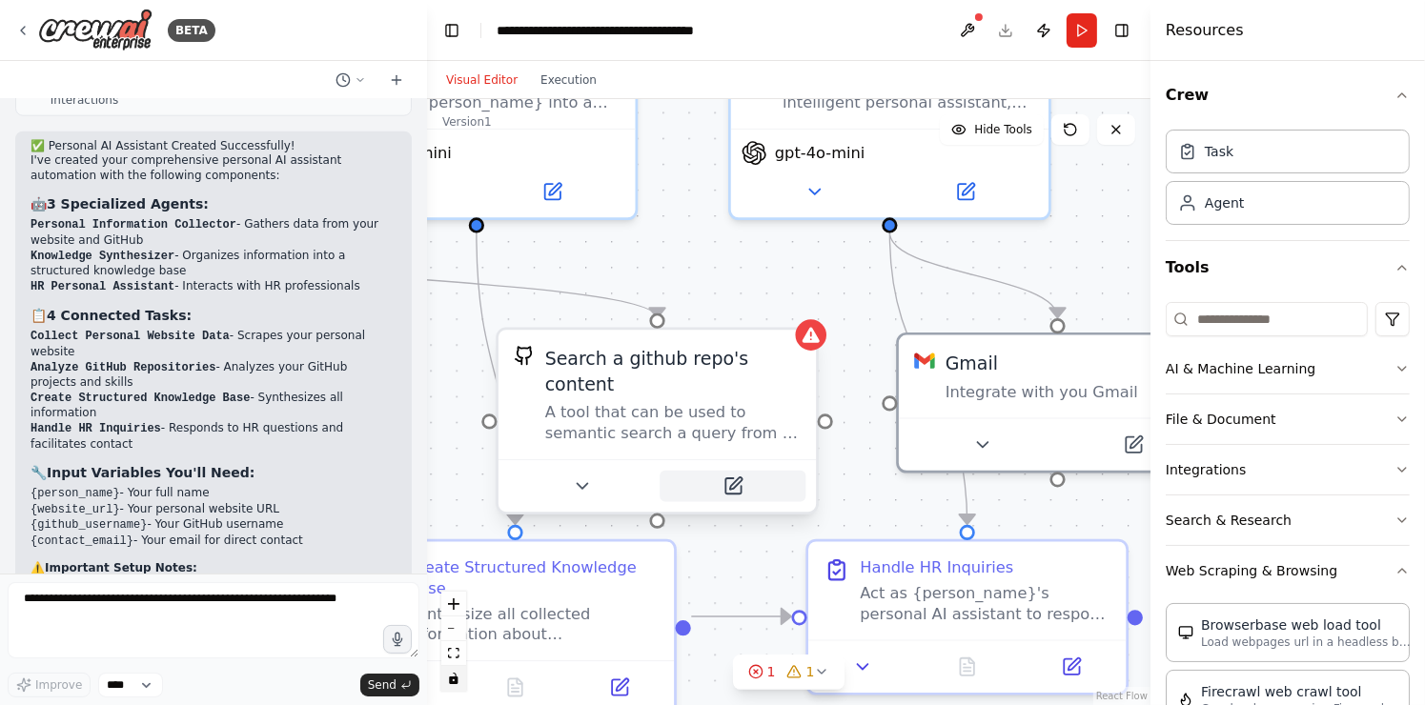
click at [737, 478] on icon at bounding box center [732, 485] width 15 height 15
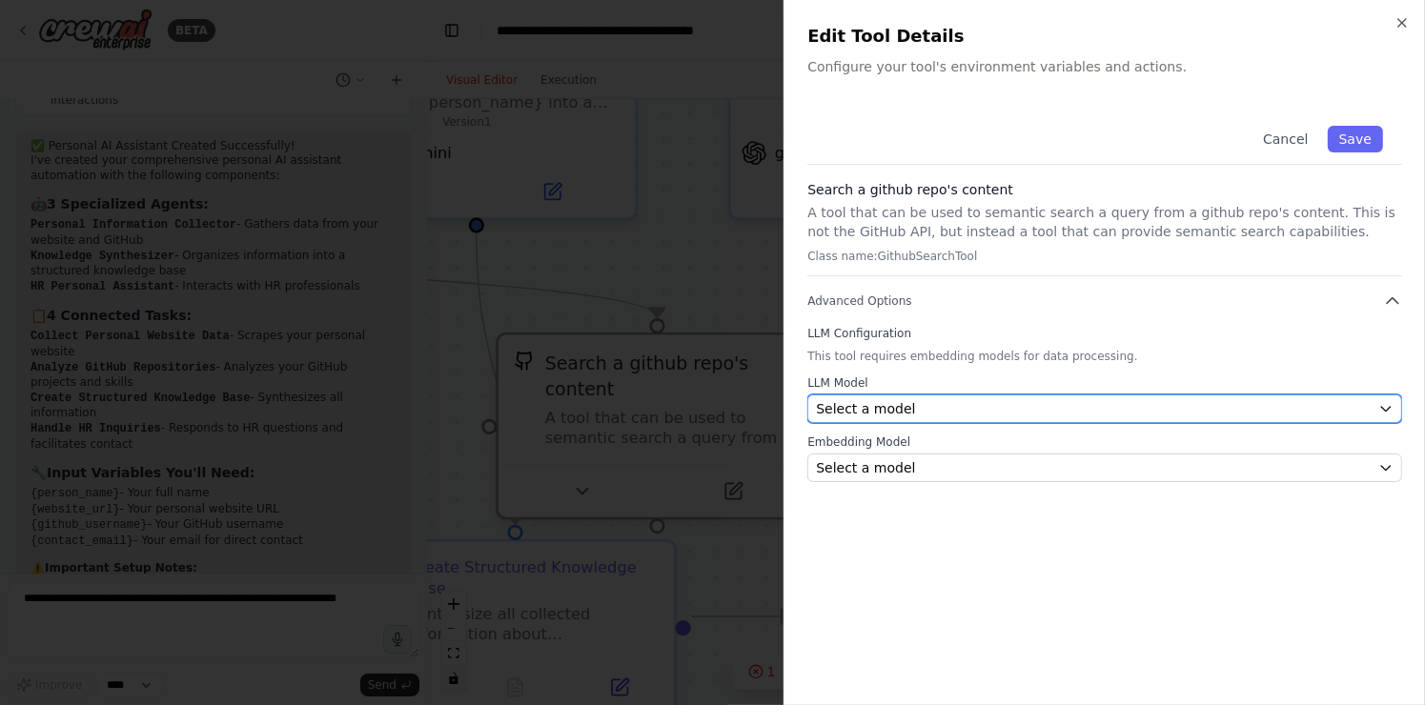
click at [1038, 405] on div "Select a model" at bounding box center [1093, 408] width 555 height 19
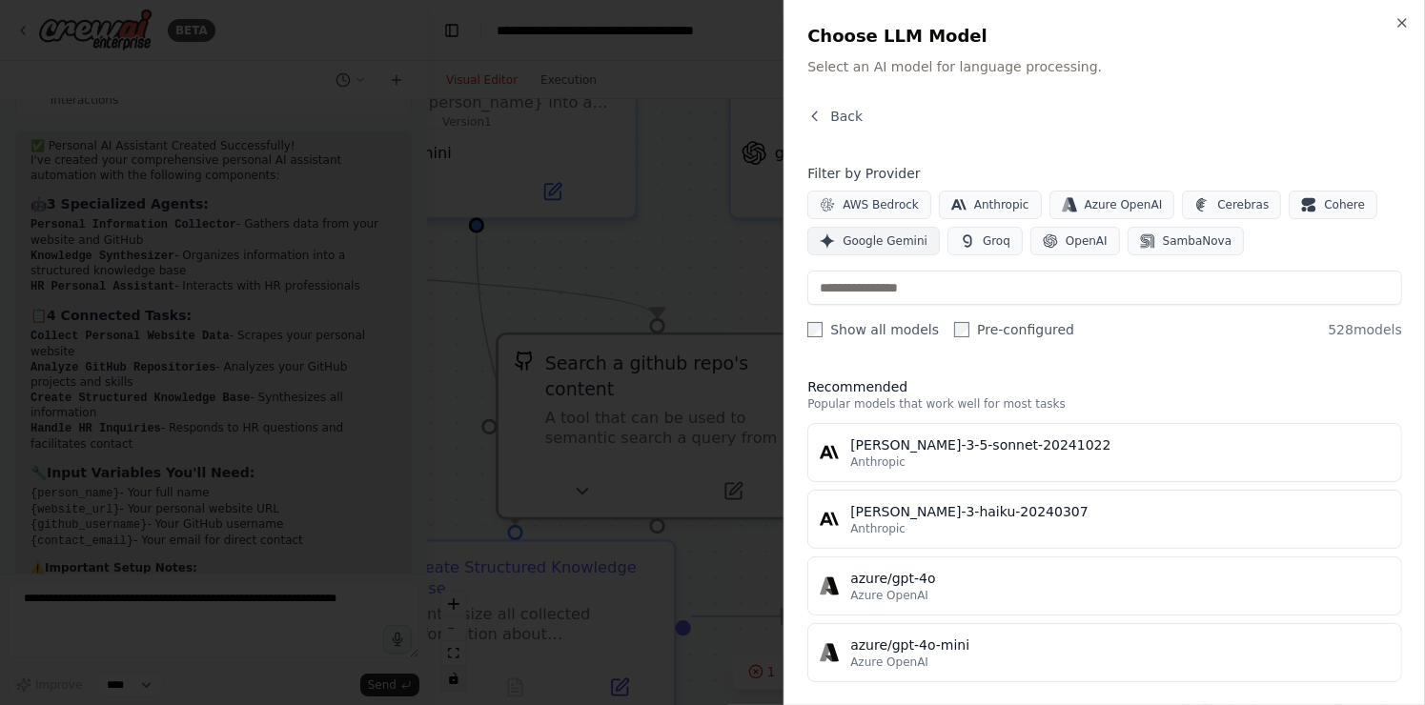
click at [908, 236] on span "Google Gemini" at bounding box center [884, 240] width 85 height 15
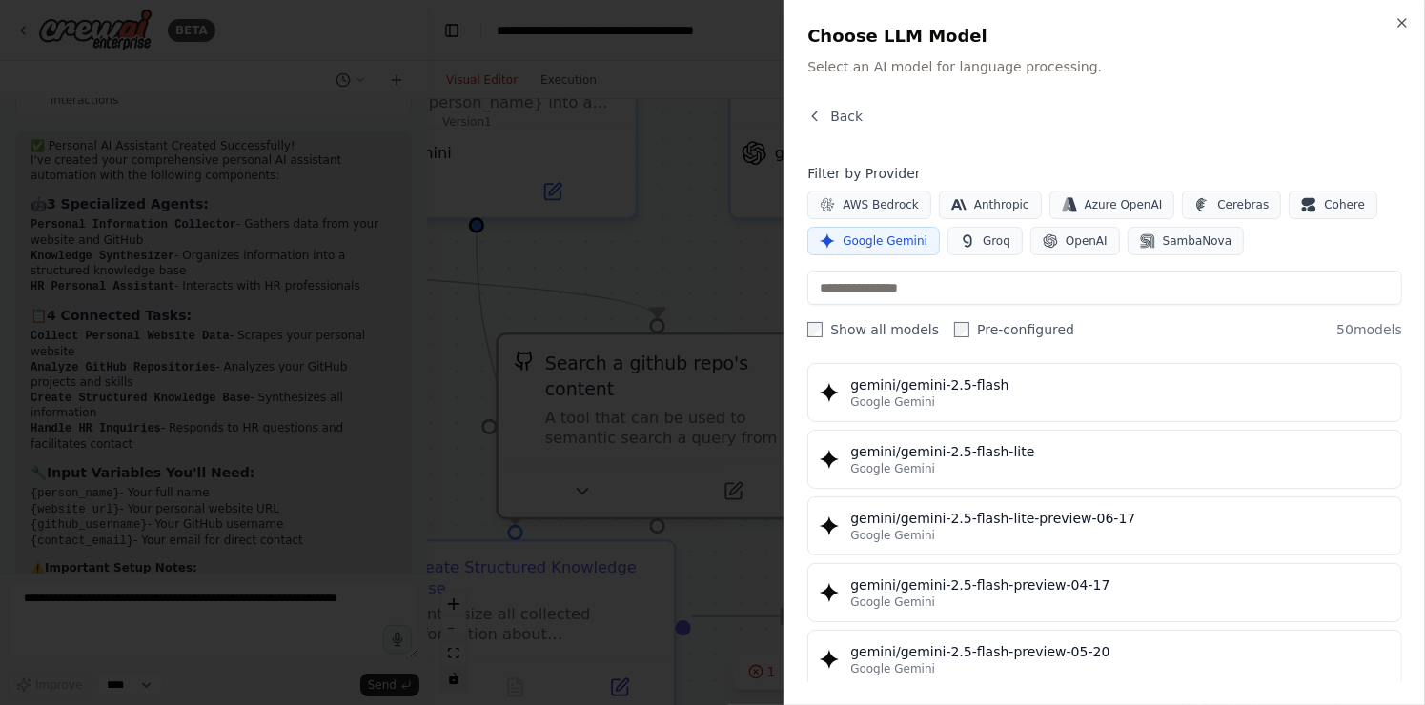
scroll to position [1627, 0]
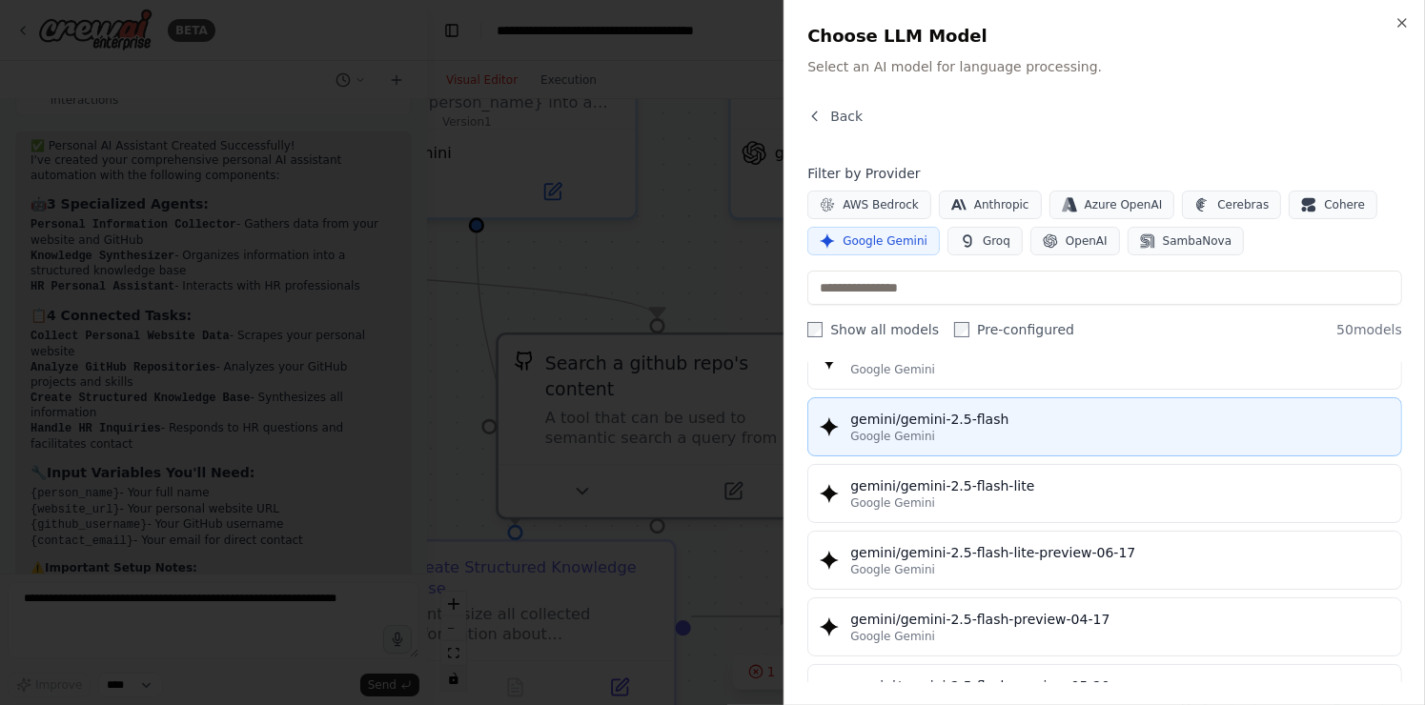
click at [1009, 398] on button "gemini/gemini-2.5-flash Google Gemini" at bounding box center [1104, 426] width 595 height 59
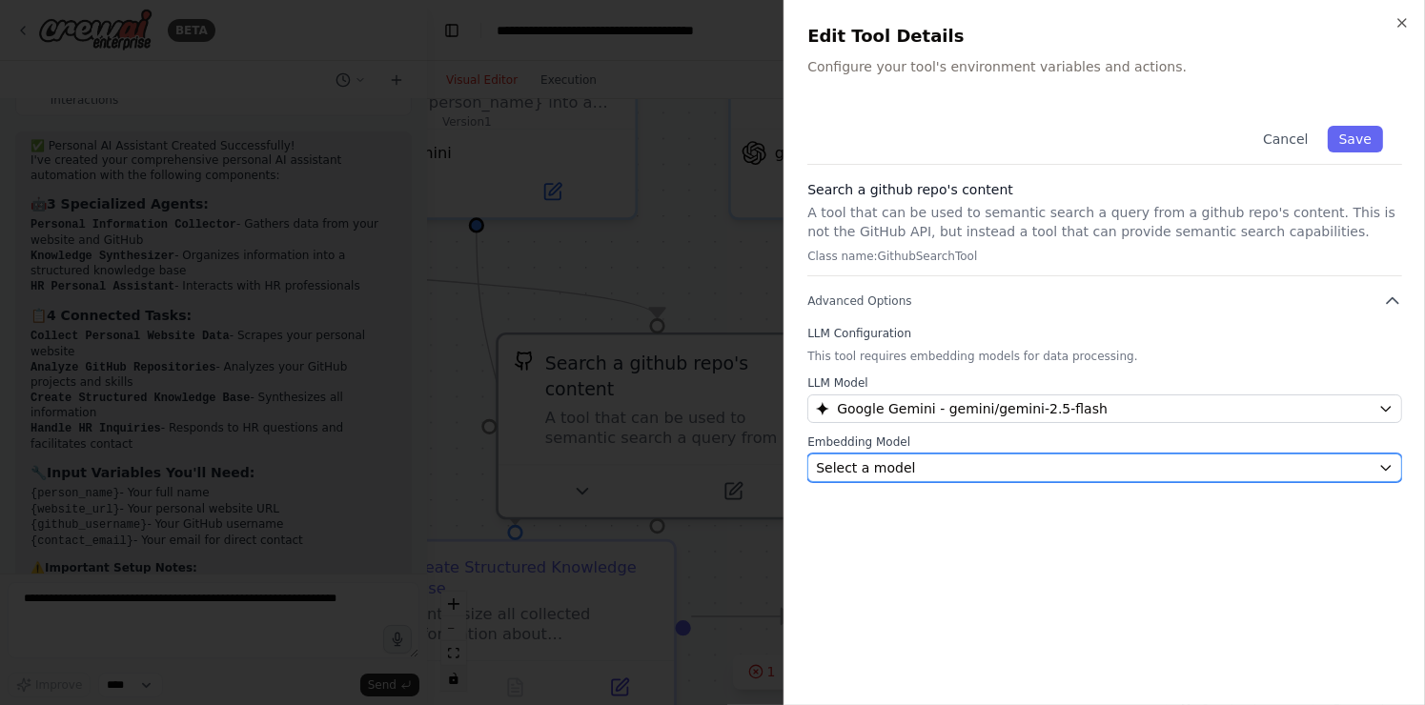
click at [1037, 458] on div "Select a model" at bounding box center [1093, 467] width 555 height 19
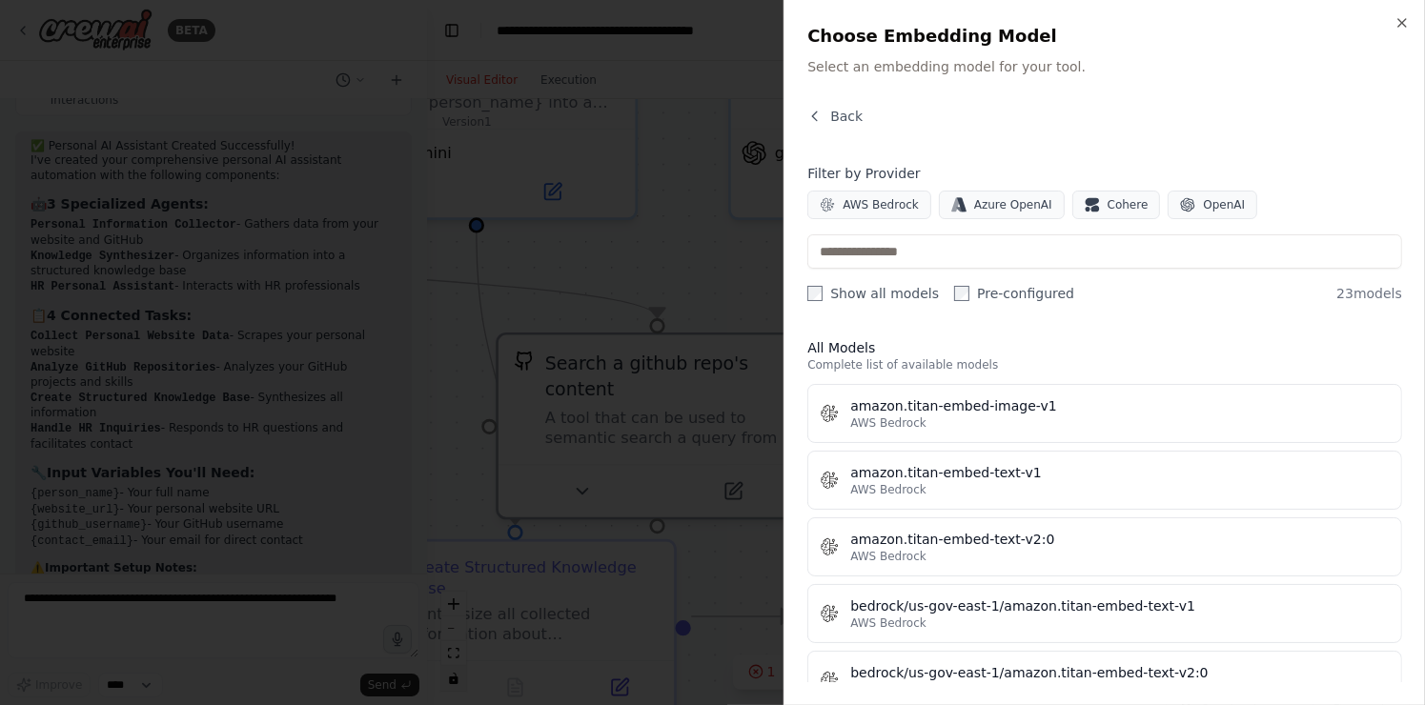
scroll to position [0, 0]
click at [906, 213] on button "AWS Bedrock" at bounding box center [869, 205] width 124 height 29
click at [1175, 203] on button "OpenAI" at bounding box center [1212, 205] width 90 height 29
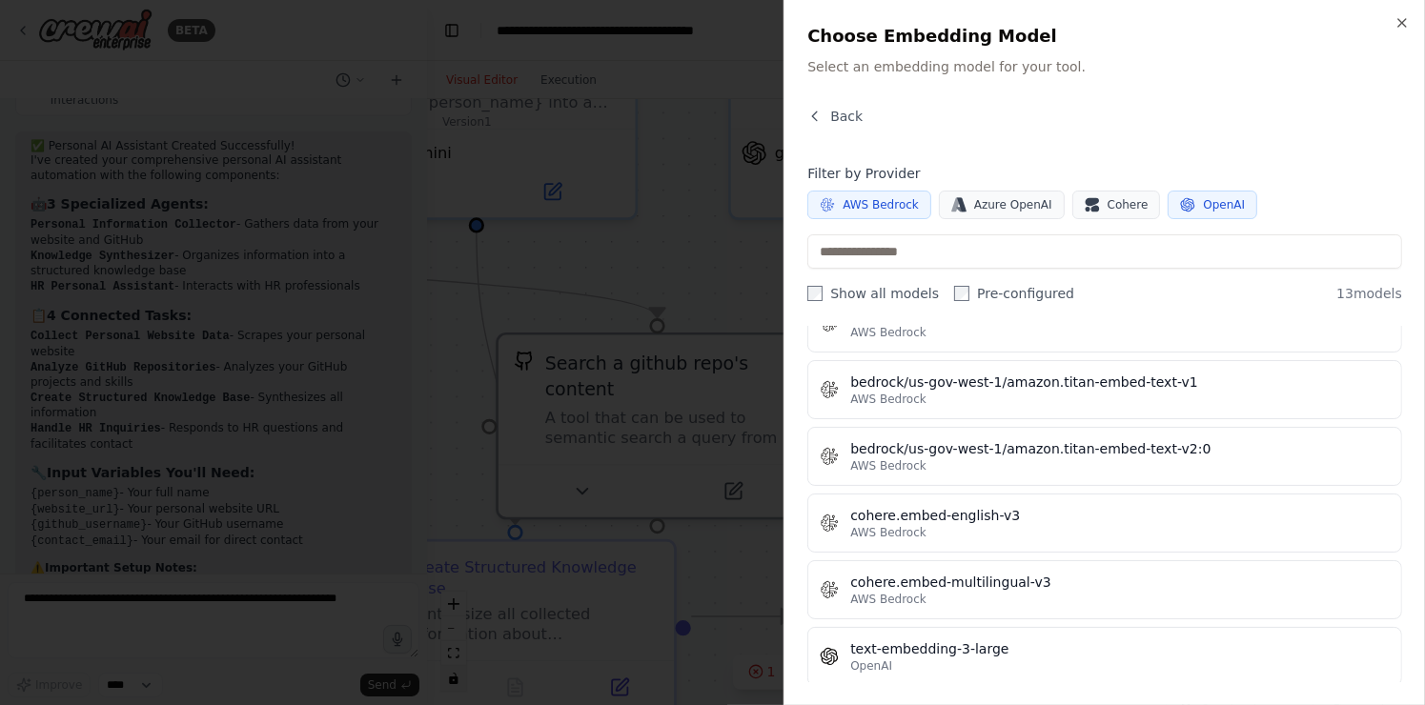
scroll to position [370, 0]
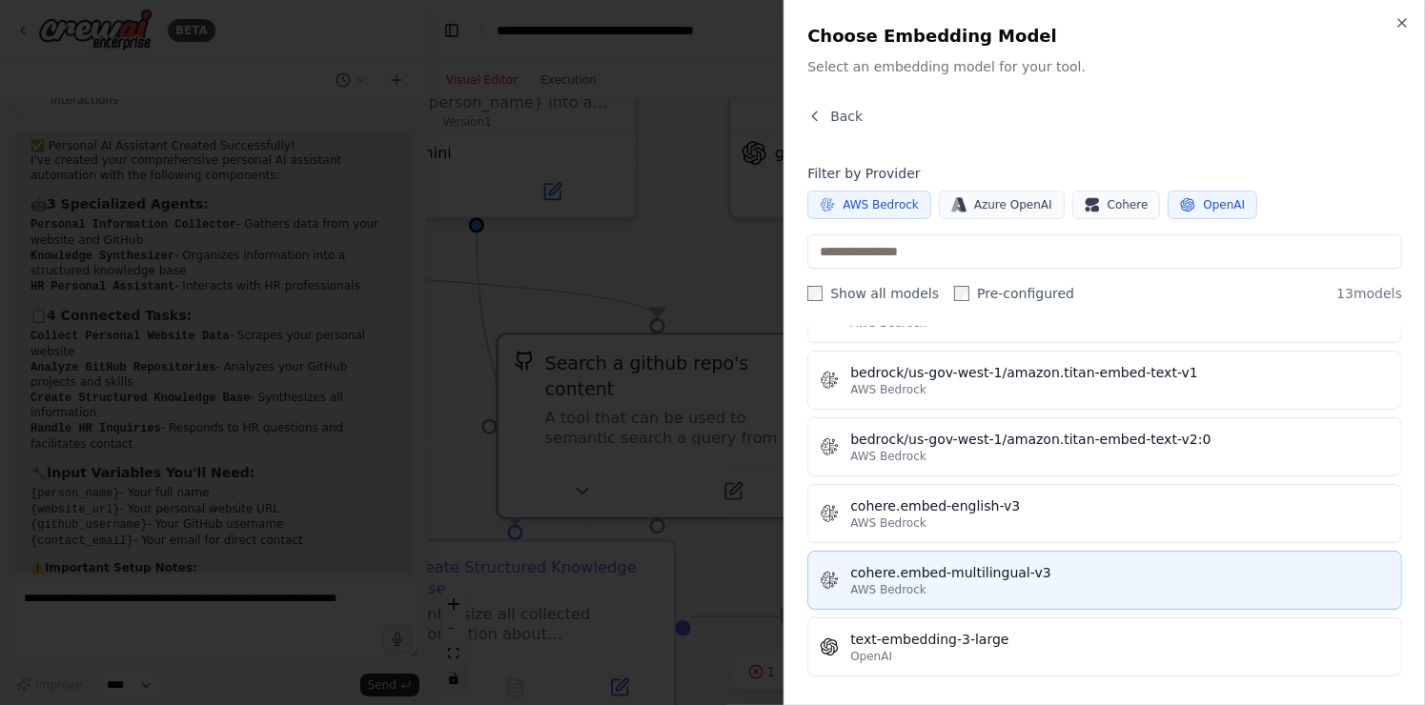
click at [1083, 551] on button "cohere.embed-multilingual-v3 AWS Bedrock" at bounding box center [1104, 580] width 595 height 59
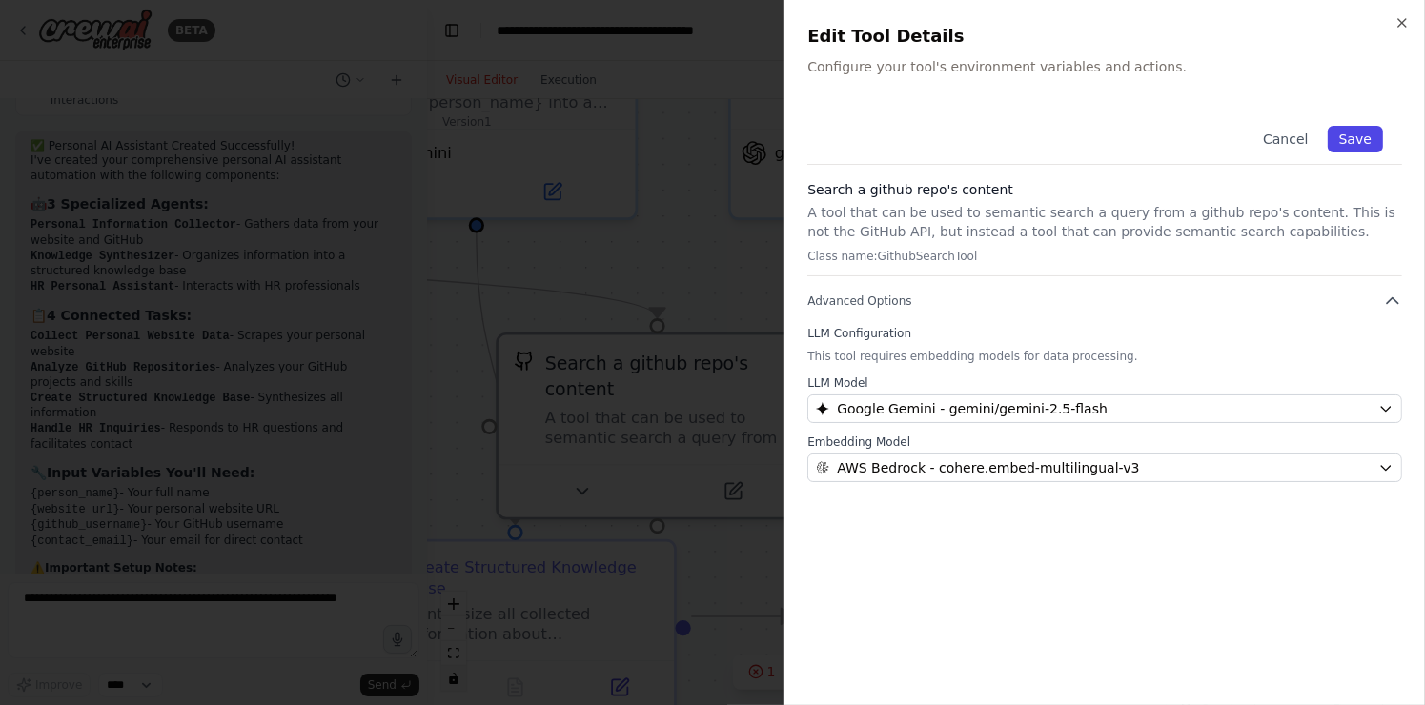
click at [1344, 133] on button "Save" at bounding box center [1354, 139] width 55 height 27
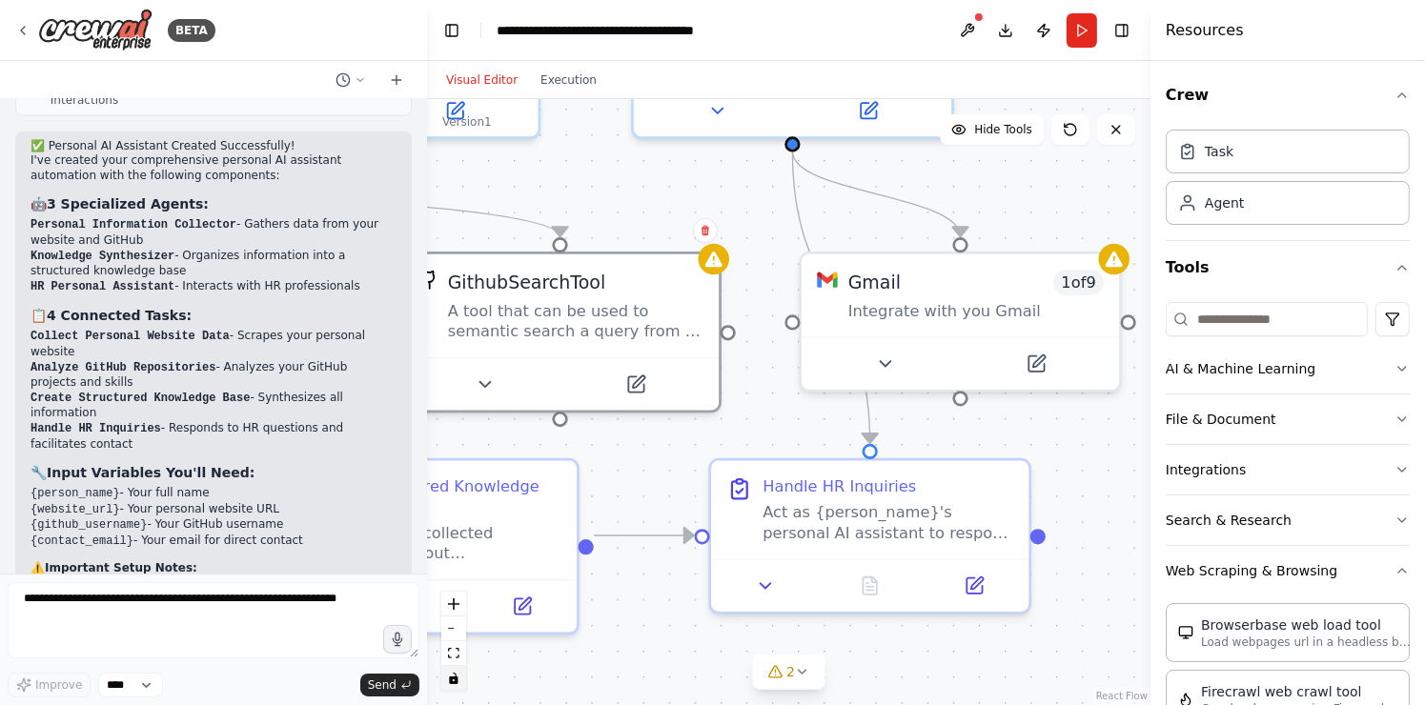
drag, startPoint x: 1096, startPoint y: 264, endPoint x: 1013, endPoint y: 154, distance: 137.4
click at [1013, 154] on div ".deletable-edge-delete-btn { width: 20px; height: 20px; border: 0px solid #ffff…" at bounding box center [788, 402] width 723 height 606
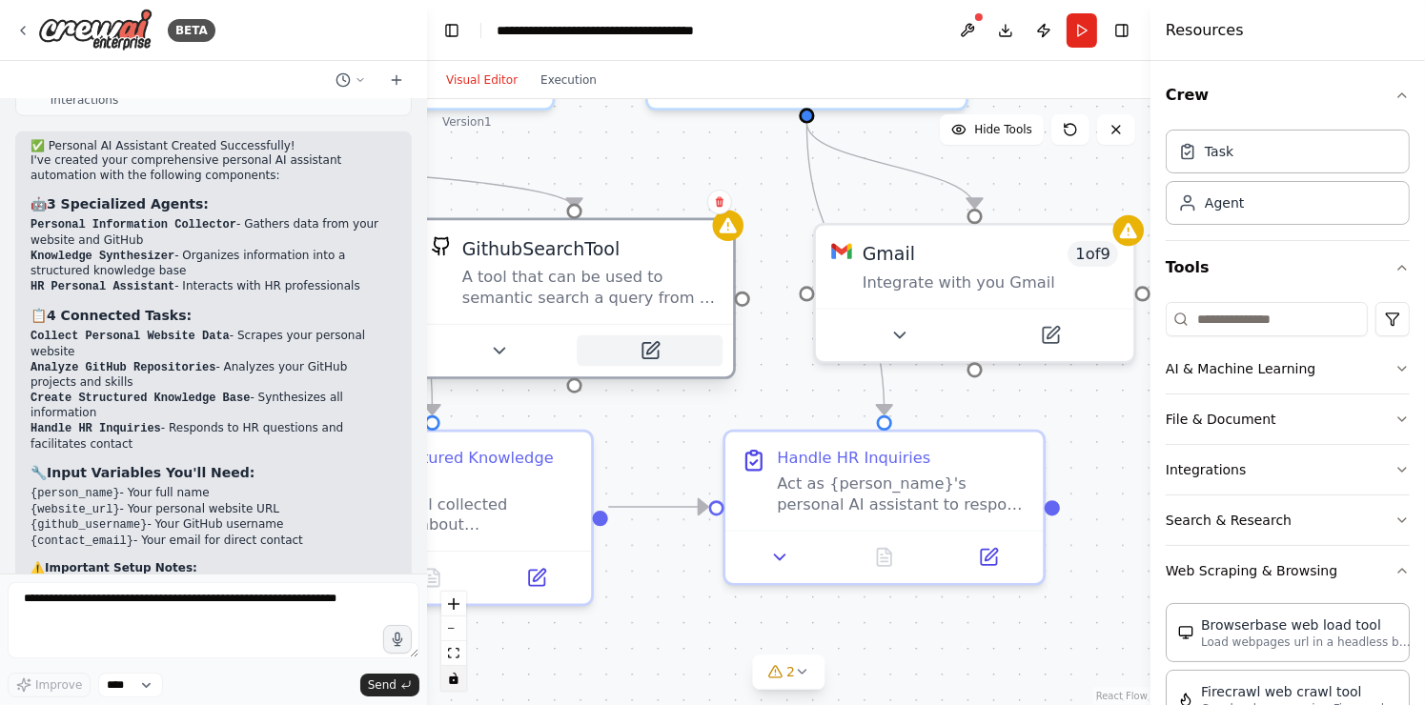
click at [666, 355] on button at bounding box center [650, 350] width 146 height 31
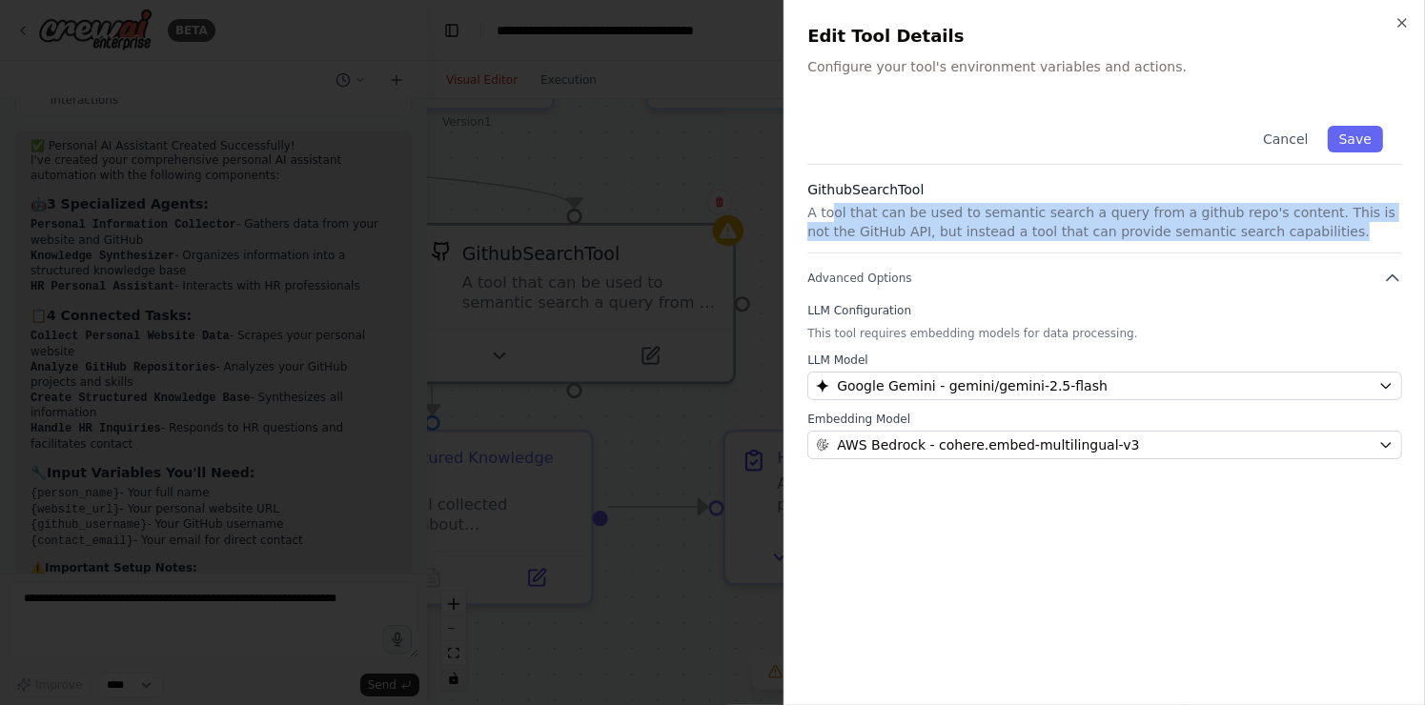
drag, startPoint x: 832, startPoint y: 216, endPoint x: 1252, endPoint y: 227, distance: 420.4
click at [1252, 227] on p "A tool that can be used to semantic search a query from a github repo's content…" at bounding box center [1104, 222] width 595 height 38
click at [1326, 249] on div "GithubSearchTool A tool that can be used to semantic search a query from a gith…" at bounding box center [1104, 216] width 595 height 73
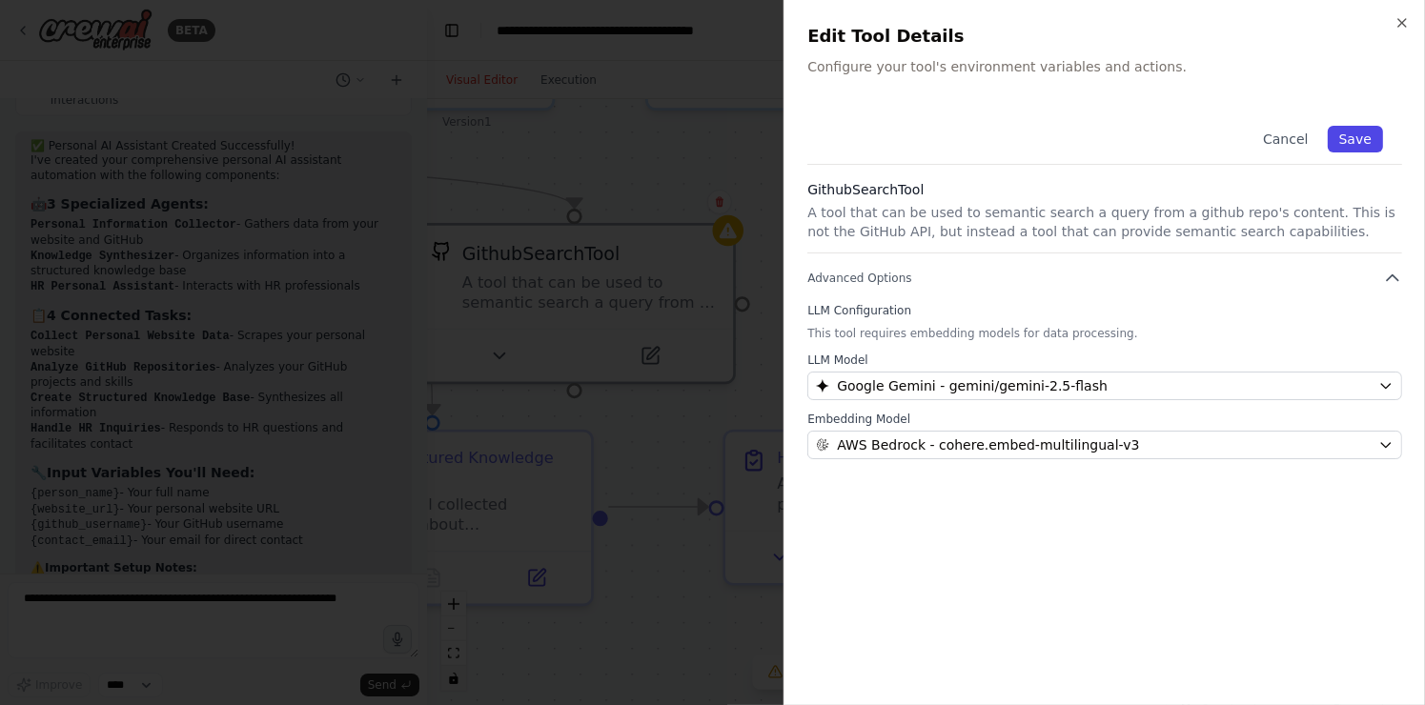
click at [1348, 140] on button "Save" at bounding box center [1354, 139] width 55 height 27
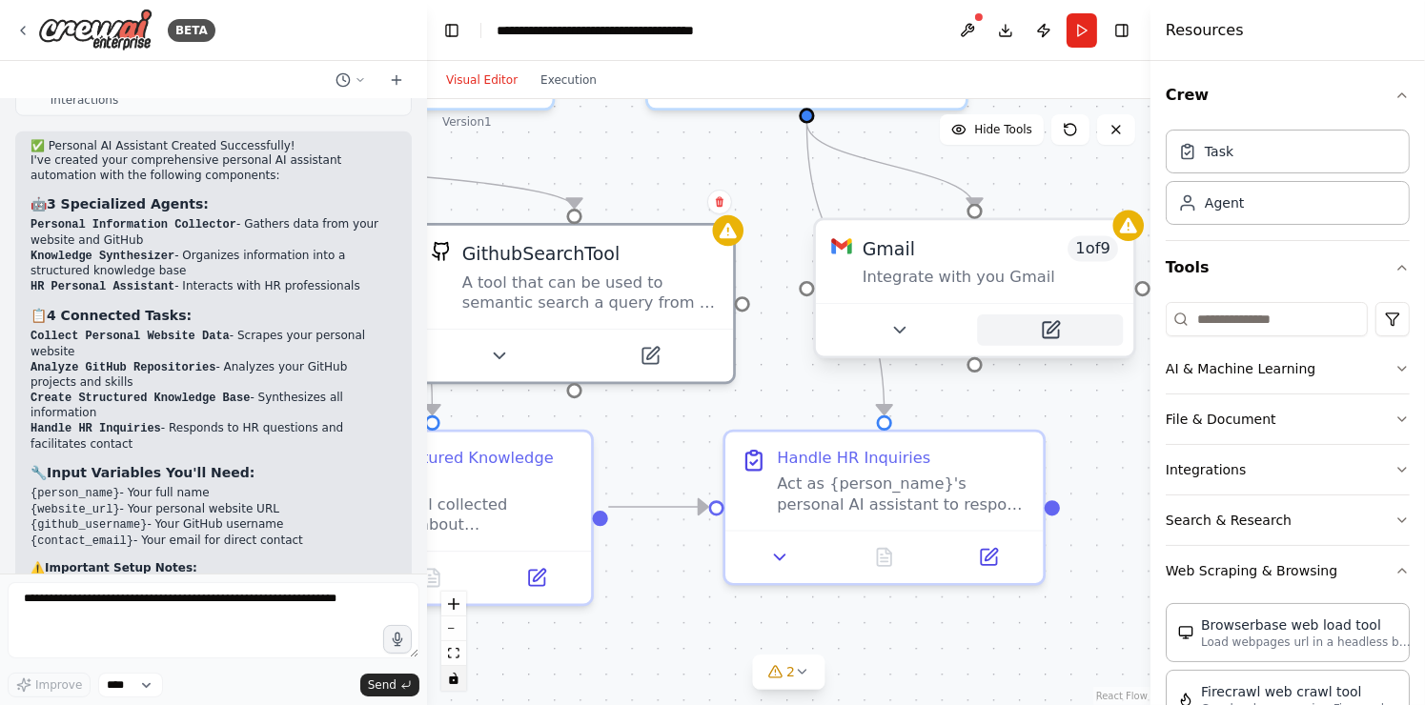
click at [1044, 317] on button at bounding box center [1050, 329] width 146 height 31
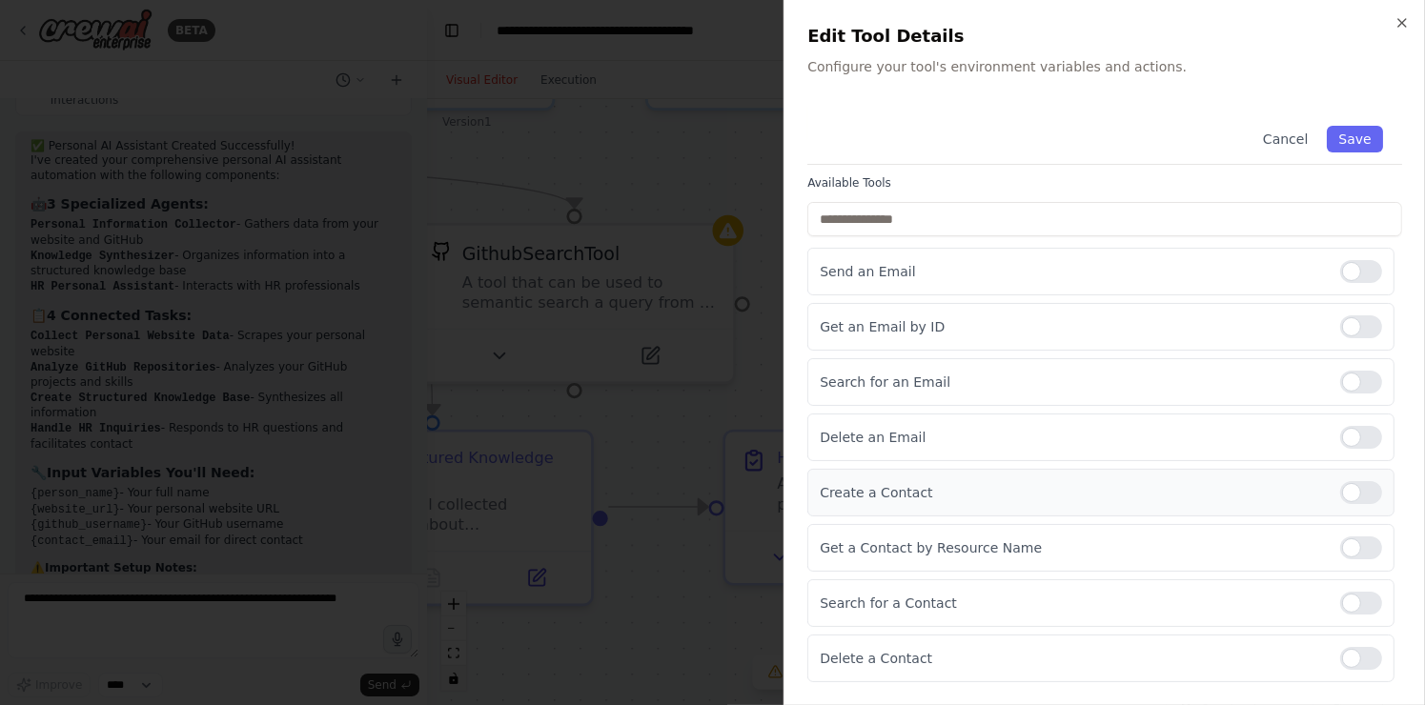
scroll to position [0, 0]
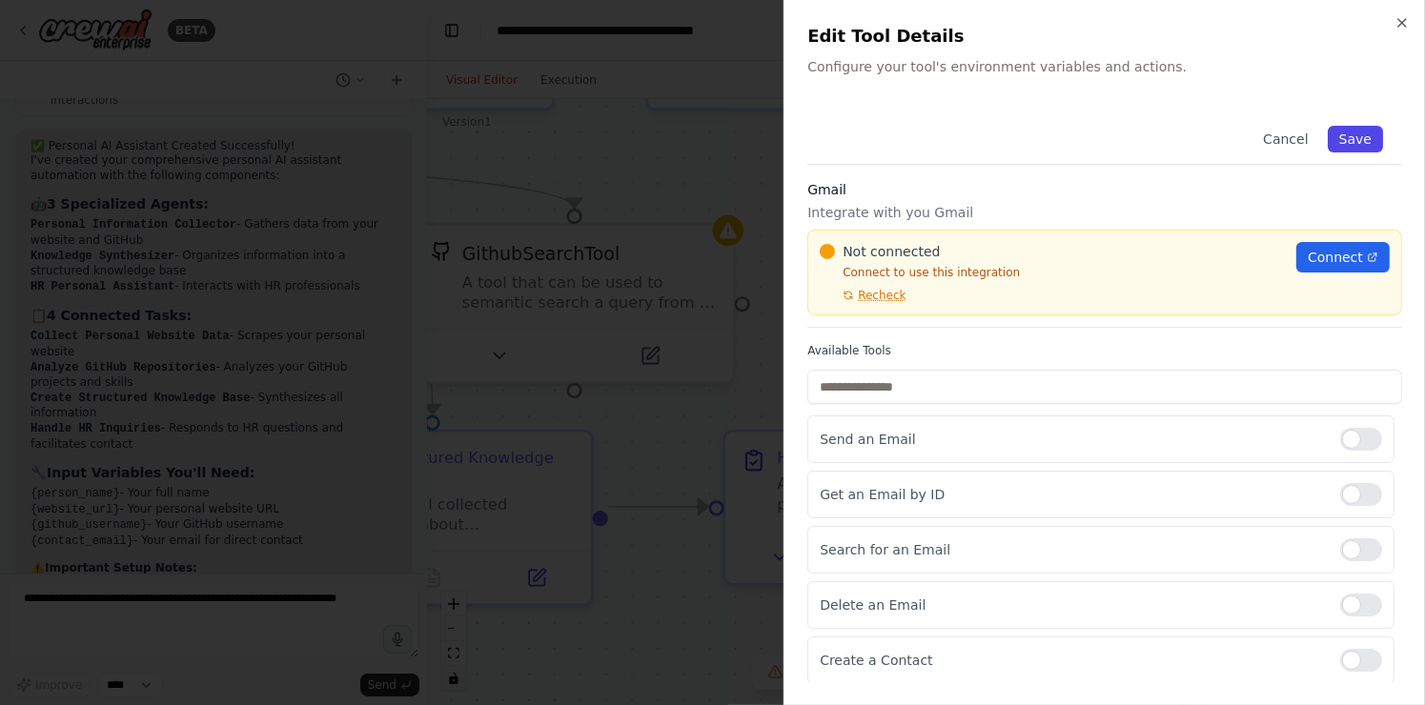
click at [1350, 137] on button "Save" at bounding box center [1354, 139] width 55 height 27
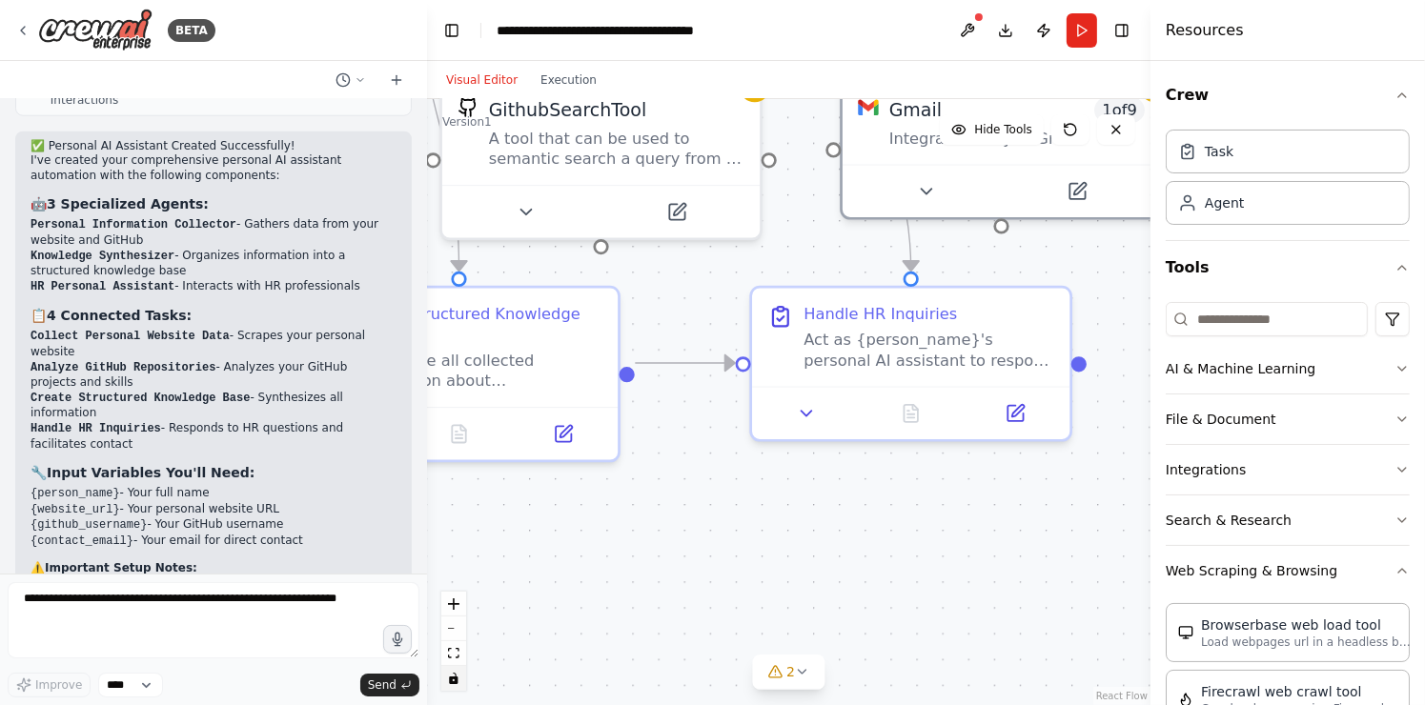
drag, startPoint x: 1097, startPoint y: 613, endPoint x: 1123, endPoint y: 466, distance: 149.2
click at [1123, 466] on div ".deletable-edge-delete-btn { width: 20px; height: 20px; border: 0px solid #ffff…" at bounding box center [788, 402] width 723 height 606
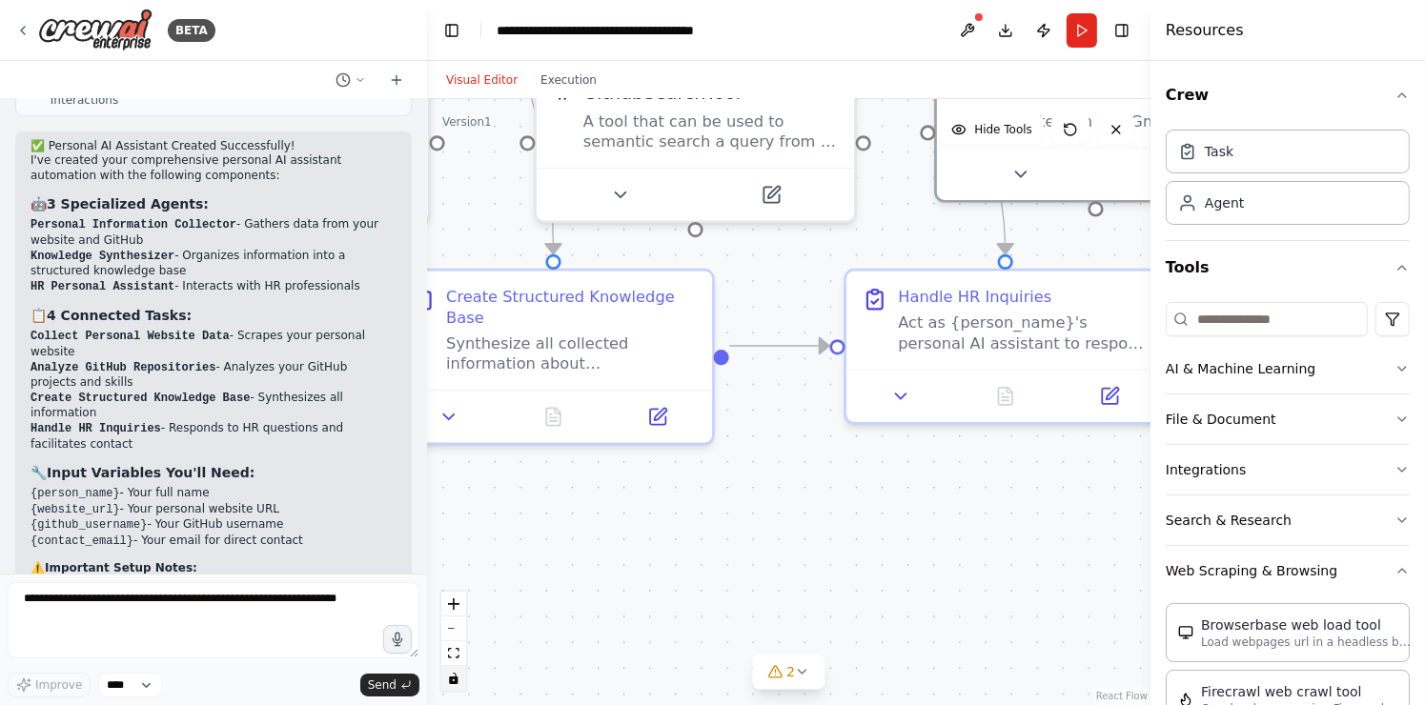
drag, startPoint x: 990, startPoint y: 516, endPoint x: 1159, endPoint y: 486, distance: 171.2
click at [1159, 486] on div "BETA step by step, create an ai agent that is based on my own website and learn…" at bounding box center [712, 352] width 1425 height 705
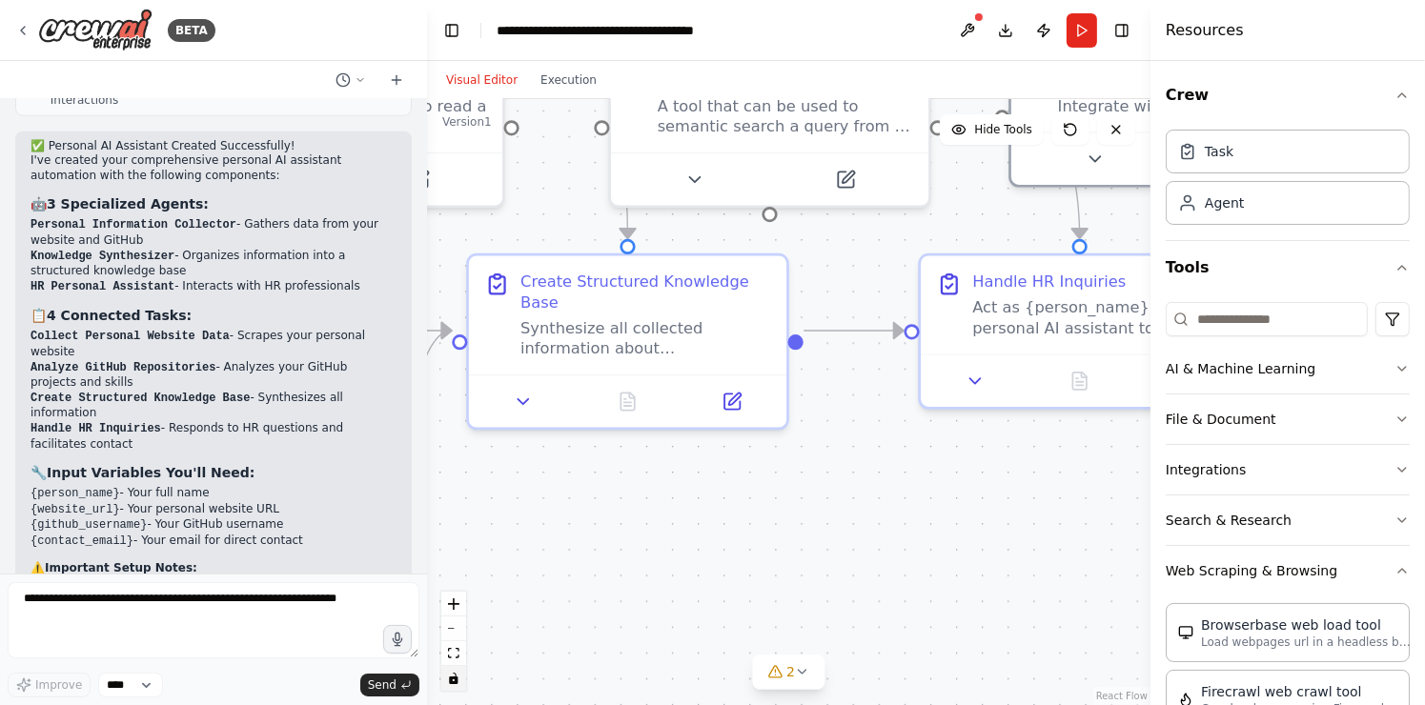
click at [873, 505] on div ".deletable-edge-delete-btn { width: 20px; height: 20px; border: 0px solid #ffff…" at bounding box center [788, 402] width 723 height 606
click at [1077, 38] on button "Run" at bounding box center [1081, 30] width 30 height 34
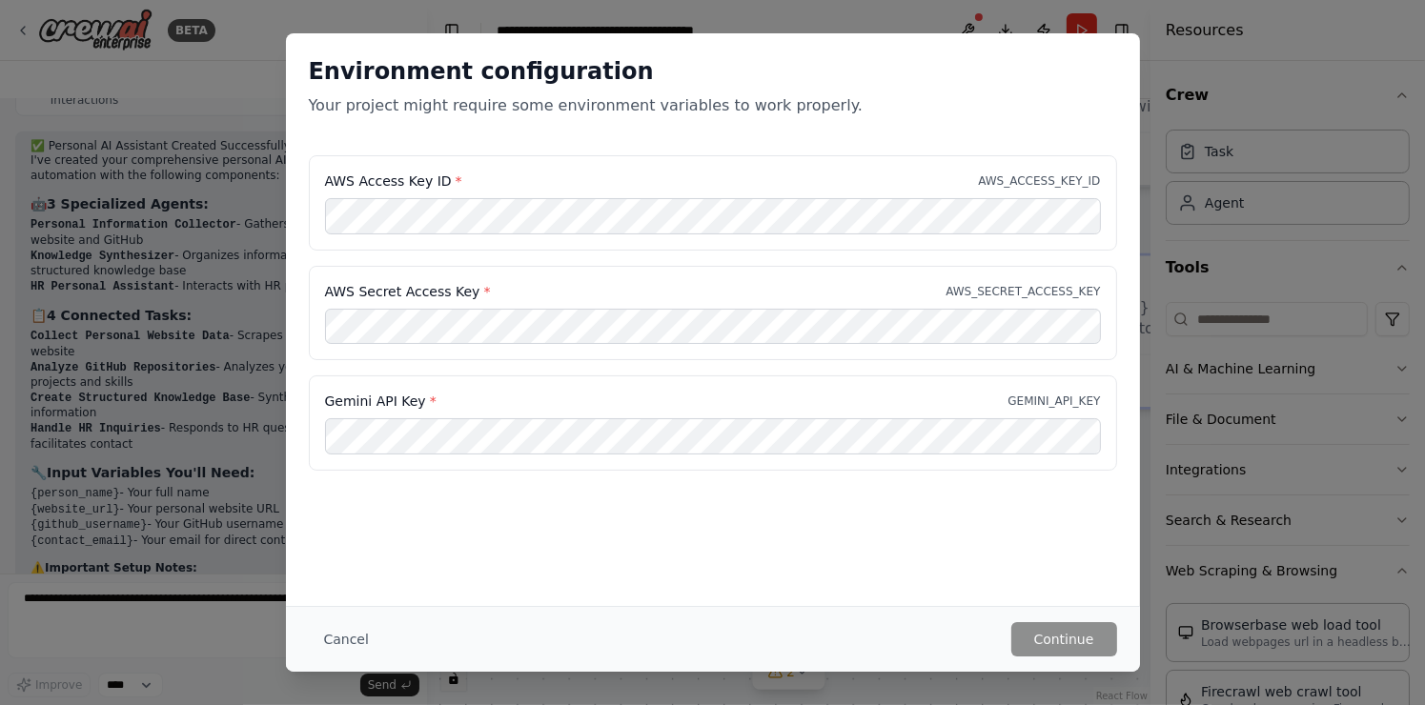
click at [704, 525] on div "Environment configuration Your project might require some environment variables…" at bounding box center [713, 319] width 854 height 573
click at [1222, 398] on div "Environment configuration Your project might require some environment variables…" at bounding box center [712, 352] width 1425 height 705
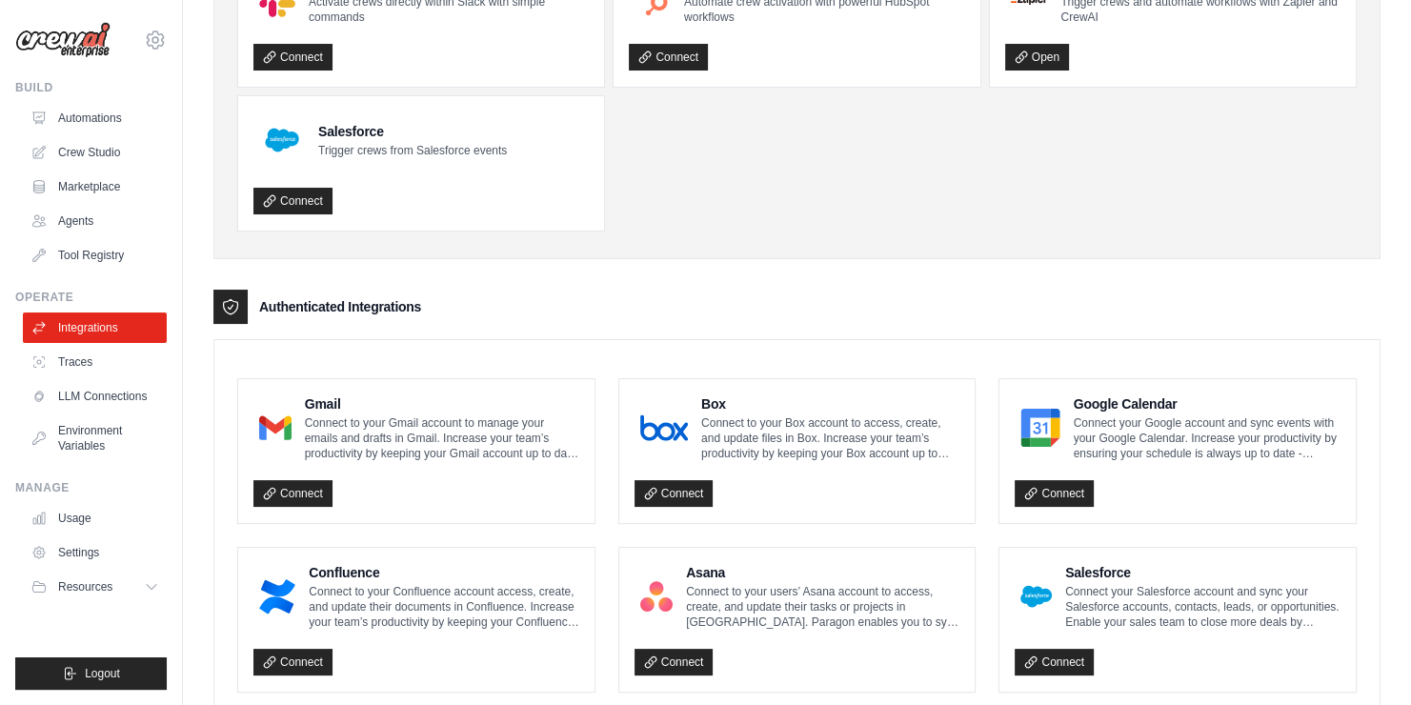
scroll to position [202, 0]
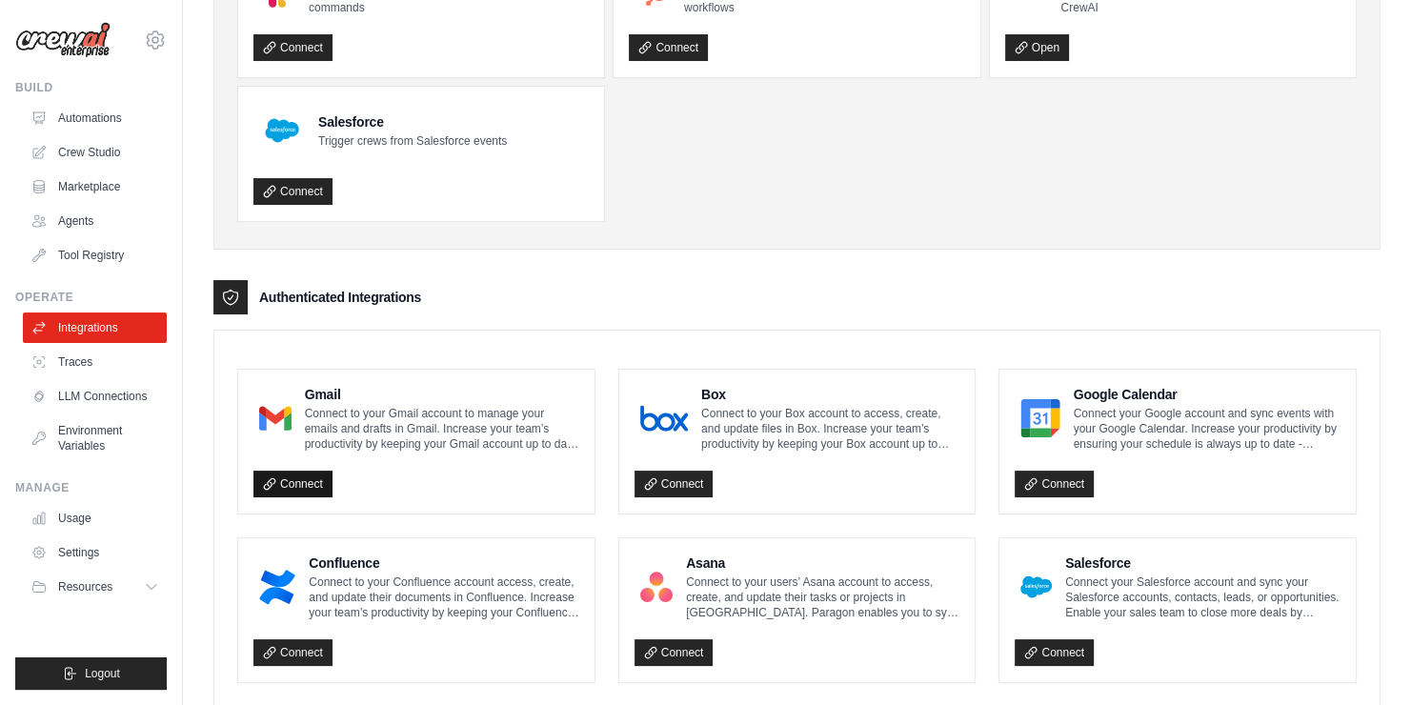
click at [302, 471] on link "Connect" at bounding box center [292, 484] width 79 height 27
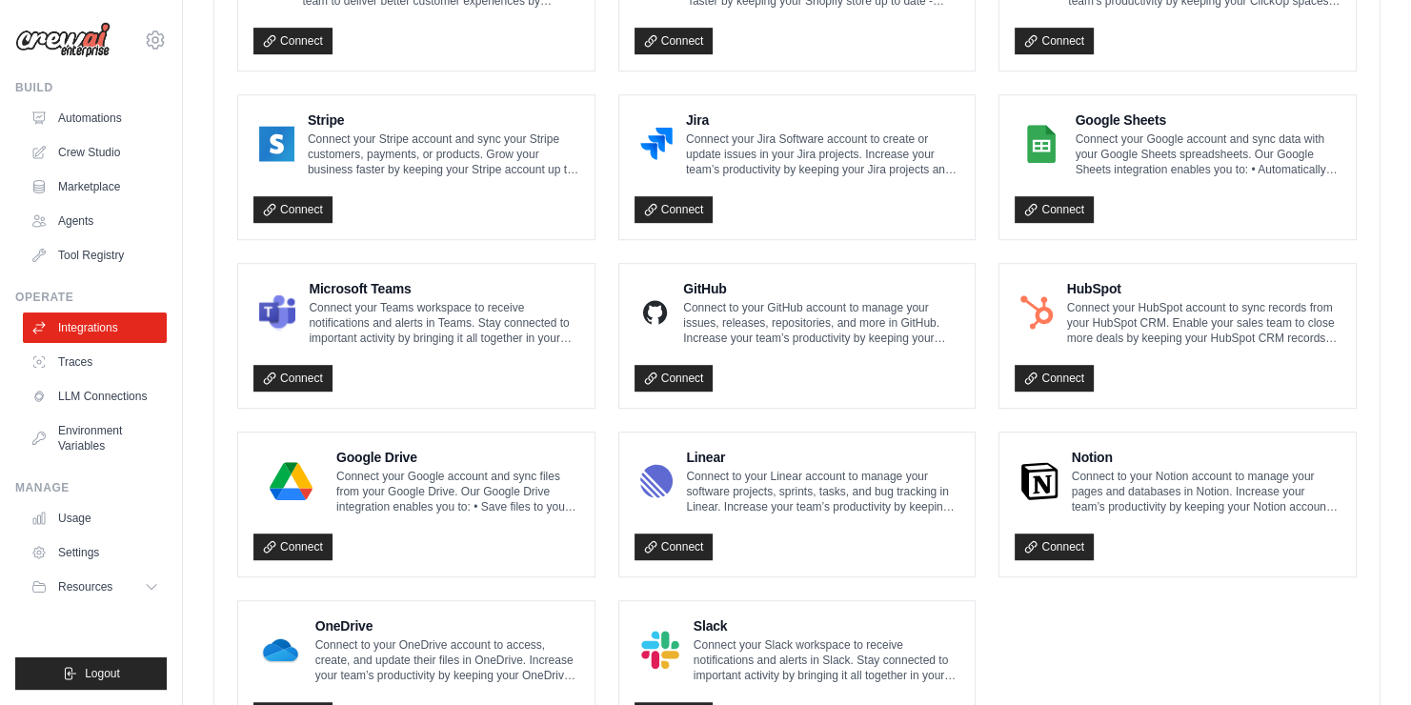
scroll to position [983, 0]
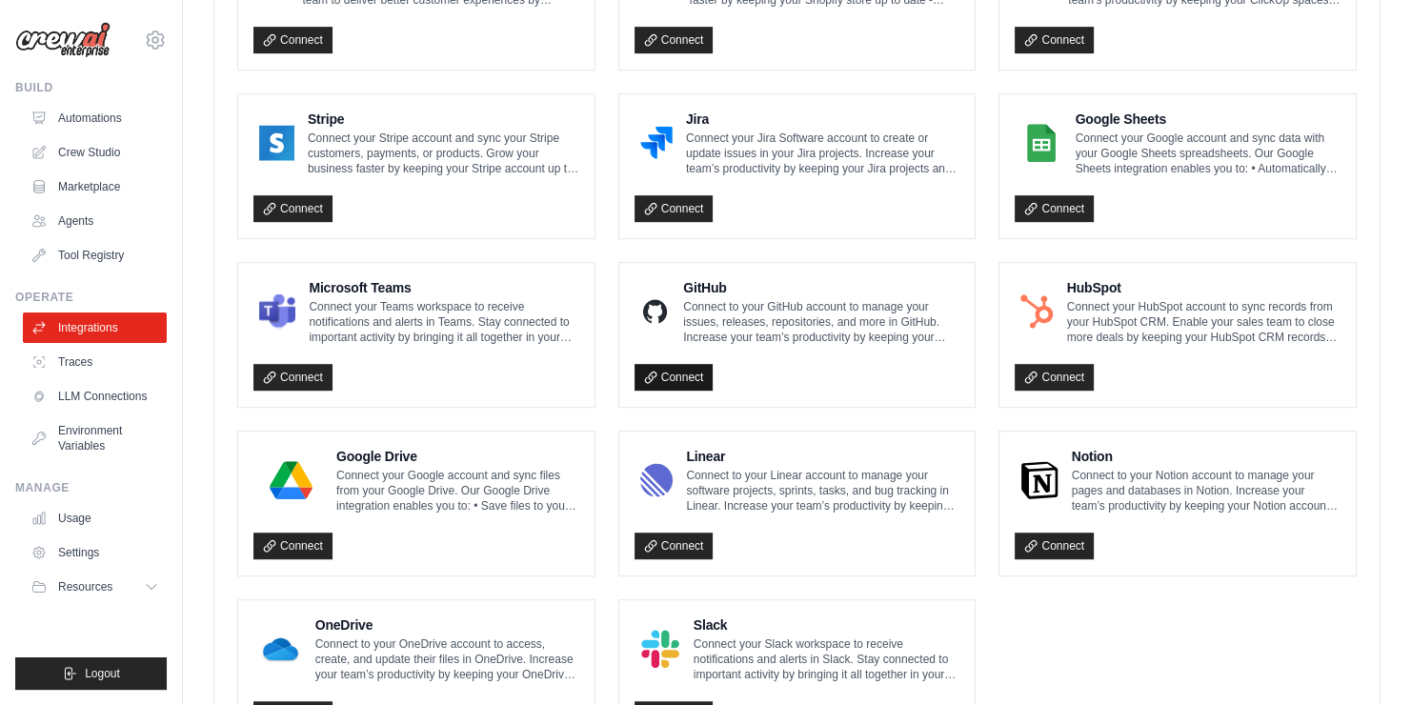
click at [695, 375] on link "Connect" at bounding box center [674, 377] width 79 height 27
click at [695, 377] on link "Connect" at bounding box center [674, 377] width 79 height 27
click at [321, 545] on link "Connect" at bounding box center [292, 546] width 79 height 27
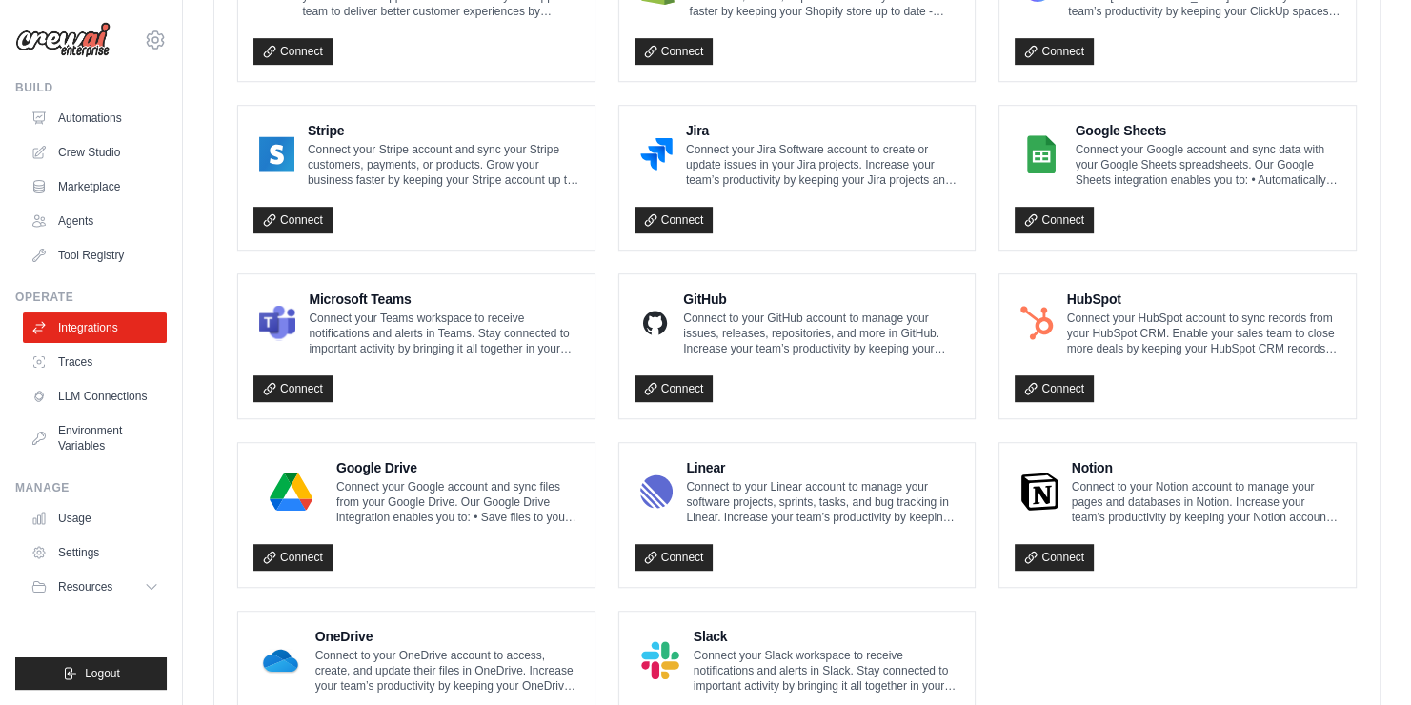
scroll to position [1052, 0]
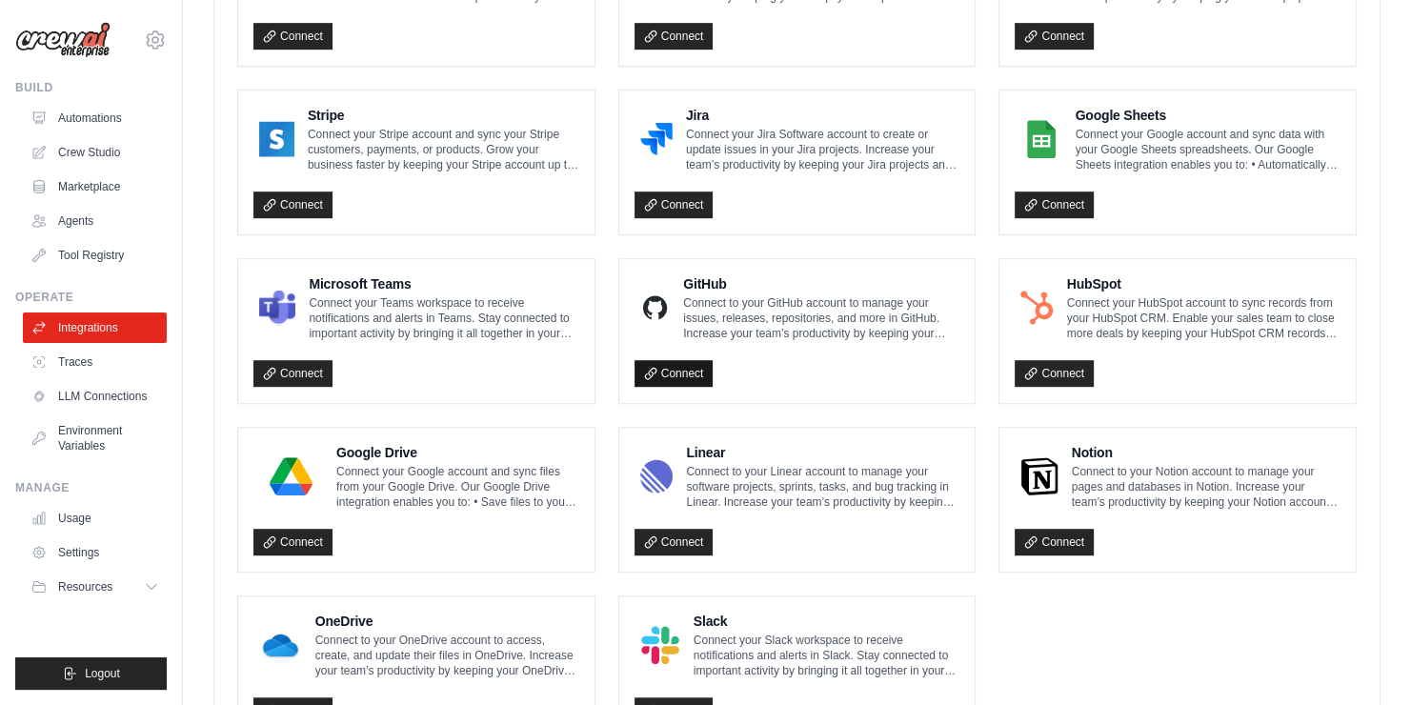
click at [678, 373] on link "Connect" at bounding box center [674, 373] width 79 height 27
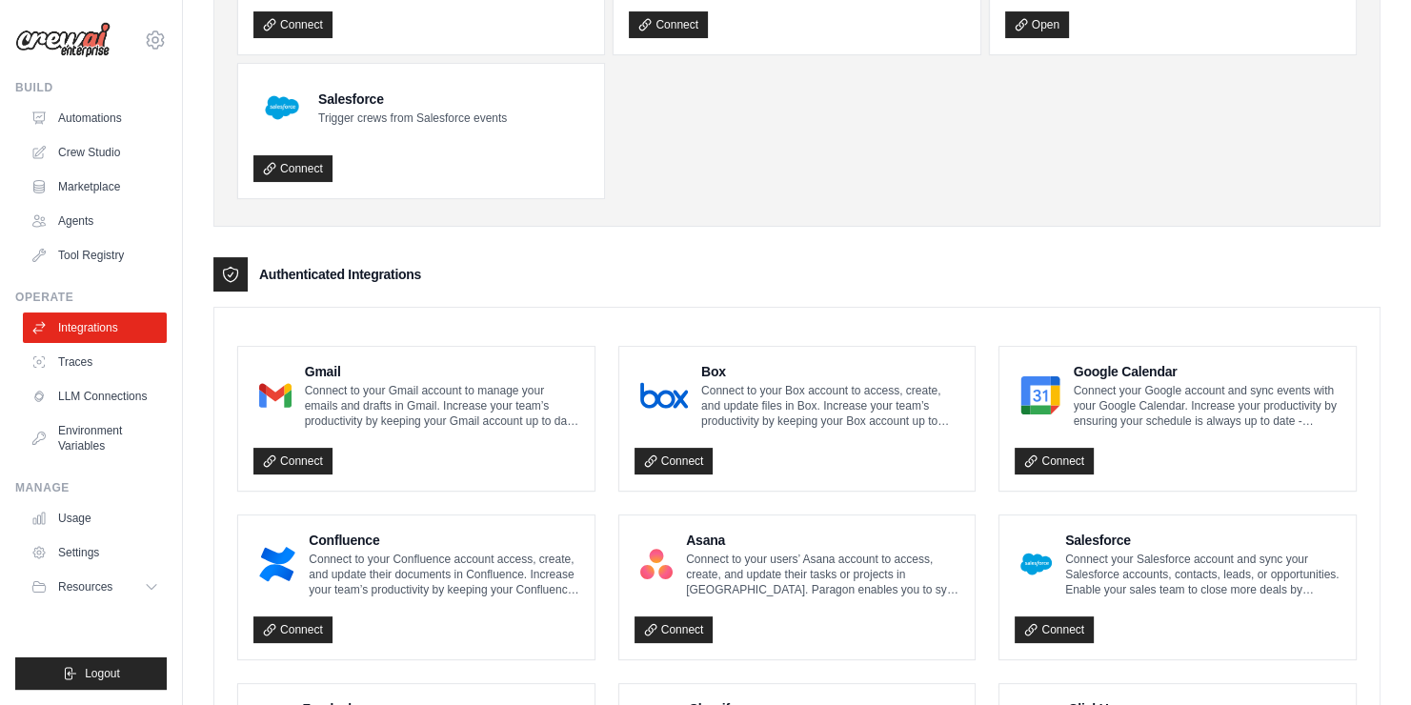
scroll to position [0, 0]
